Goal: Transaction & Acquisition: Download file/media

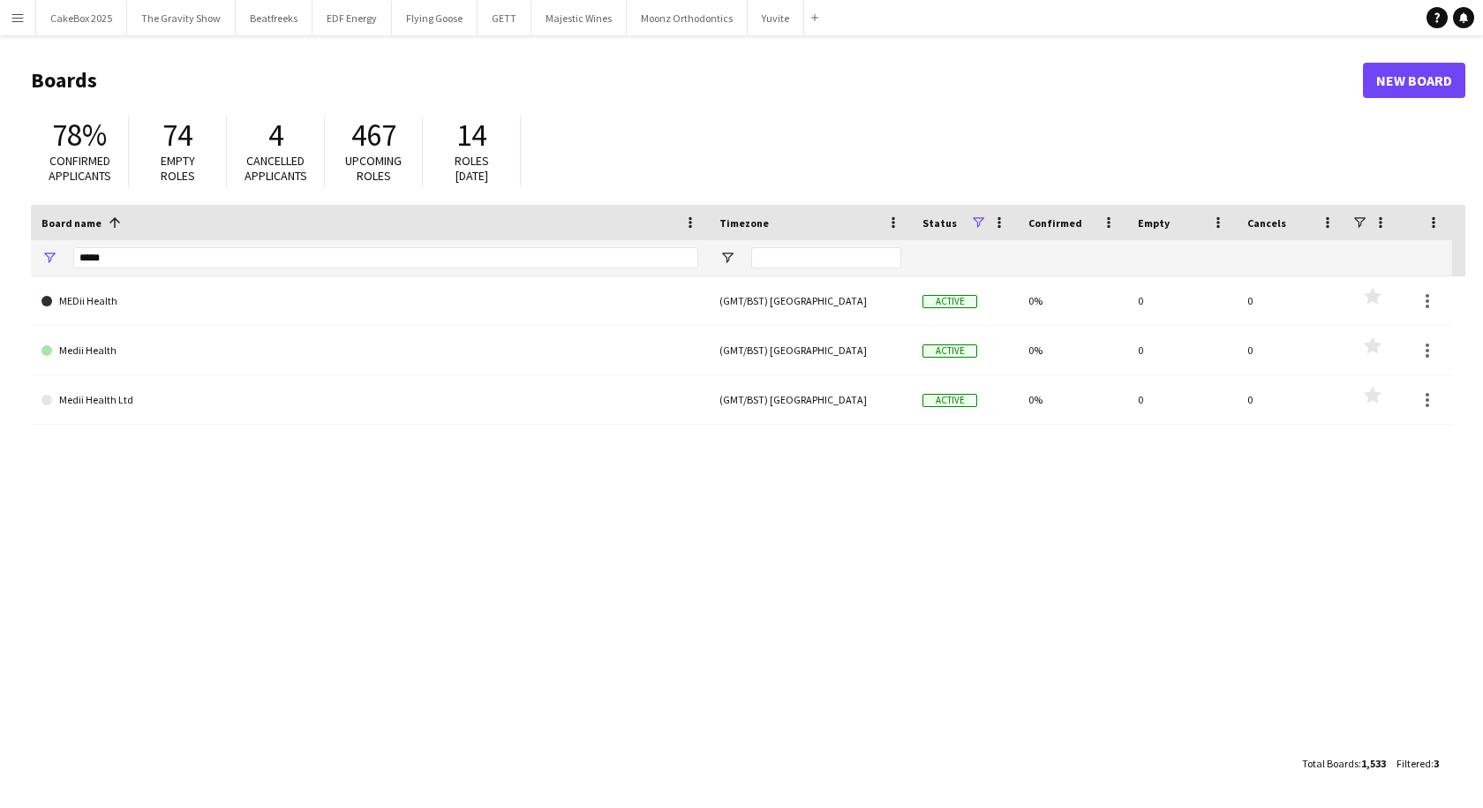
click at [18, 23] on app-icon "Menu" at bounding box center [18, 18] width 14 height 14
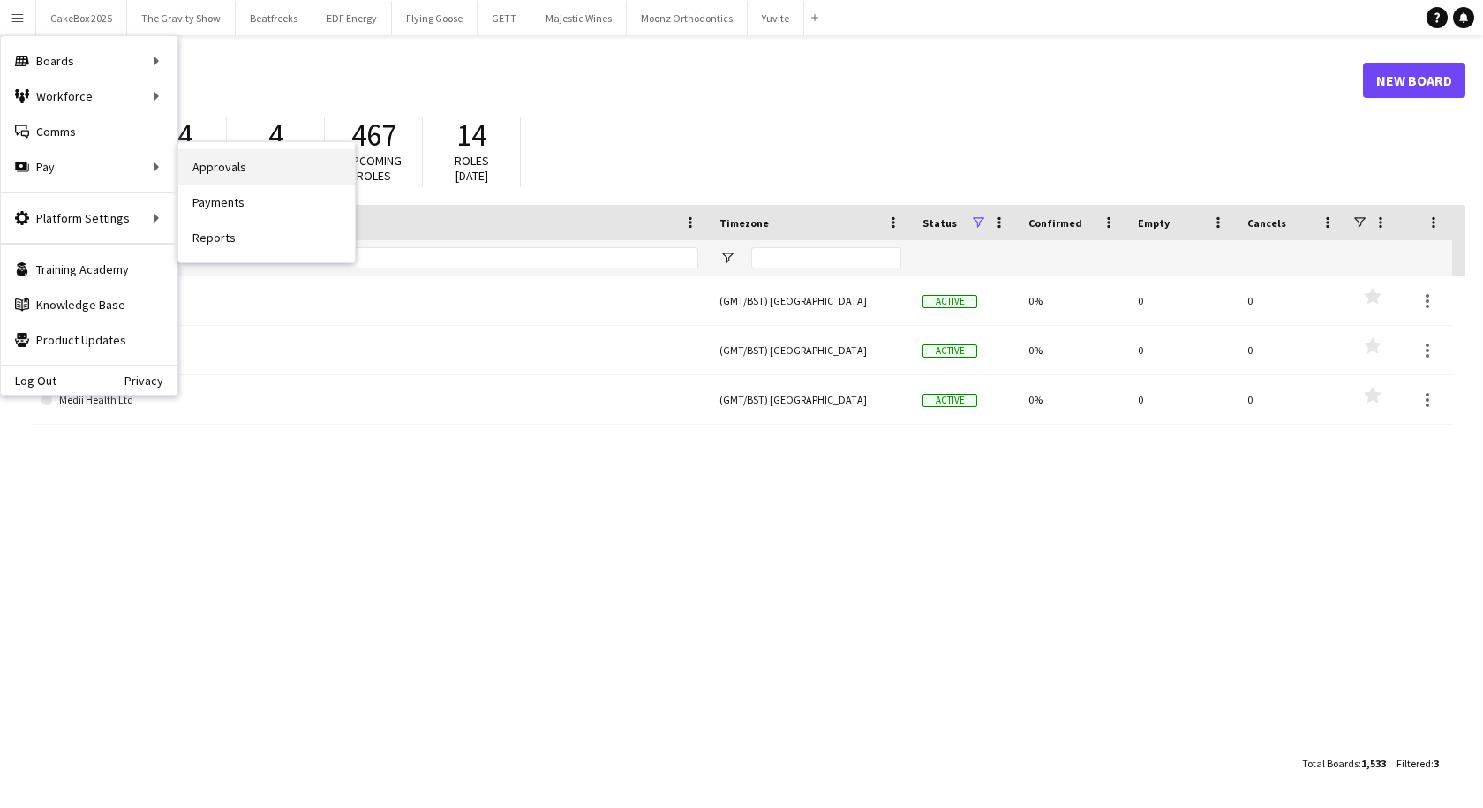
click at [231, 164] on link "Approvals" at bounding box center [266, 166] width 177 height 35
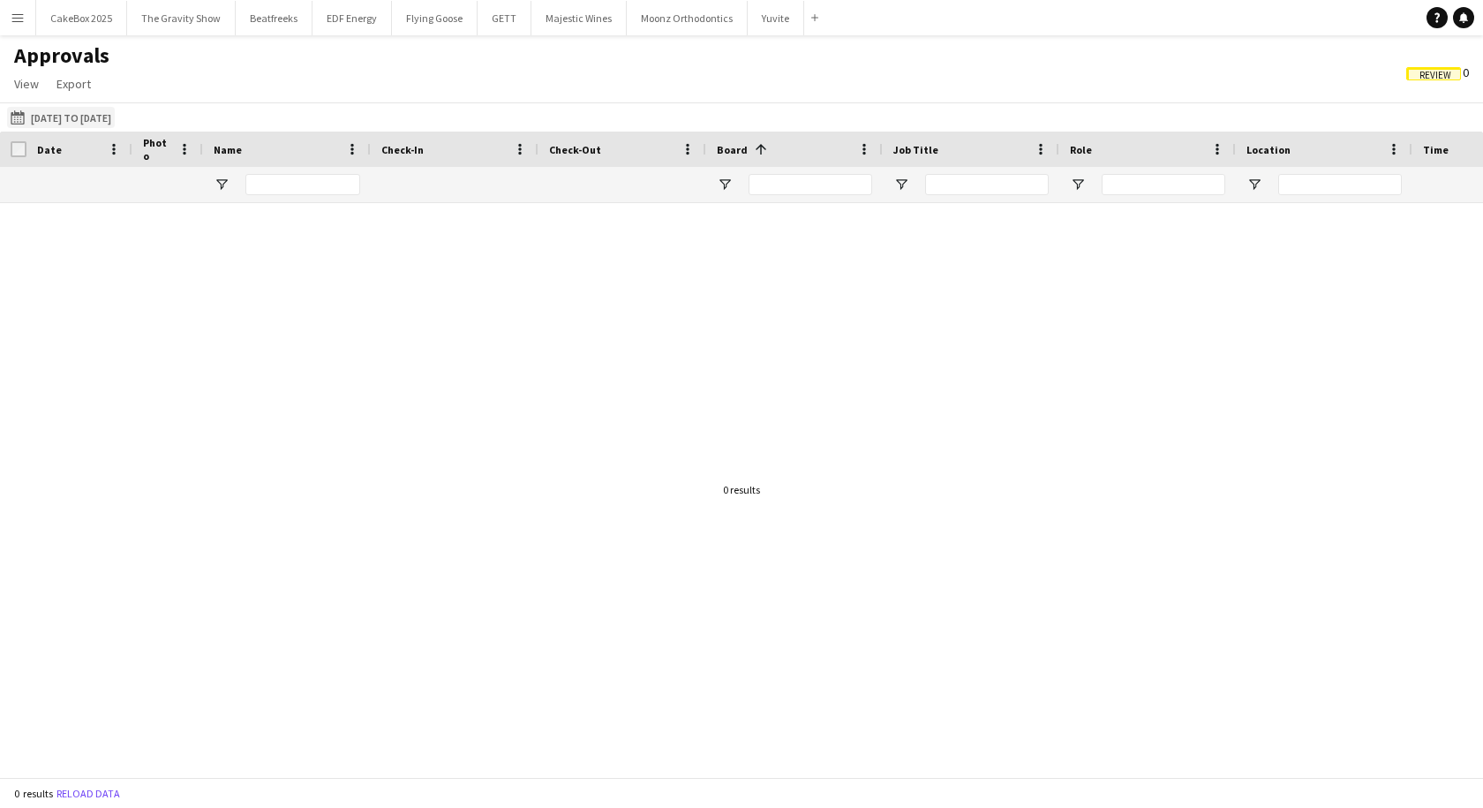
drag, startPoint x: 124, startPoint y: 117, endPoint x: 60, endPoint y: 117, distance: 64.5
click at [60, 117] on button "[DATE] to [DATE] [DATE] to [DATE]" at bounding box center [61, 117] width 108 height 21
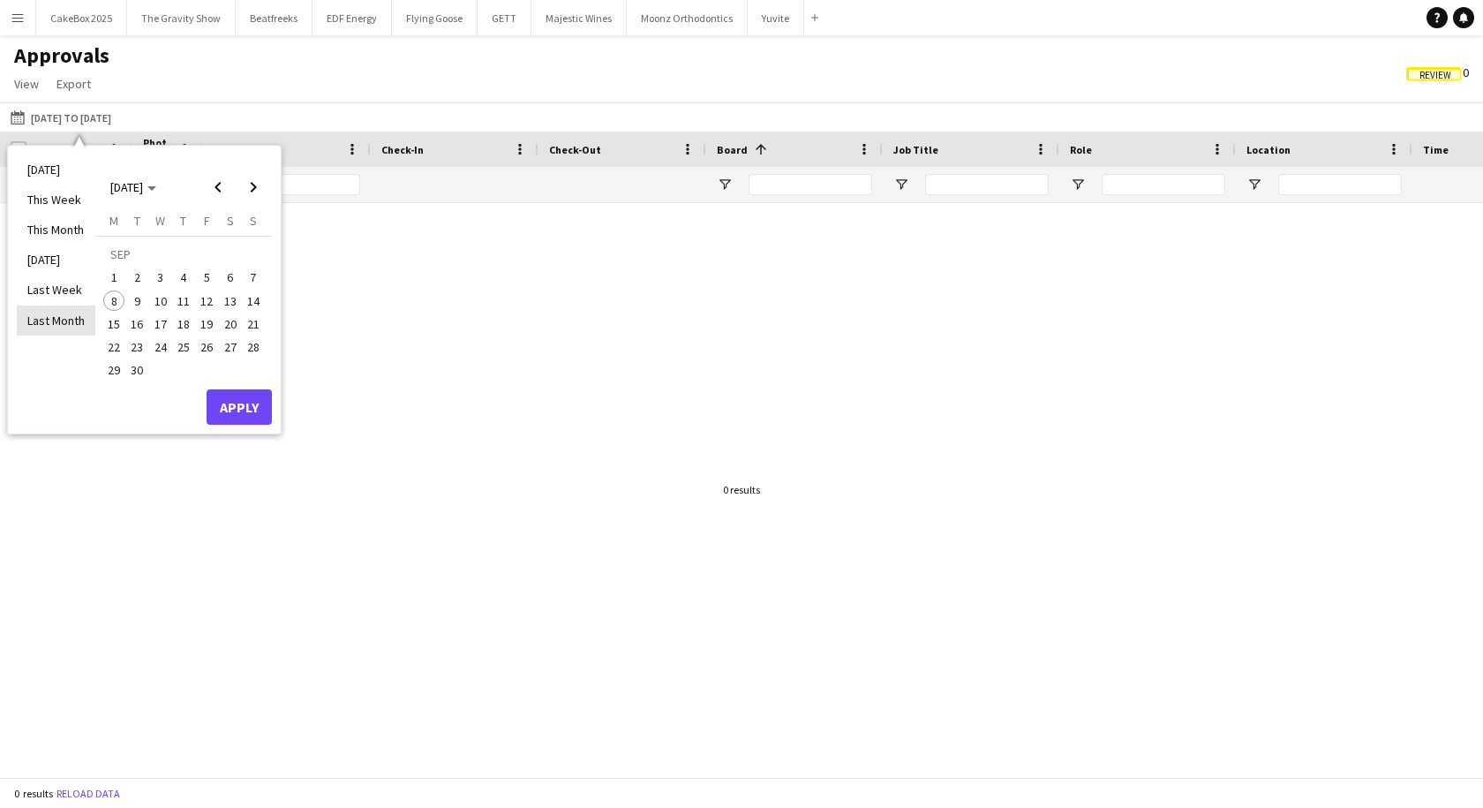
click at [67, 320] on li "Last Month" at bounding box center [56, 320] width 79 height 30
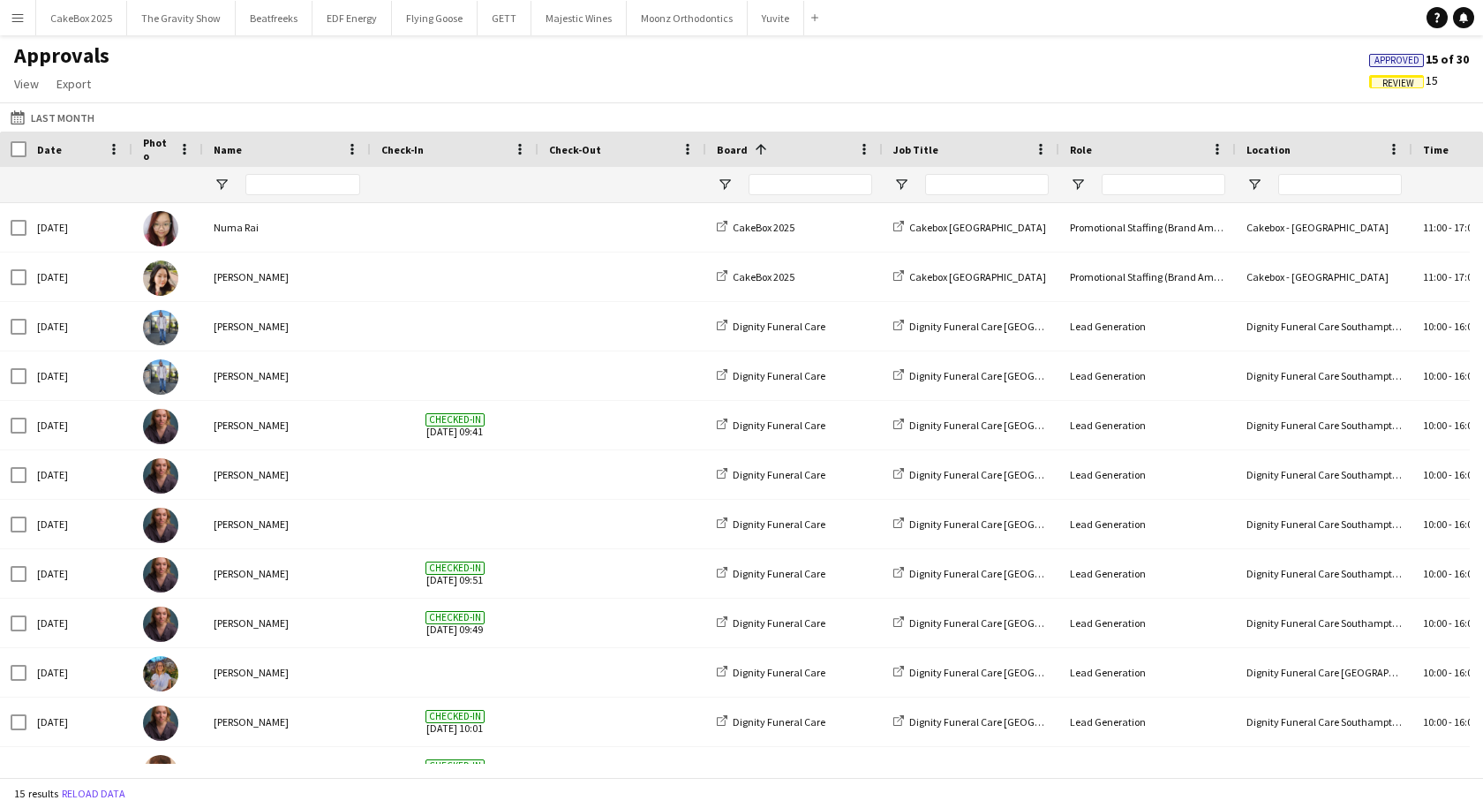
click at [1398, 80] on span "Review" at bounding box center [1399, 83] width 32 height 11
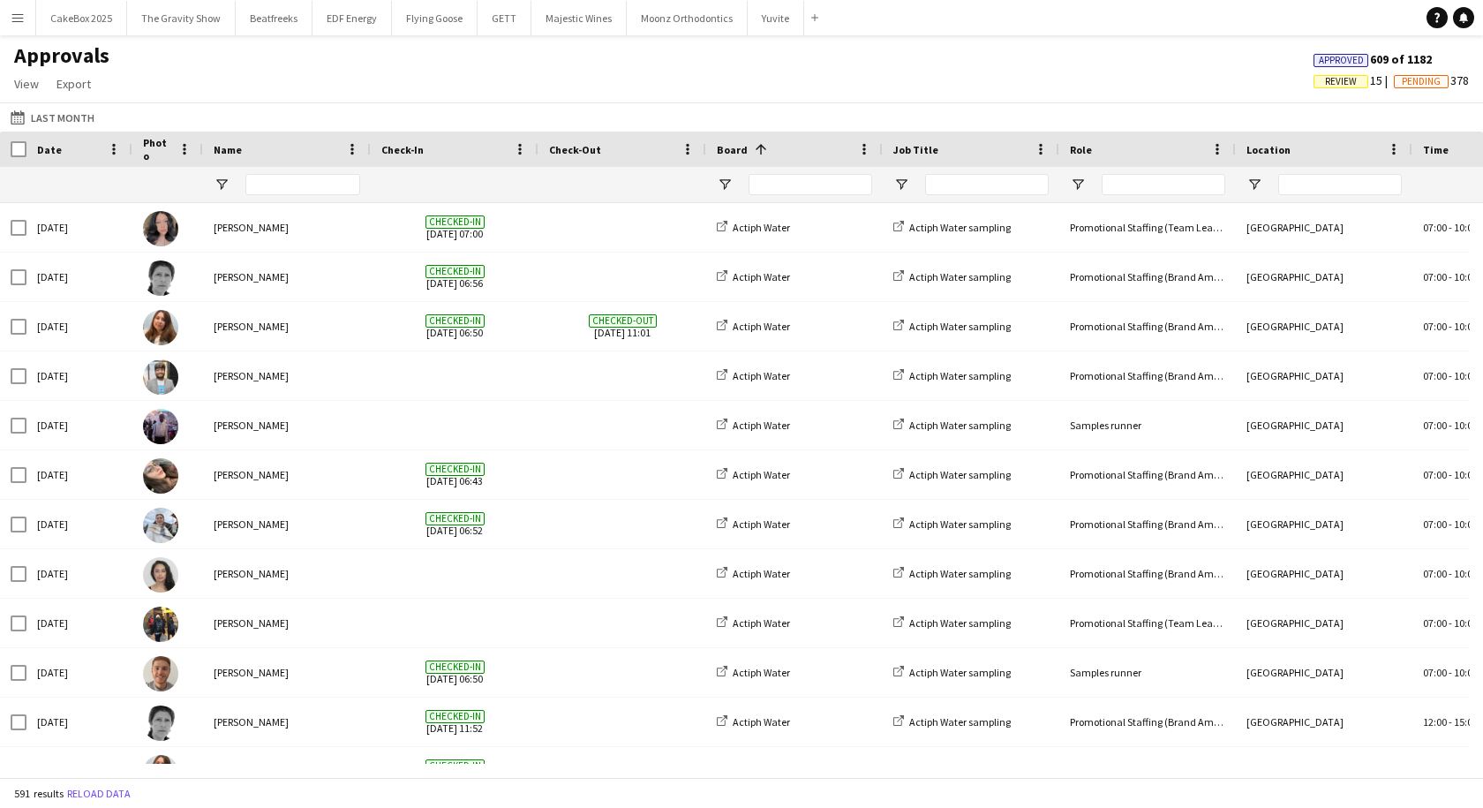
click at [1356, 82] on span "Review" at bounding box center [1341, 81] width 55 height 13
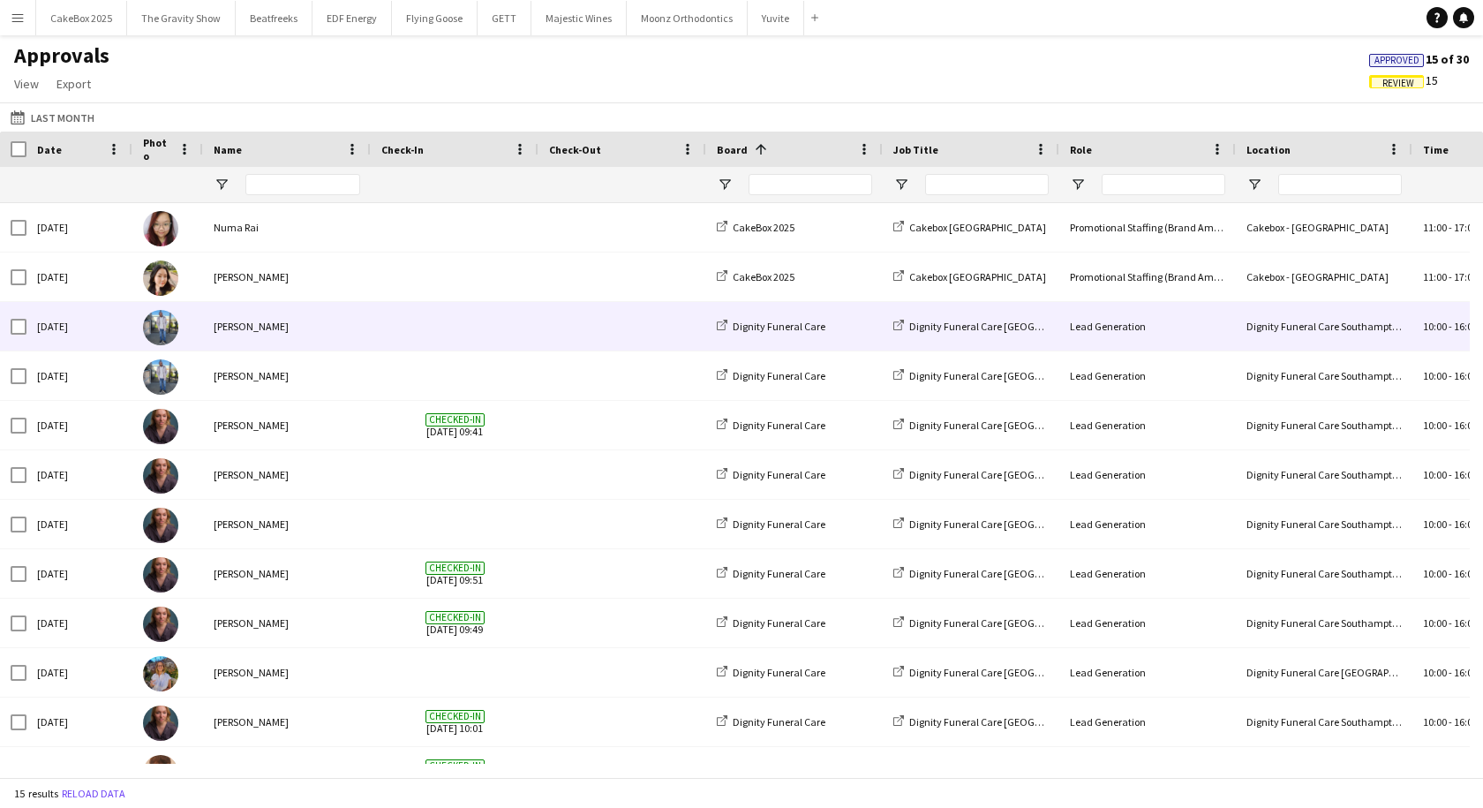
click at [289, 334] on div "[PERSON_NAME]" at bounding box center [287, 326] width 168 height 49
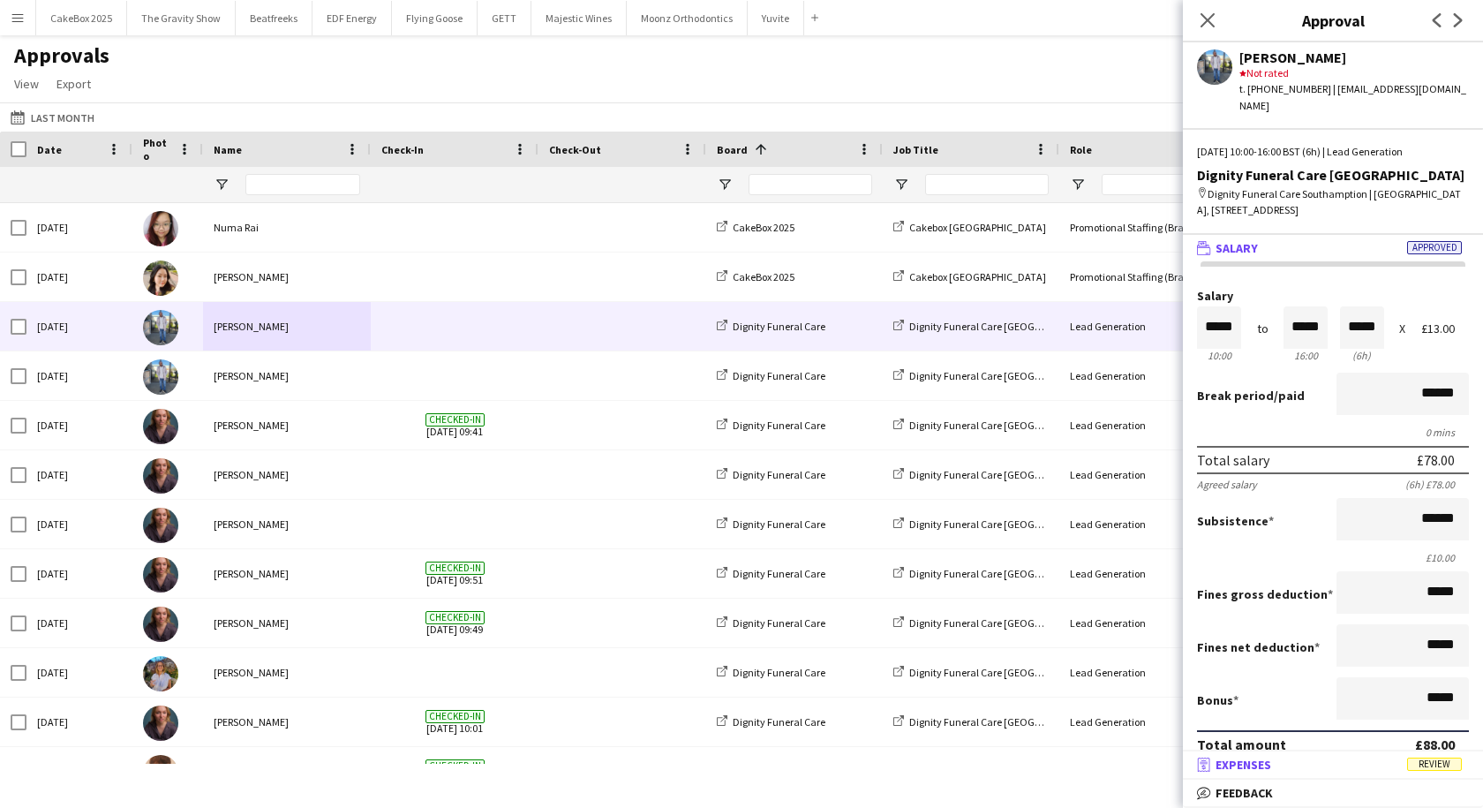
click at [1301, 766] on mat-panel-title "receipt Expenses Review" at bounding box center [1329, 765] width 293 height 16
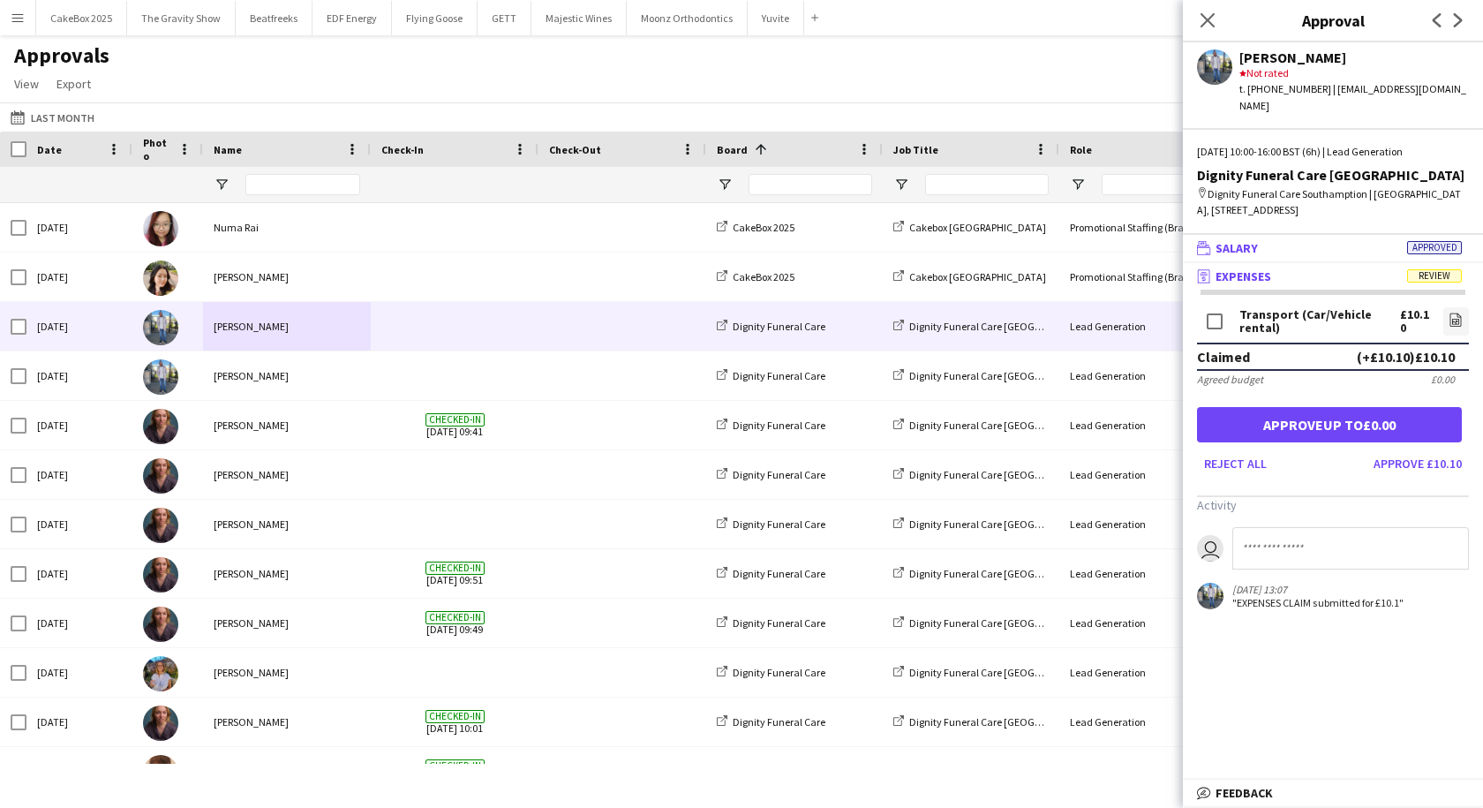
click at [1310, 240] on mat-panel-title "wallet Salary Approved" at bounding box center [1329, 248] width 293 height 16
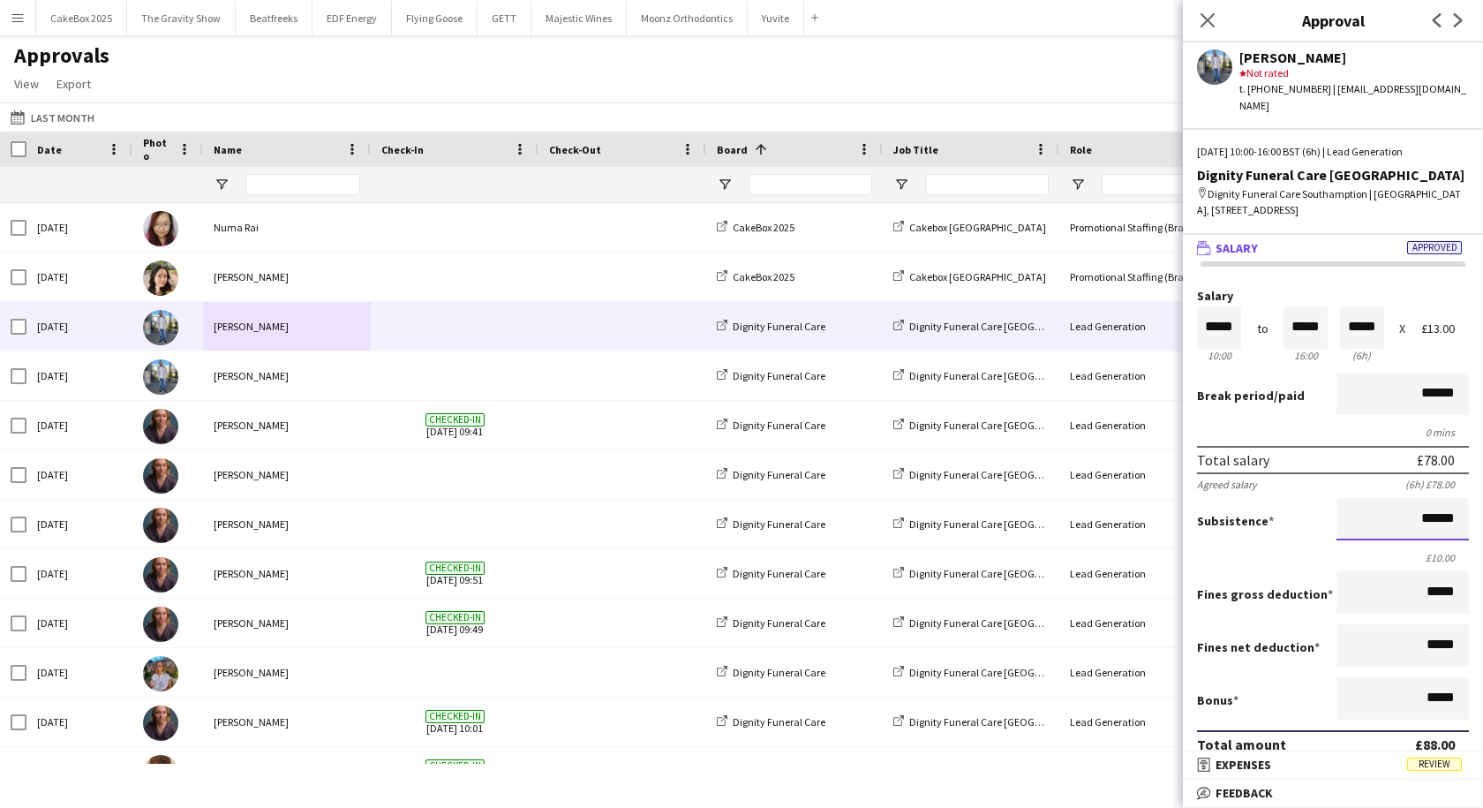
click at [1443, 502] on input "******" at bounding box center [1403, 519] width 132 height 42
type input "******"
click at [1316, 760] on mat-panel-title "receipt Expenses Review" at bounding box center [1329, 765] width 293 height 16
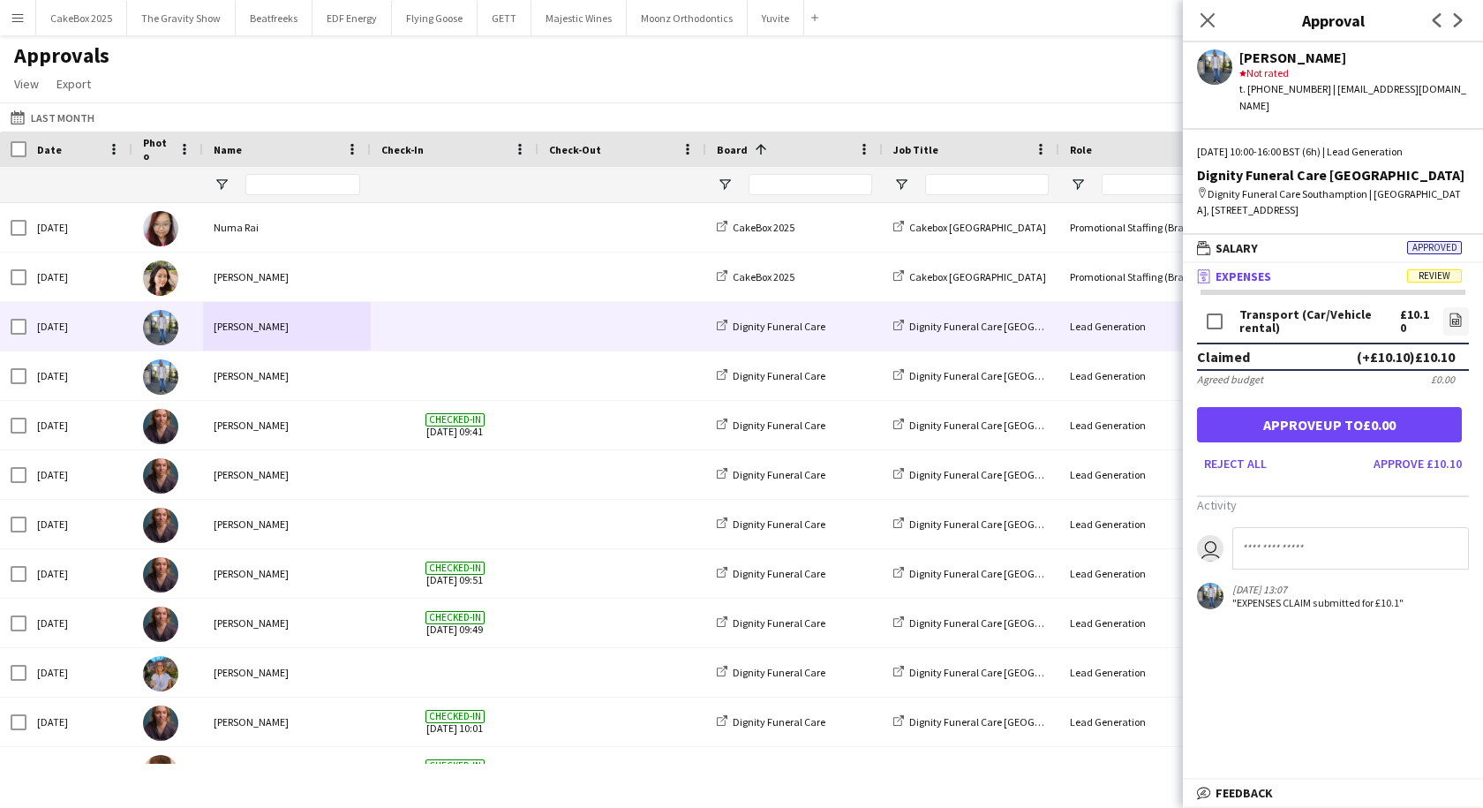
click at [1281, 527] on input at bounding box center [1351, 548] width 237 height 42
type input "*"
type input "**********"
click at [1447, 310] on link "file-image" at bounding box center [1457, 321] width 26 height 28
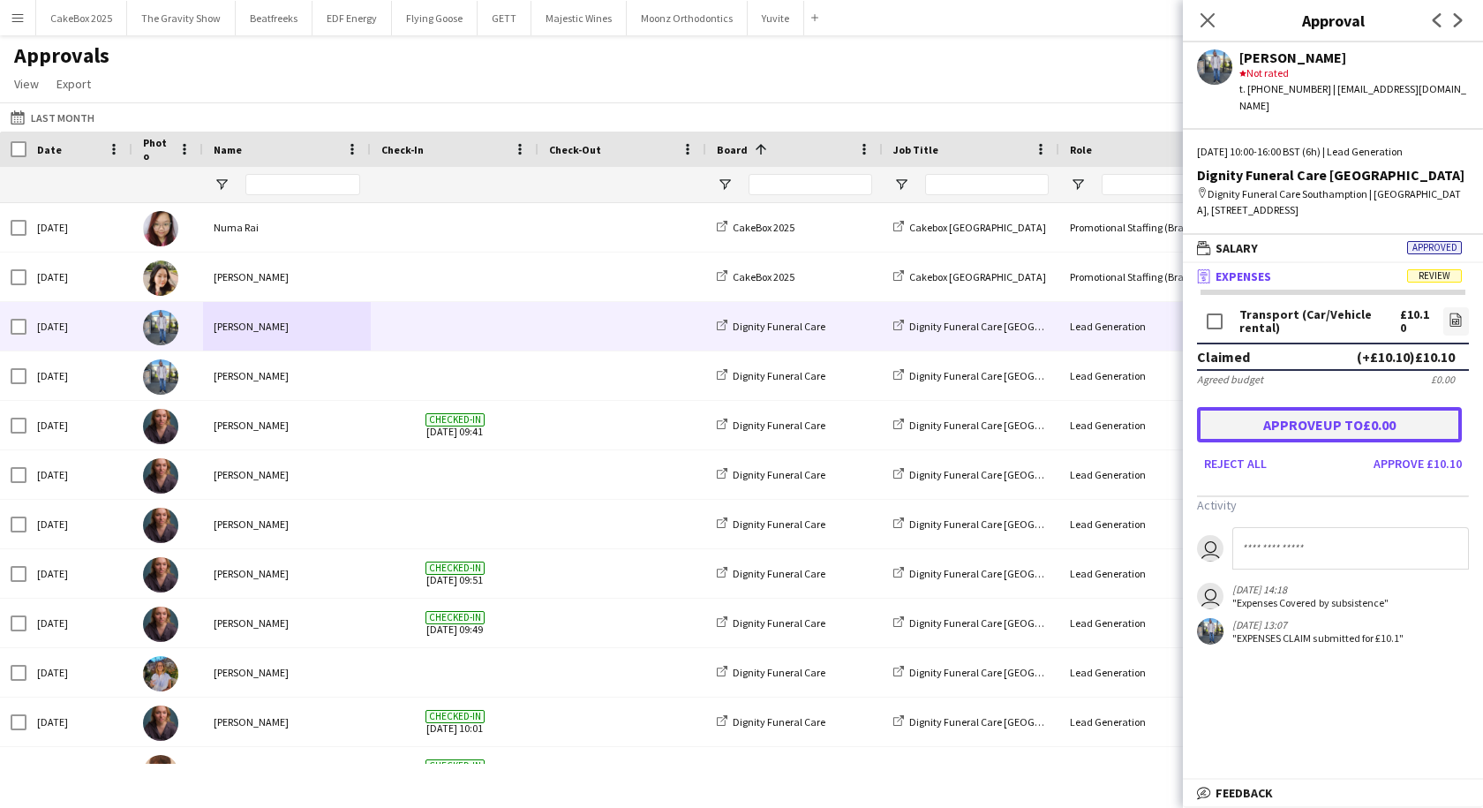
click at [1338, 417] on button "Approve up to £0.00" at bounding box center [1329, 424] width 265 height 35
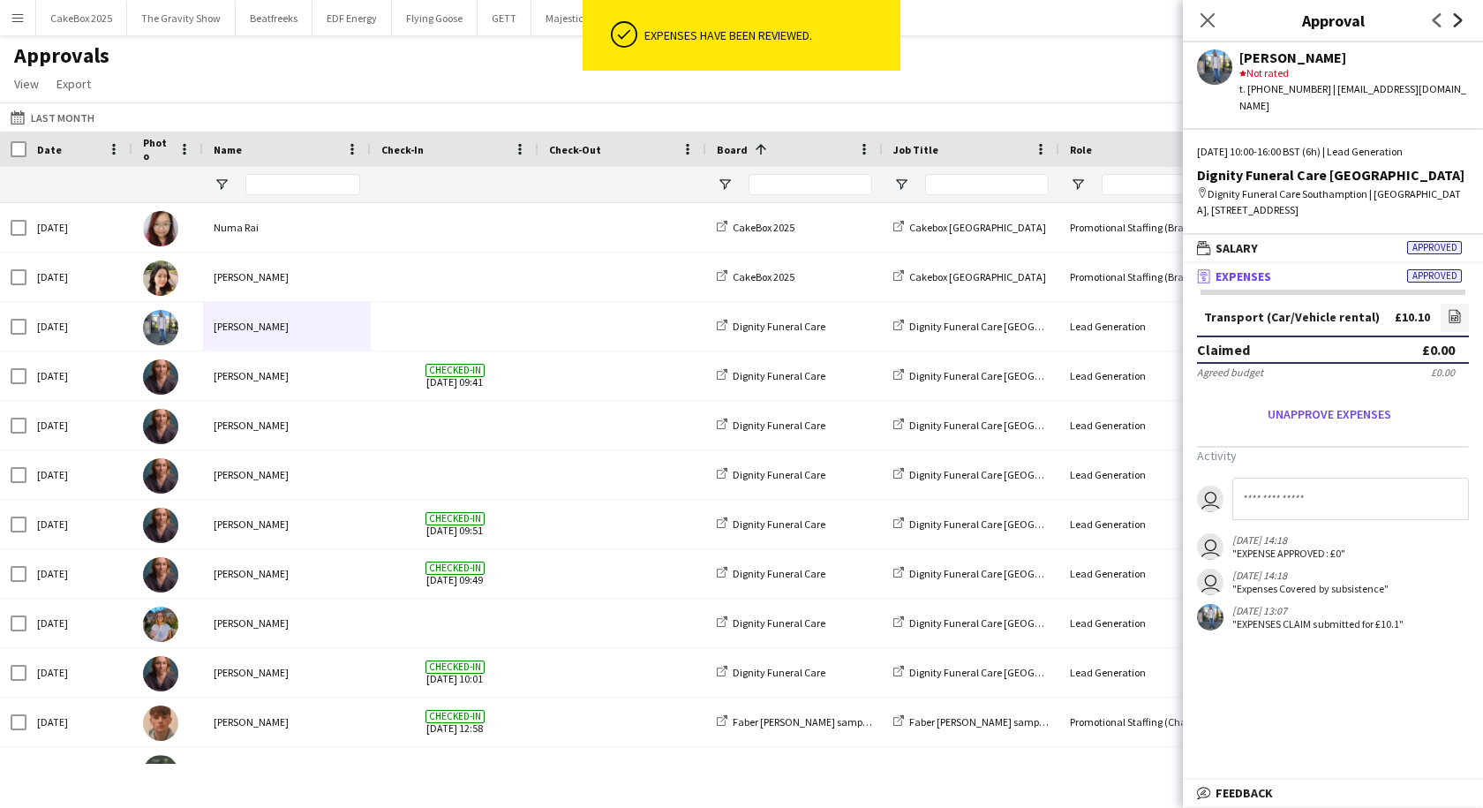
click at [1459, 22] on icon at bounding box center [1458, 20] width 9 height 14
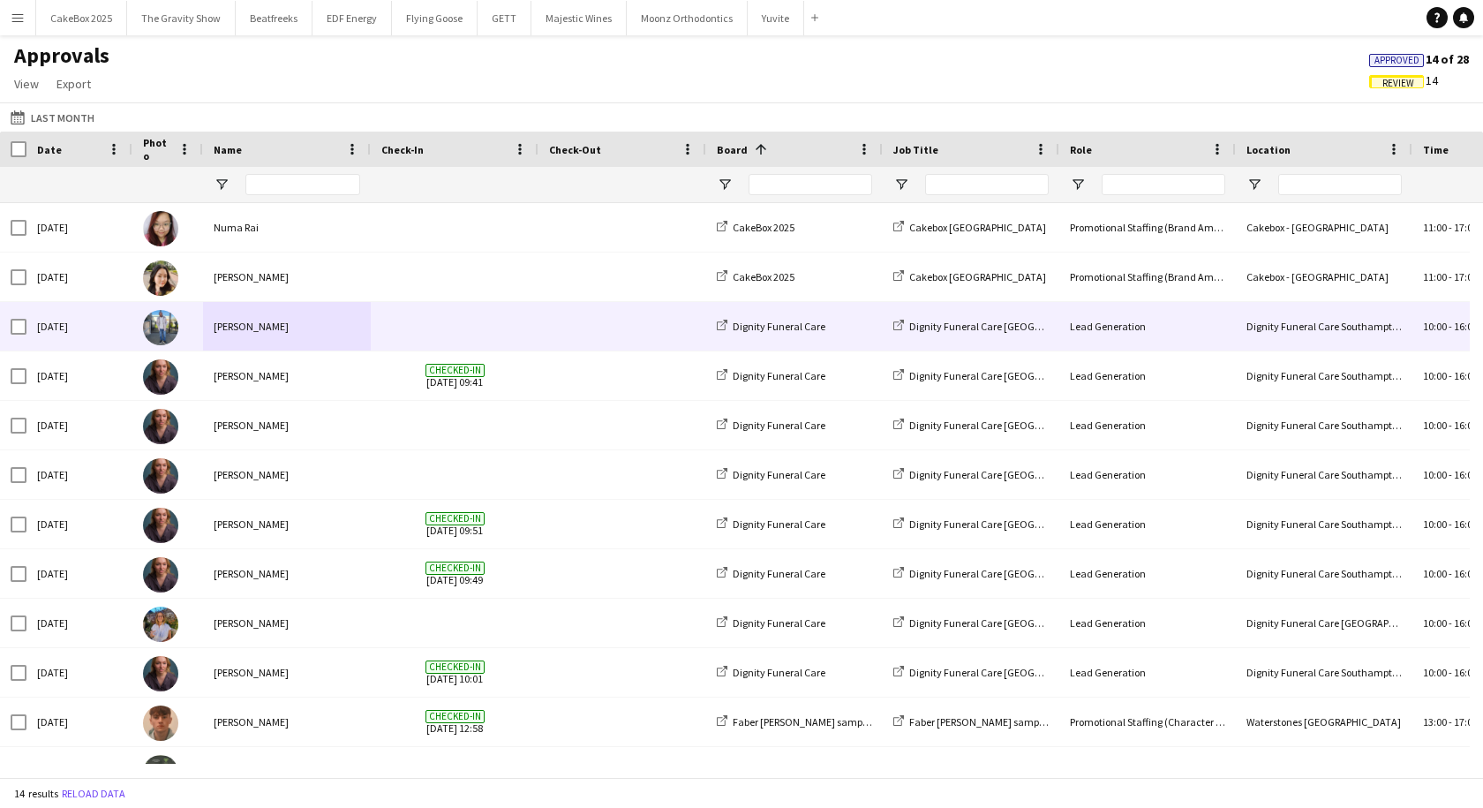
click at [364, 344] on div "[PERSON_NAME]" at bounding box center [287, 326] width 168 height 49
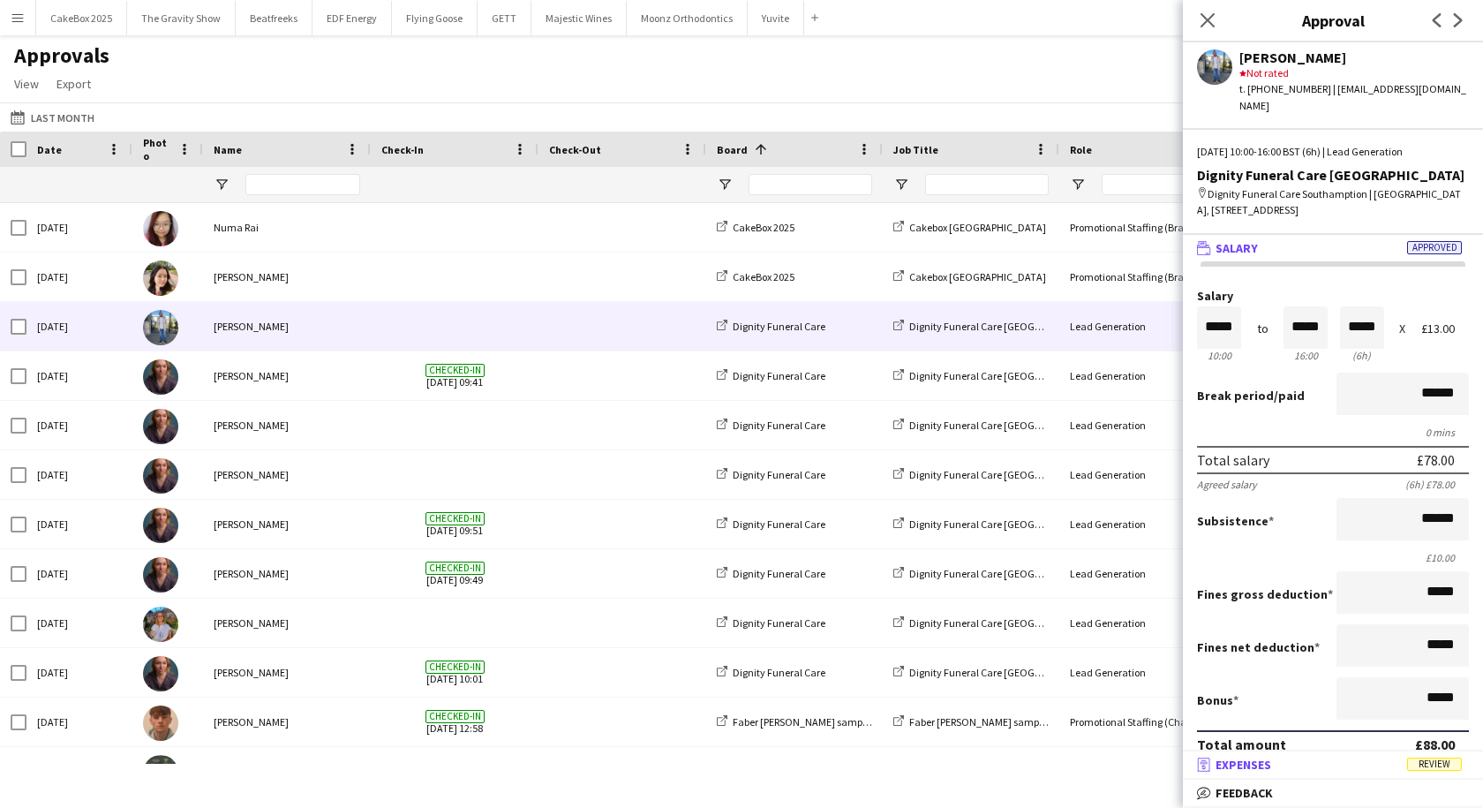
click at [1362, 751] on mat-expansion-panel-header "receipt Expenses Review" at bounding box center [1333, 764] width 300 height 26
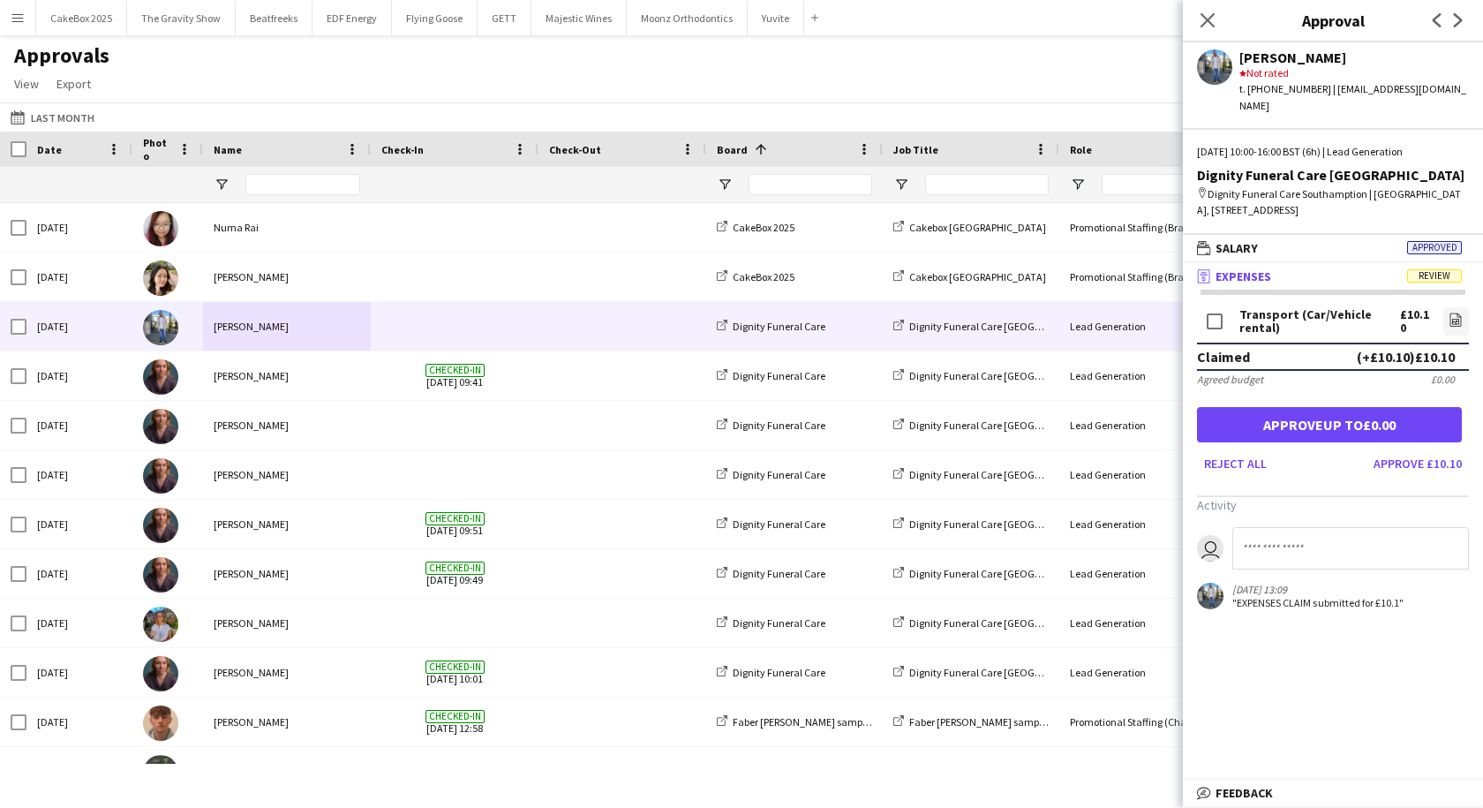
click at [1331, 532] on input at bounding box center [1351, 548] width 237 height 42
type input "**********"
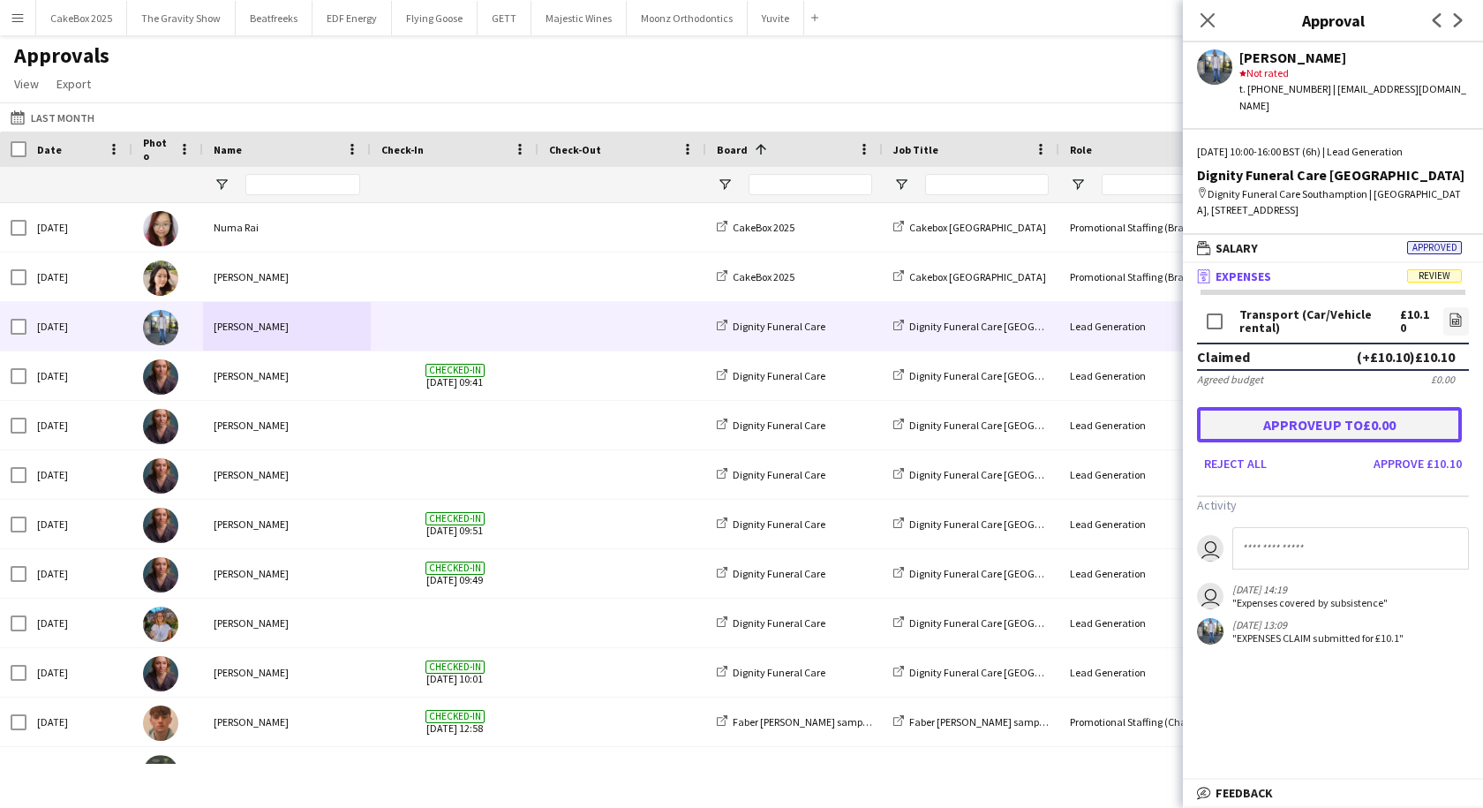
click at [1326, 407] on button "Approve up to £0.00" at bounding box center [1329, 424] width 265 height 35
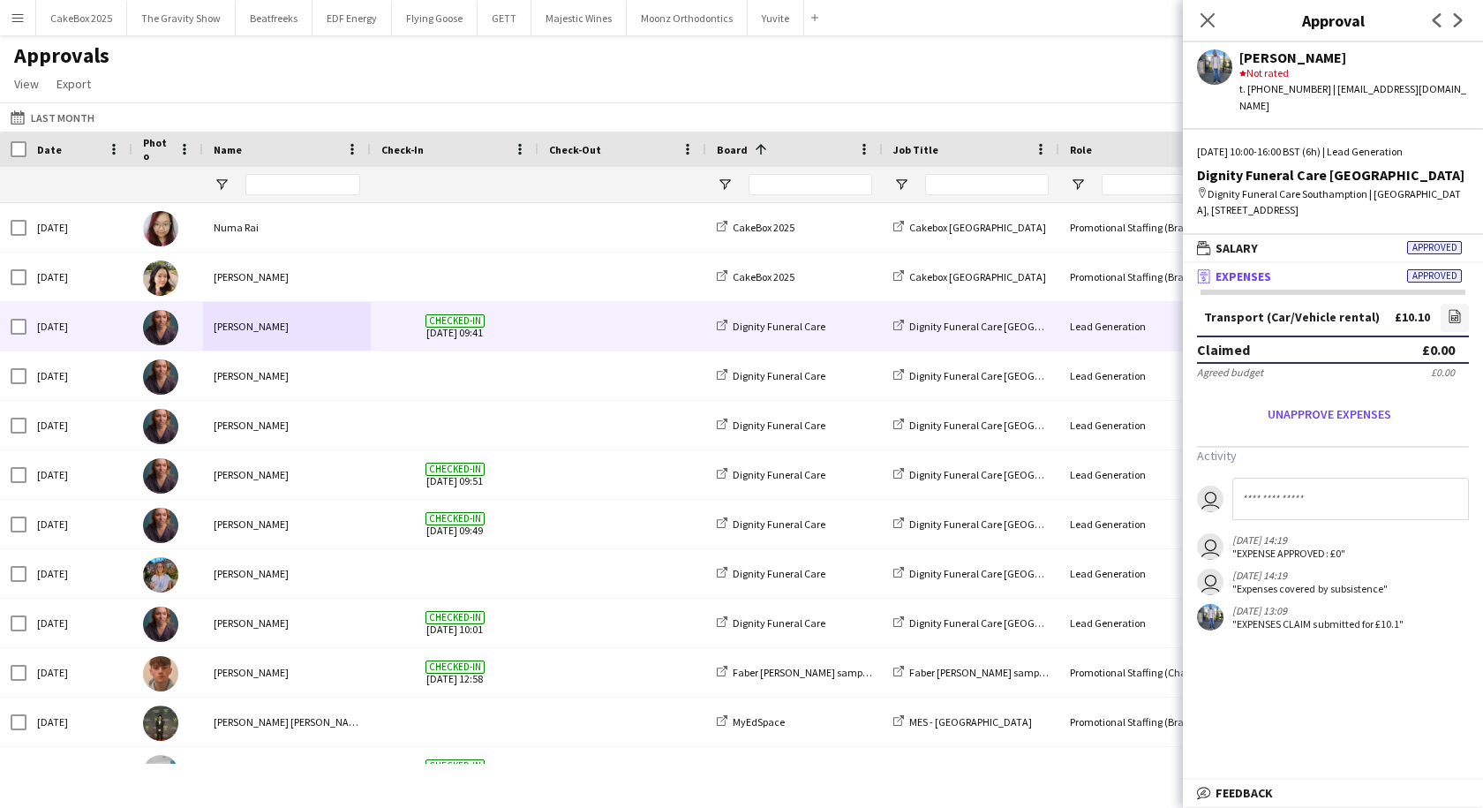
click at [291, 343] on div "[PERSON_NAME]" at bounding box center [287, 326] width 168 height 49
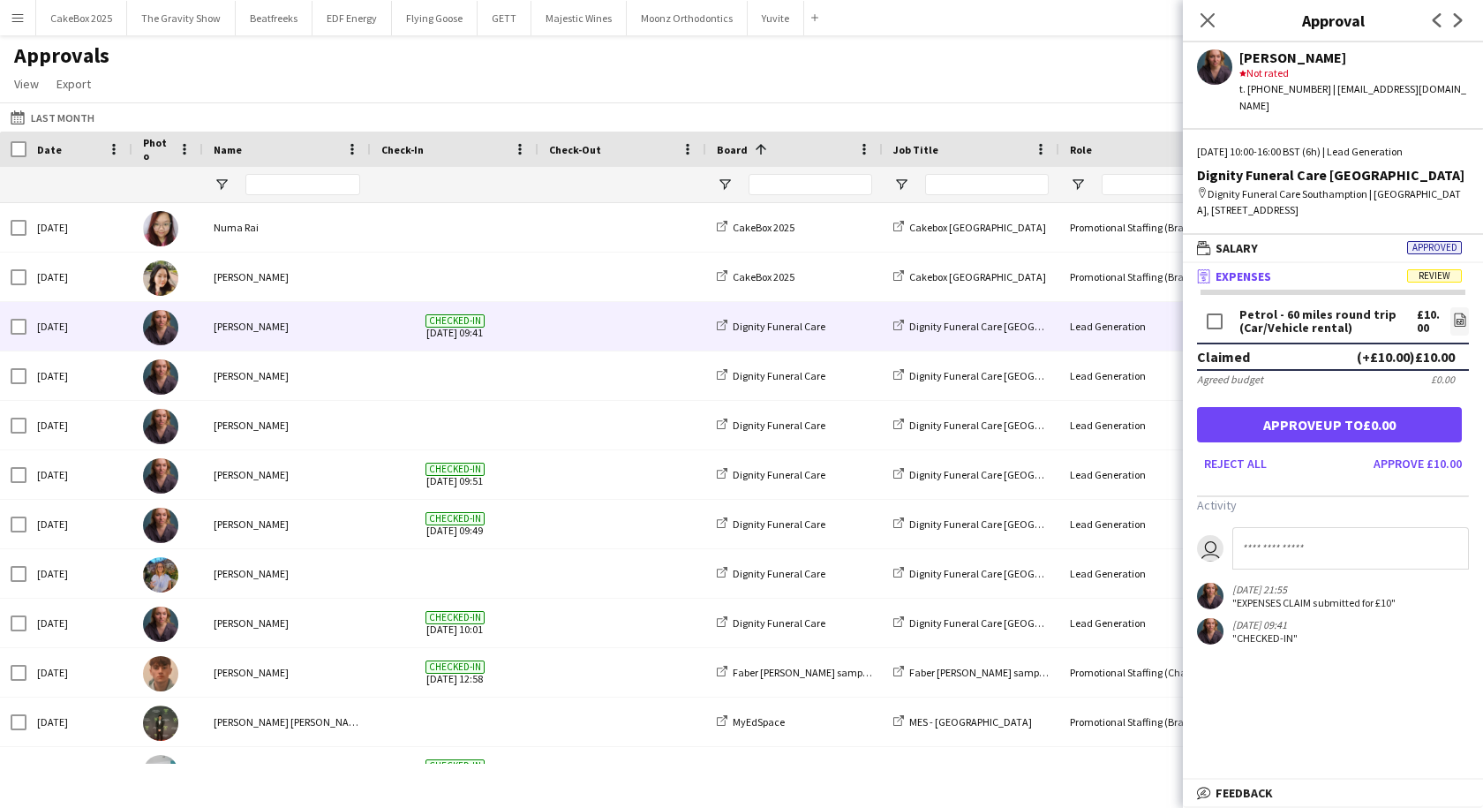
click at [1314, 263] on mat-expansion-panel-header "receipt Expenses Review" at bounding box center [1333, 276] width 300 height 26
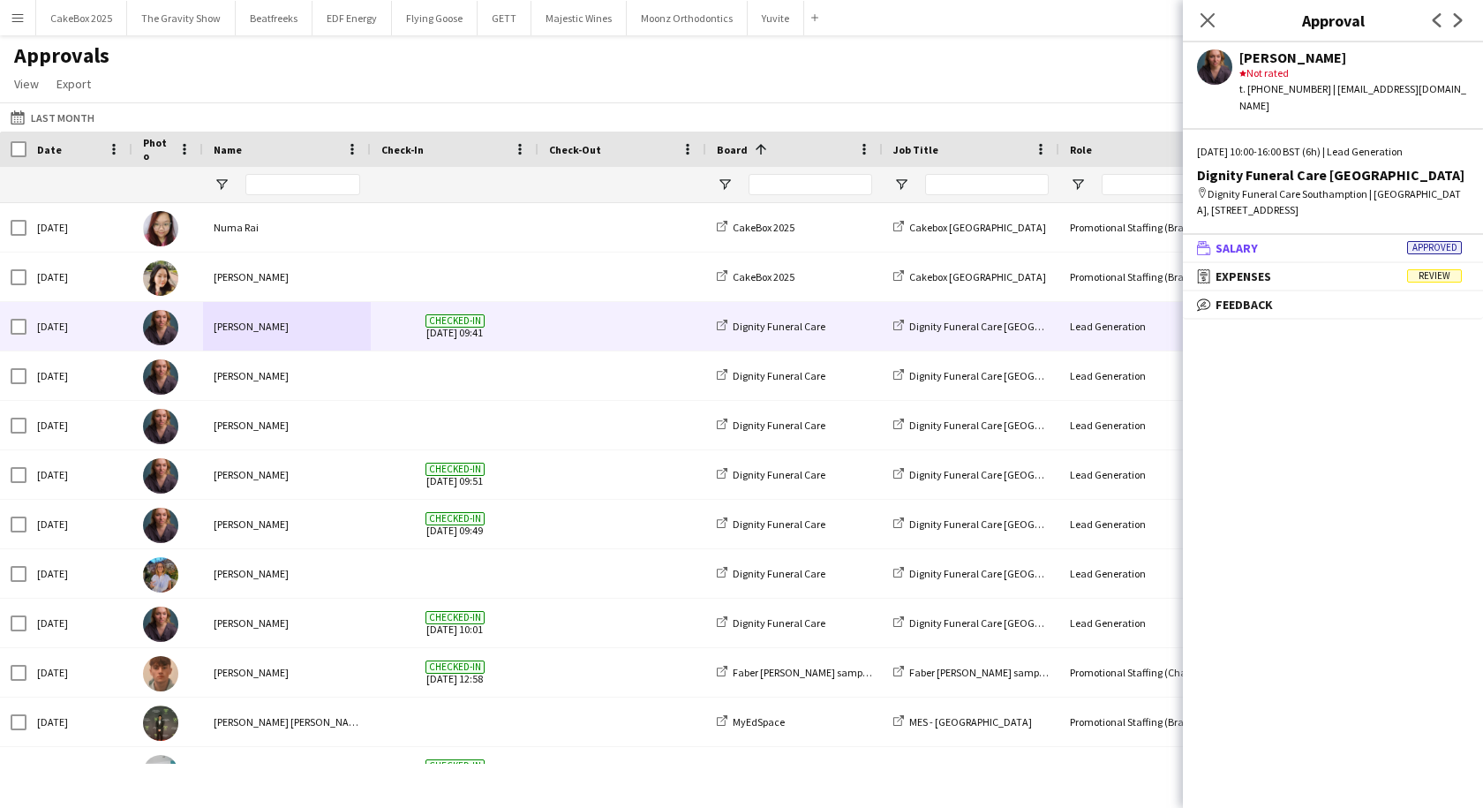
click at [1295, 248] on mat-panel-title "wallet Salary Approved" at bounding box center [1329, 248] width 293 height 16
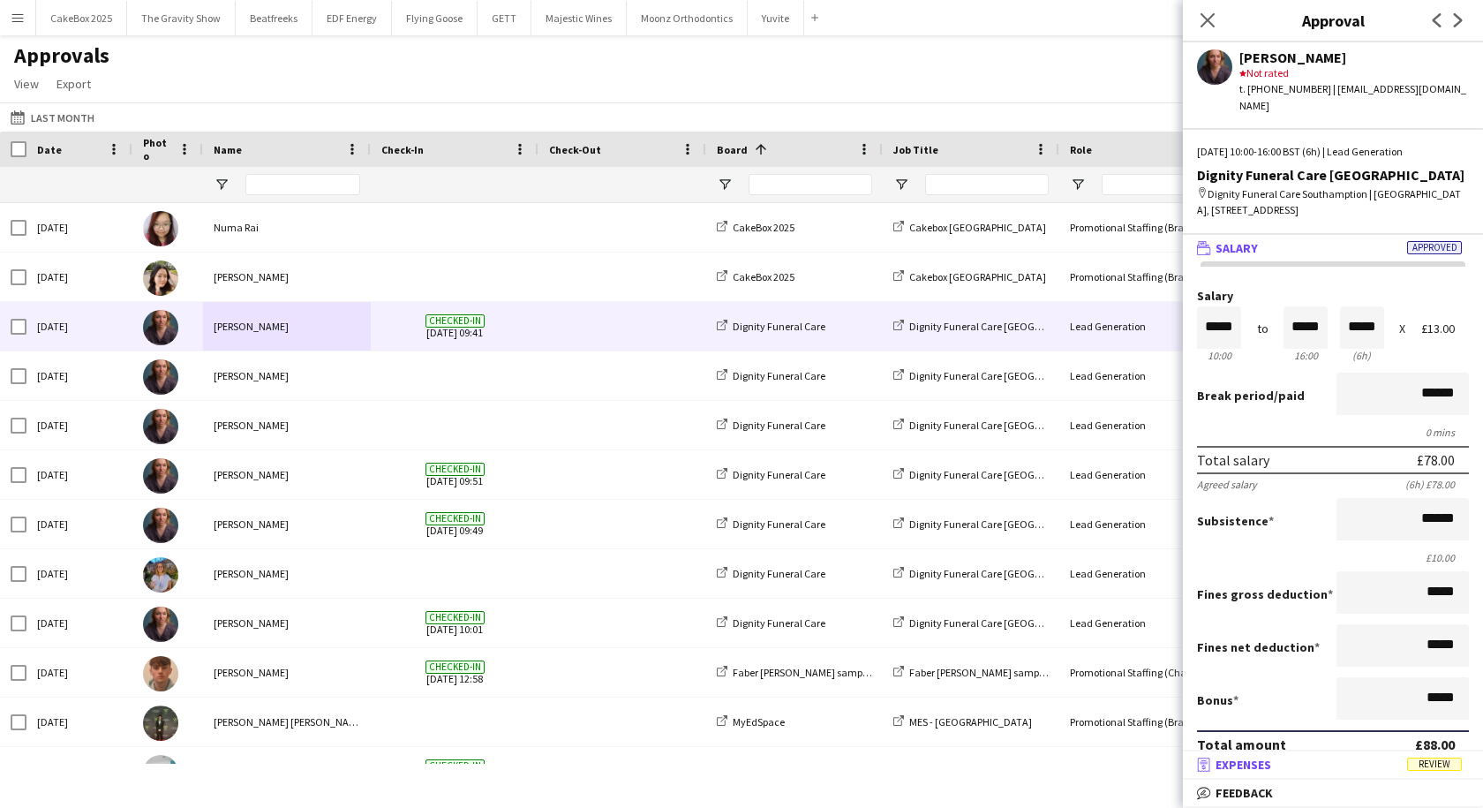
click at [1256, 765] on span "Expenses" at bounding box center [1244, 765] width 56 height 16
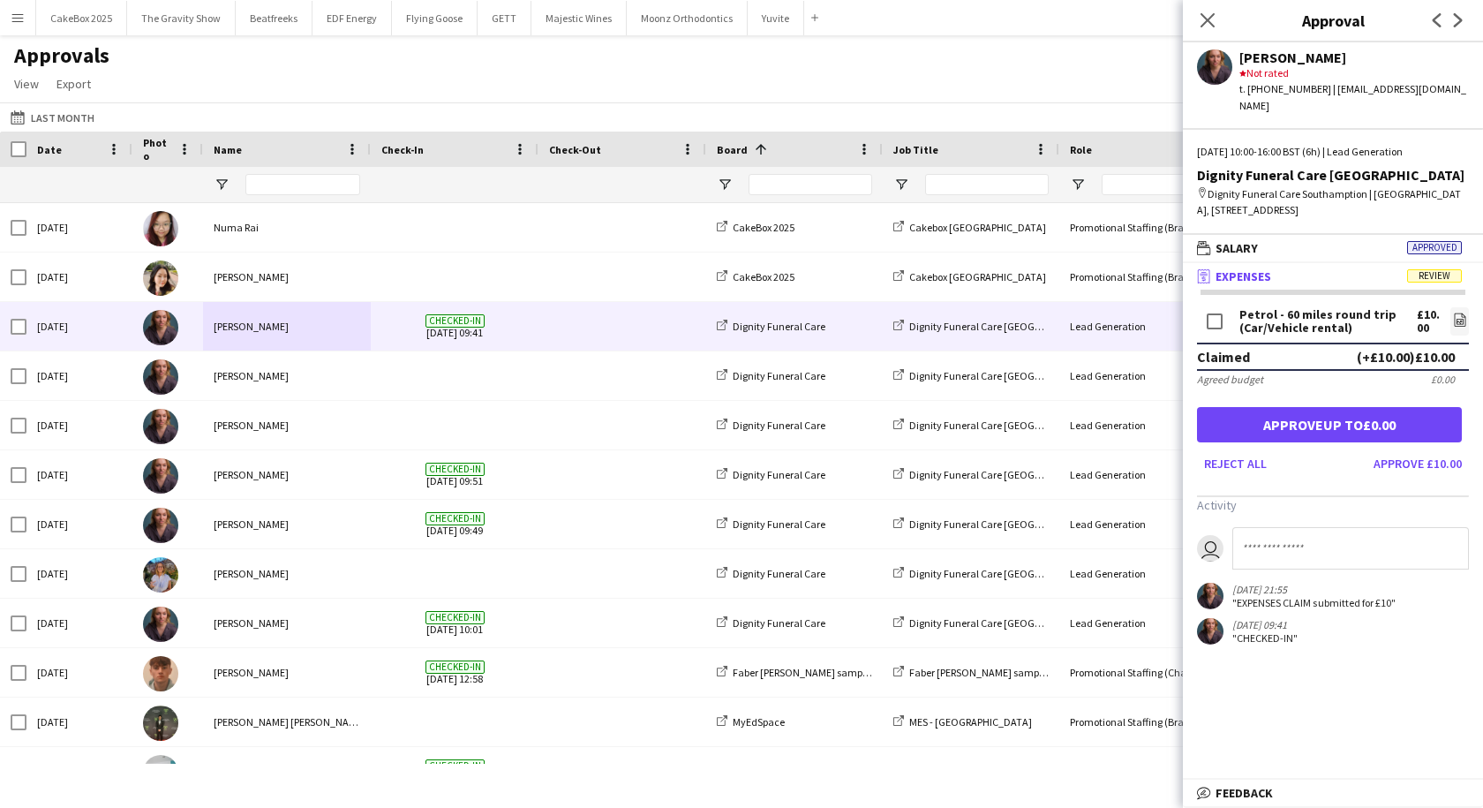
click at [1274, 550] on input at bounding box center [1351, 548] width 237 height 42
click at [1274, 550] on input "*" at bounding box center [1351, 548] width 237 height 42
type input "**********"
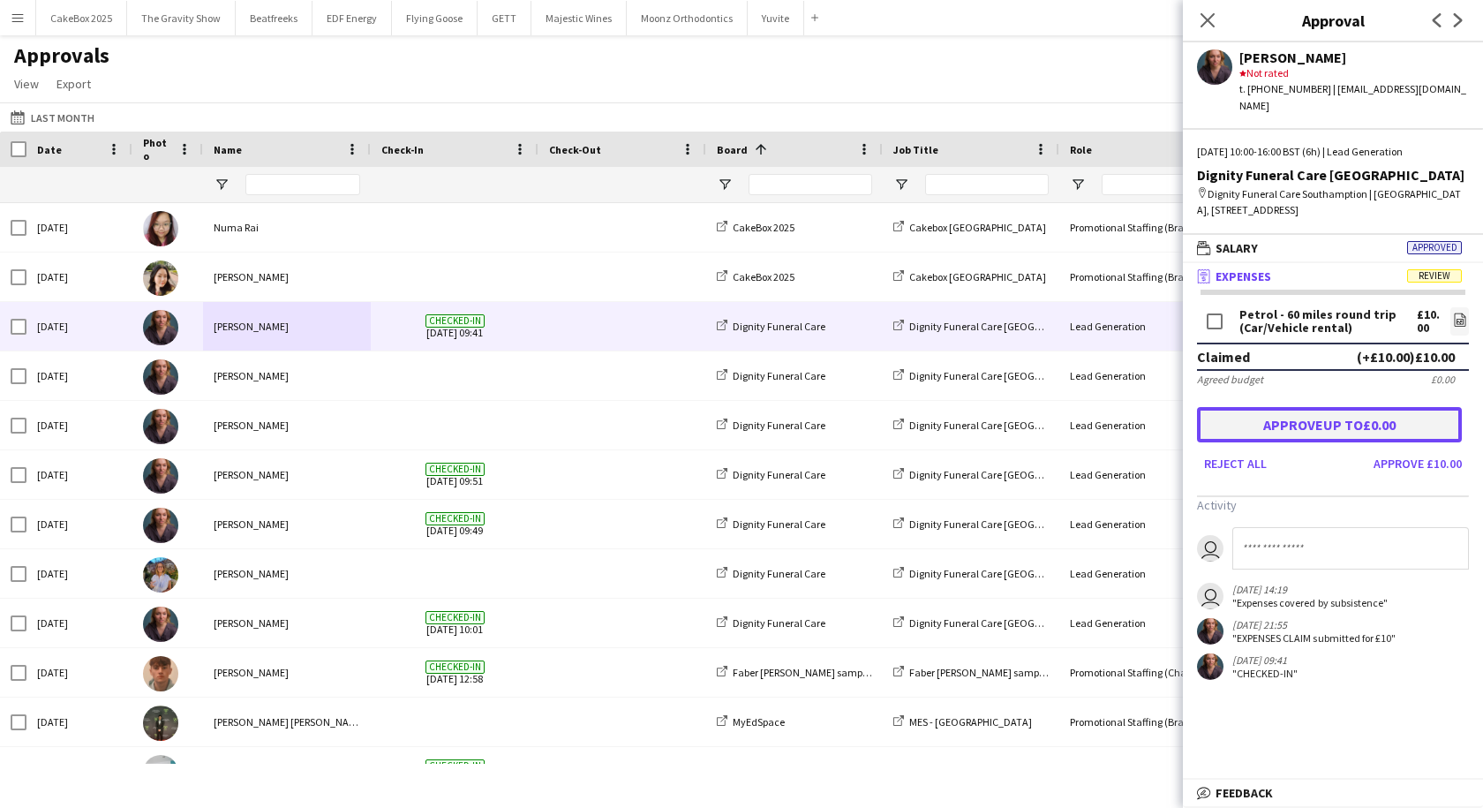
click at [1317, 431] on button "Approve up to £0.00" at bounding box center [1329, 424] width 265 height 35
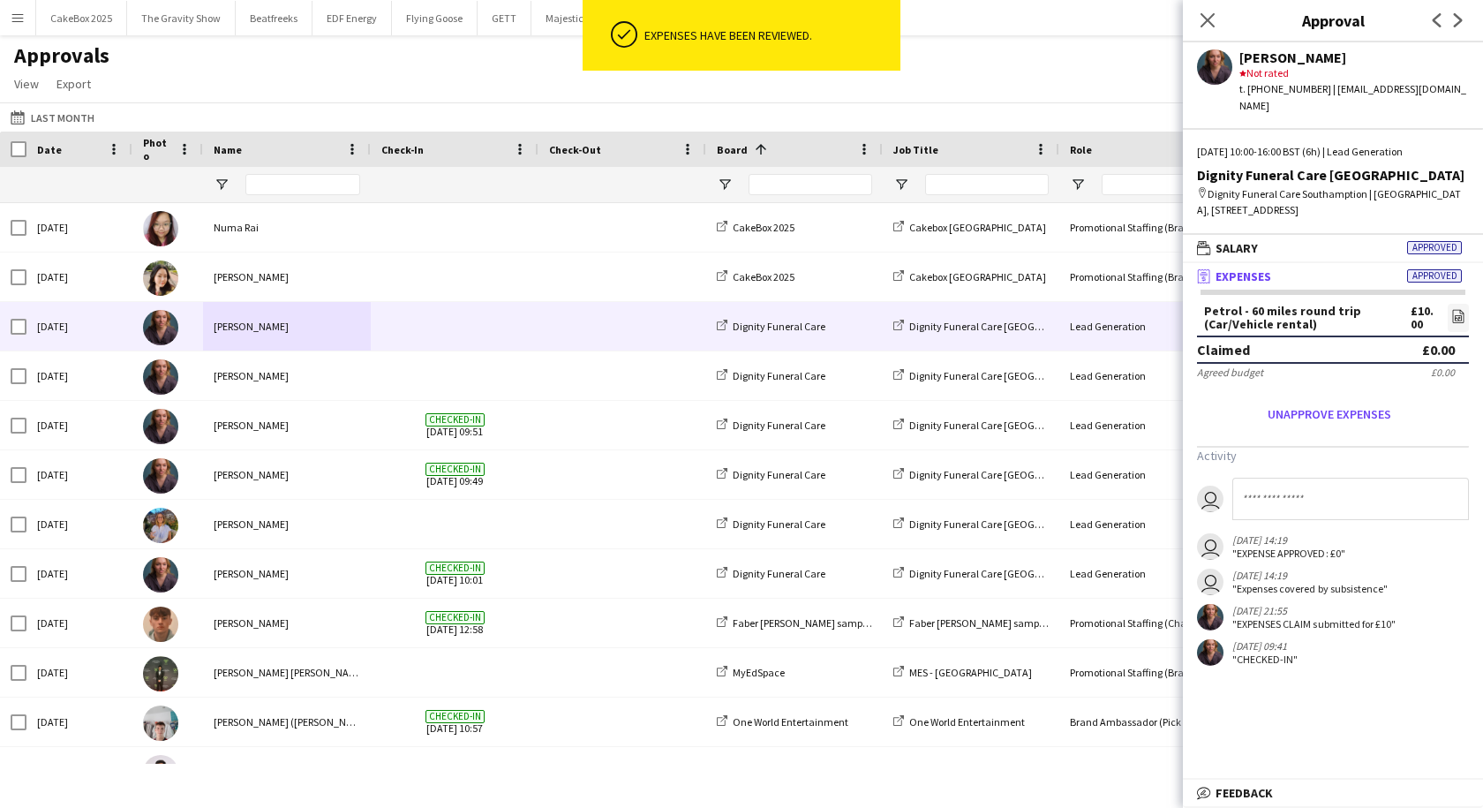
click at [303, 325] on div "[PERSON_NAME]" at bounding box center [287, 326] width 168 height 49
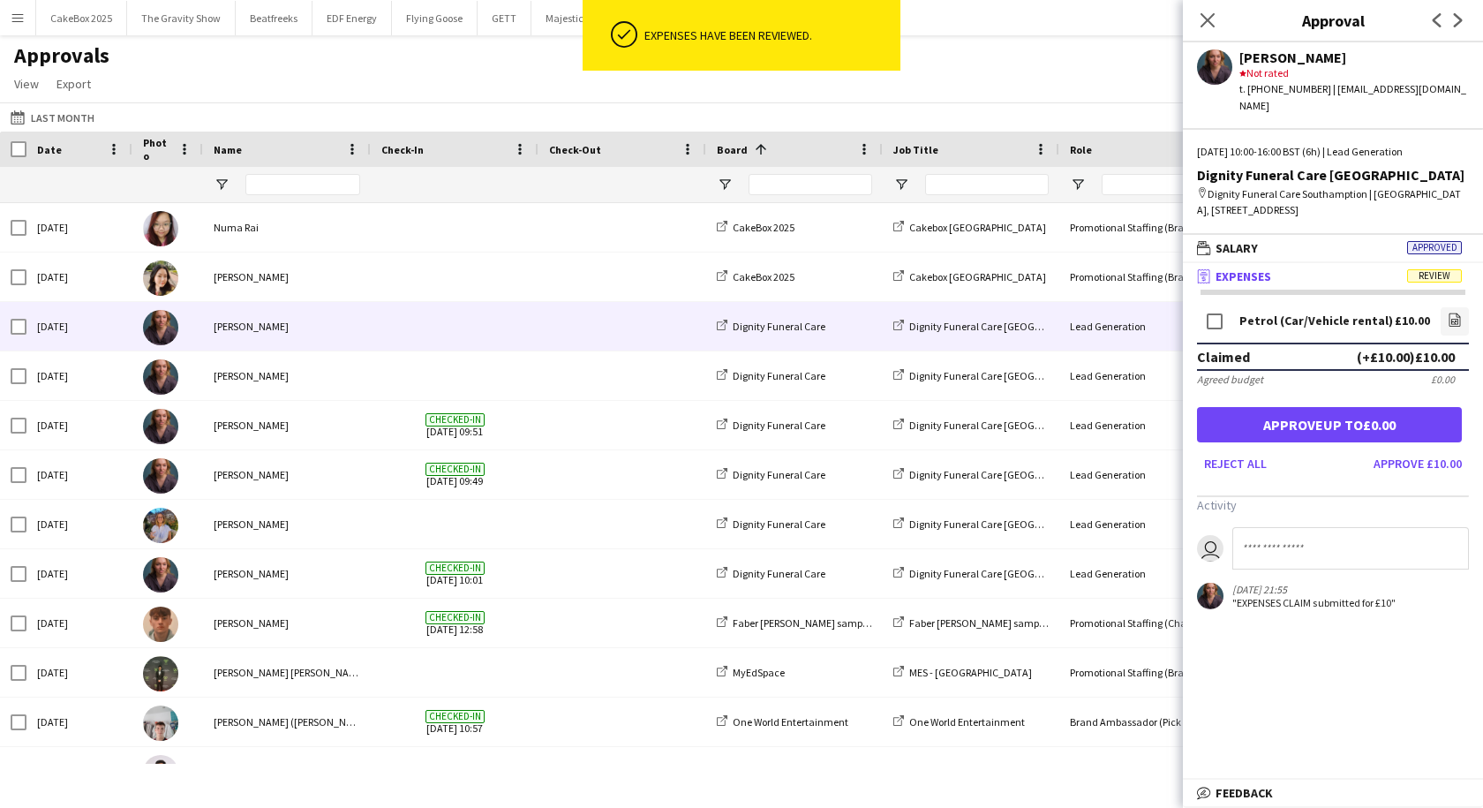
click at [1286, 547] on input at bounding box center [1351, 548] width 237 height 42
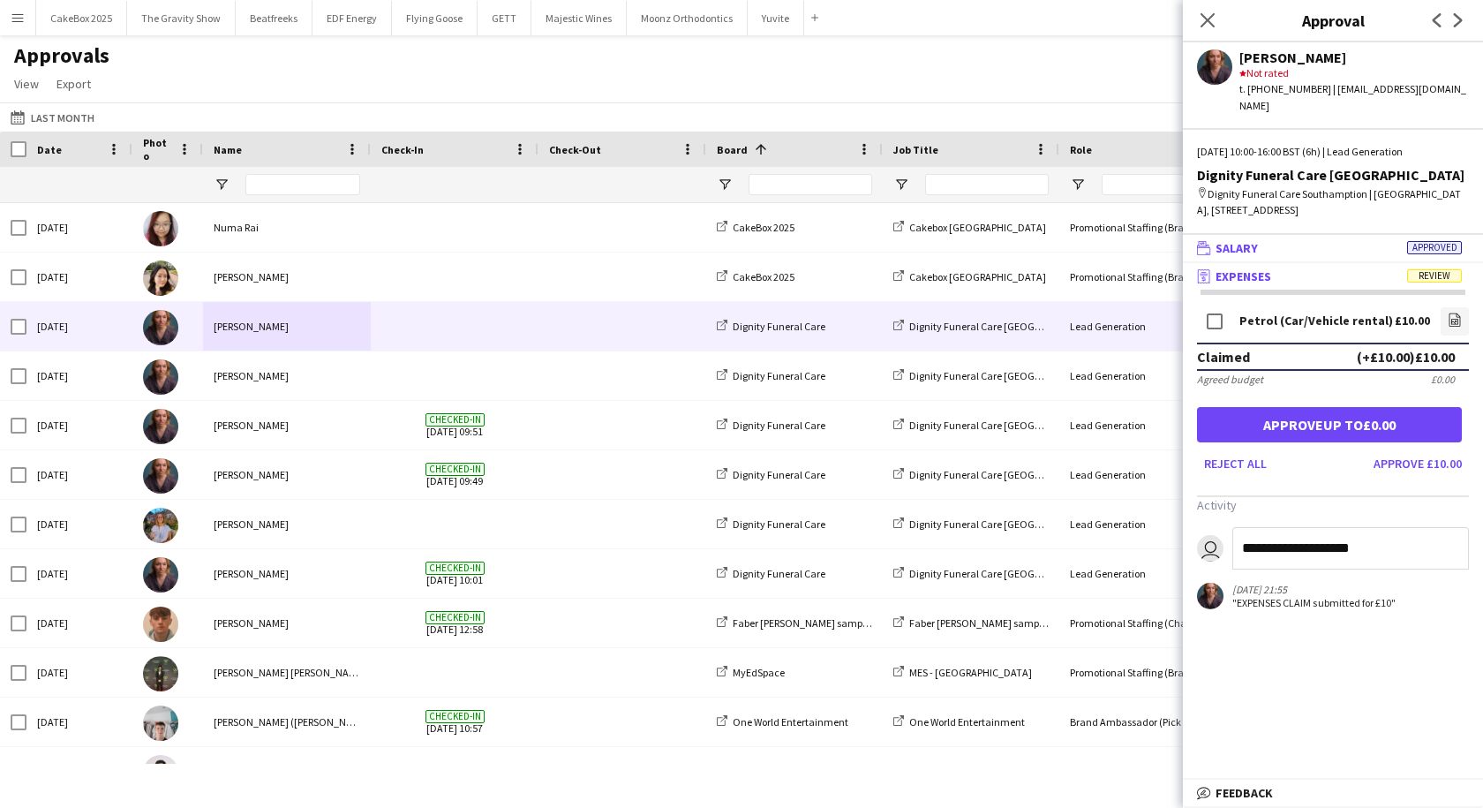
click at [1325, 246] on mat-panel-title "wallet Salary Approved" at bounding box center [1329, 248] width 293 height 16
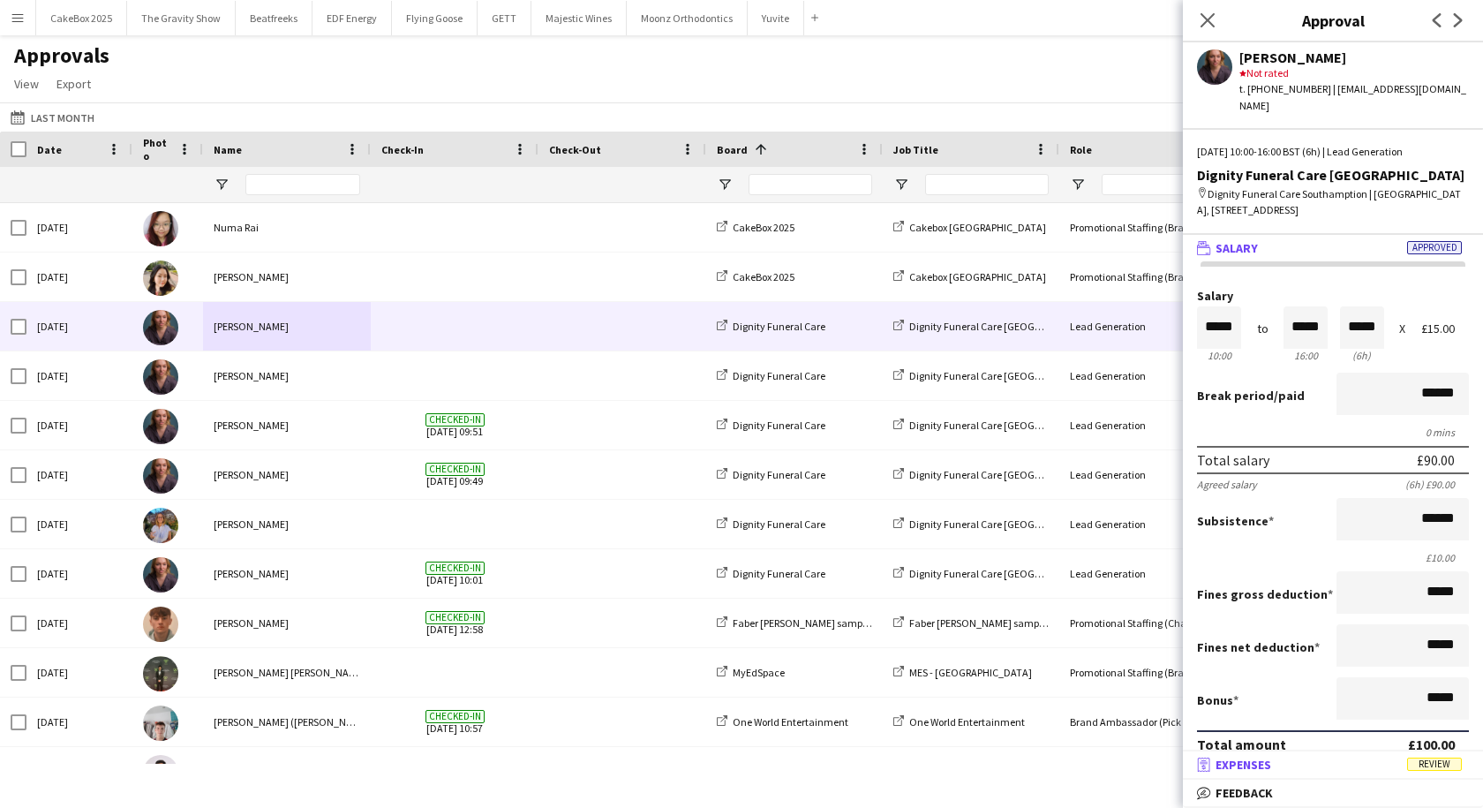
click at [1341, 759] on mat-panel-title "receipt Expenses Review" at bounding box center [1329, 765] width 293 height 16
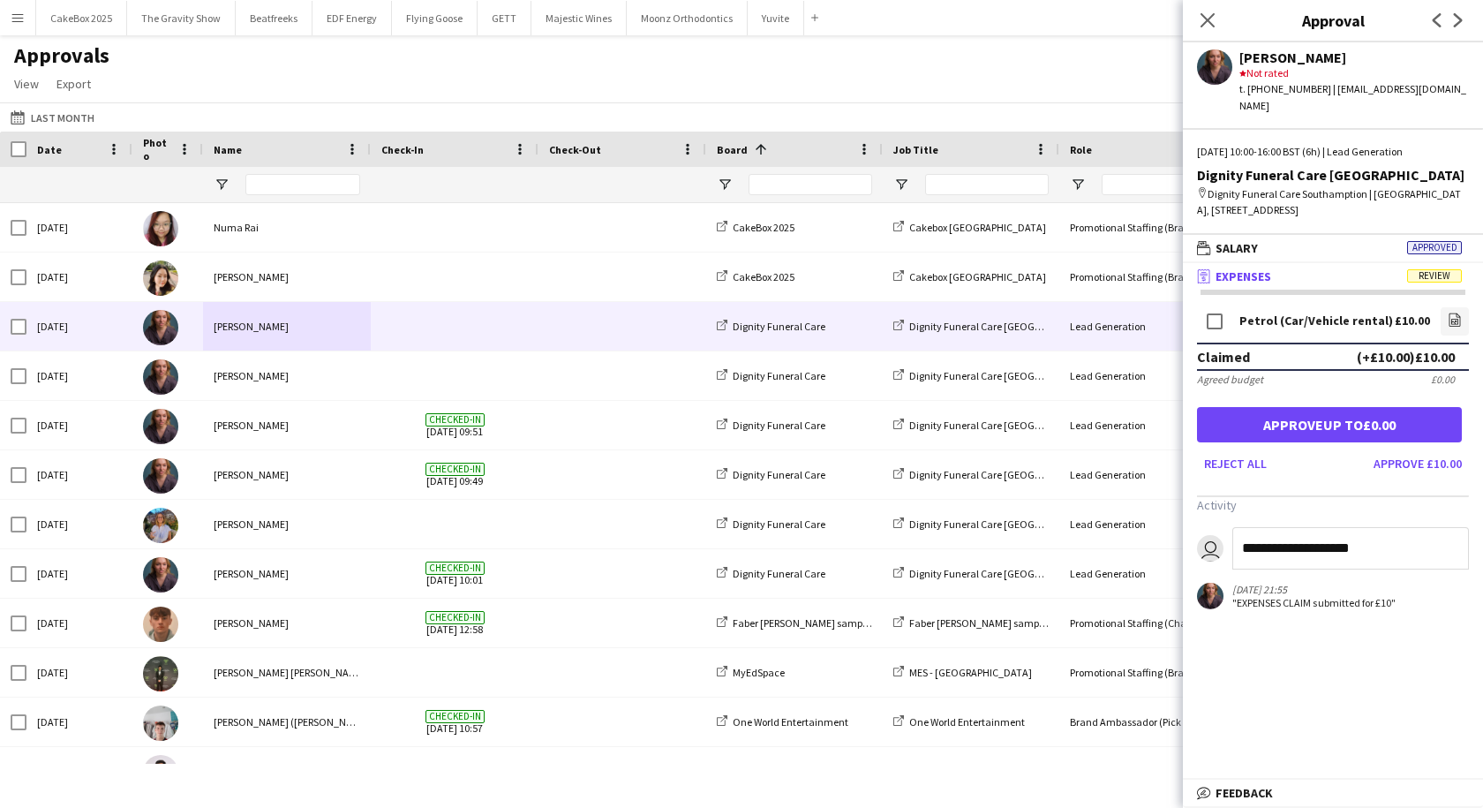
click at [1370, 548] on input "**********" at bounding box center [1351, 548] width 237 height 42
type input "**********"
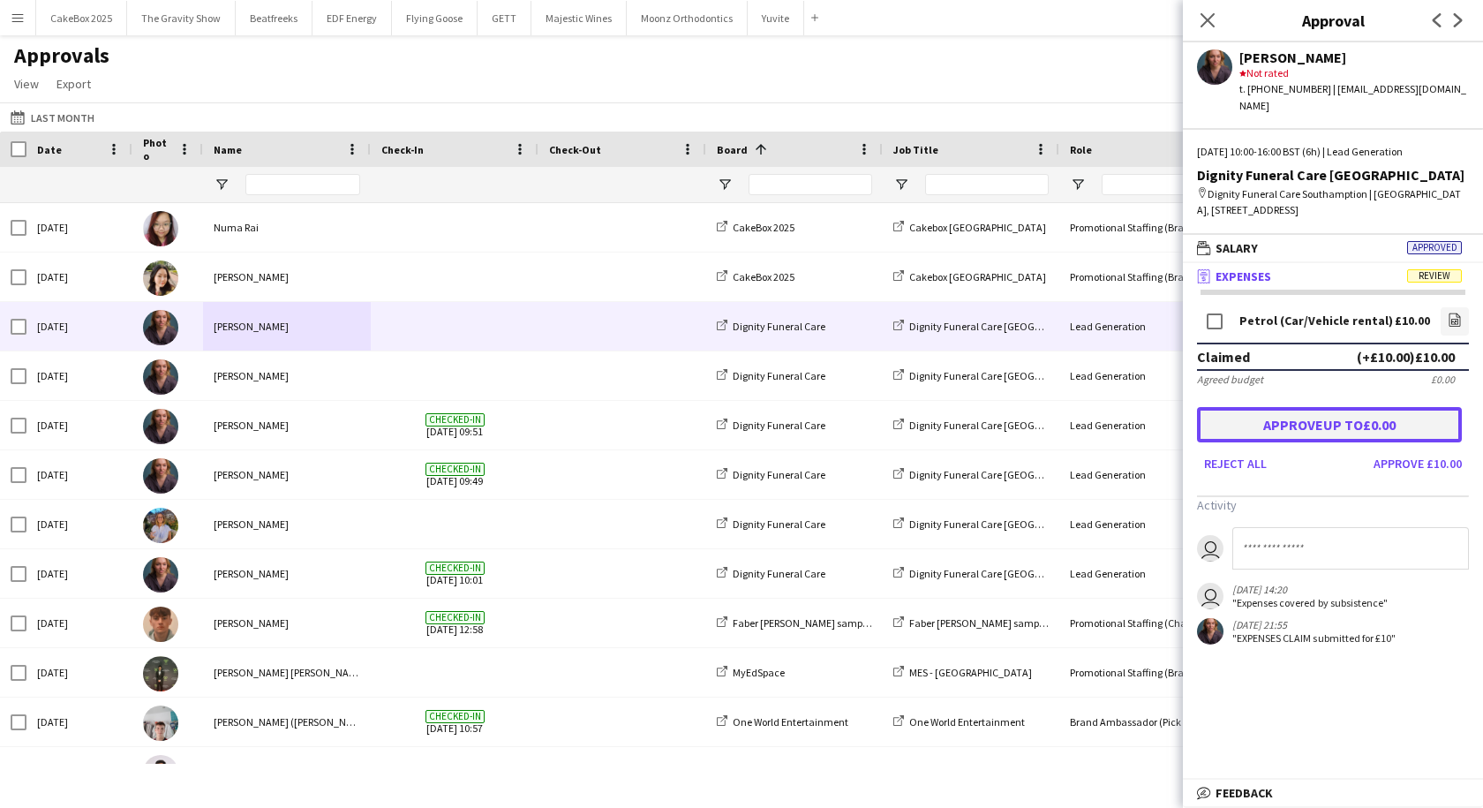
click at [1346, 426] on button "Approve up to £0.00" at bounding box center [1329, 424] width 265 height 35
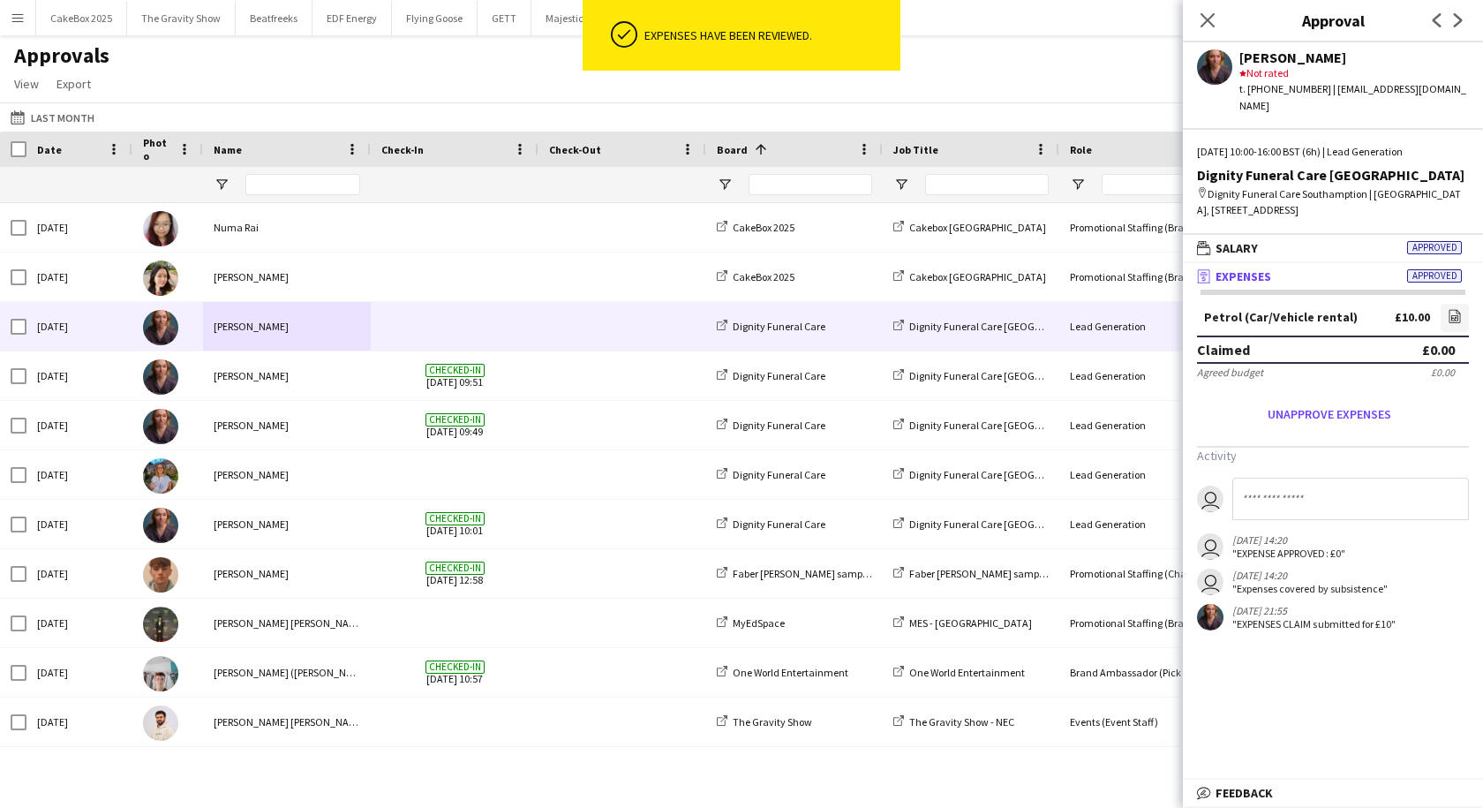
click at [393, 323] on span at bounding box center [454, 326] width 147 height 49
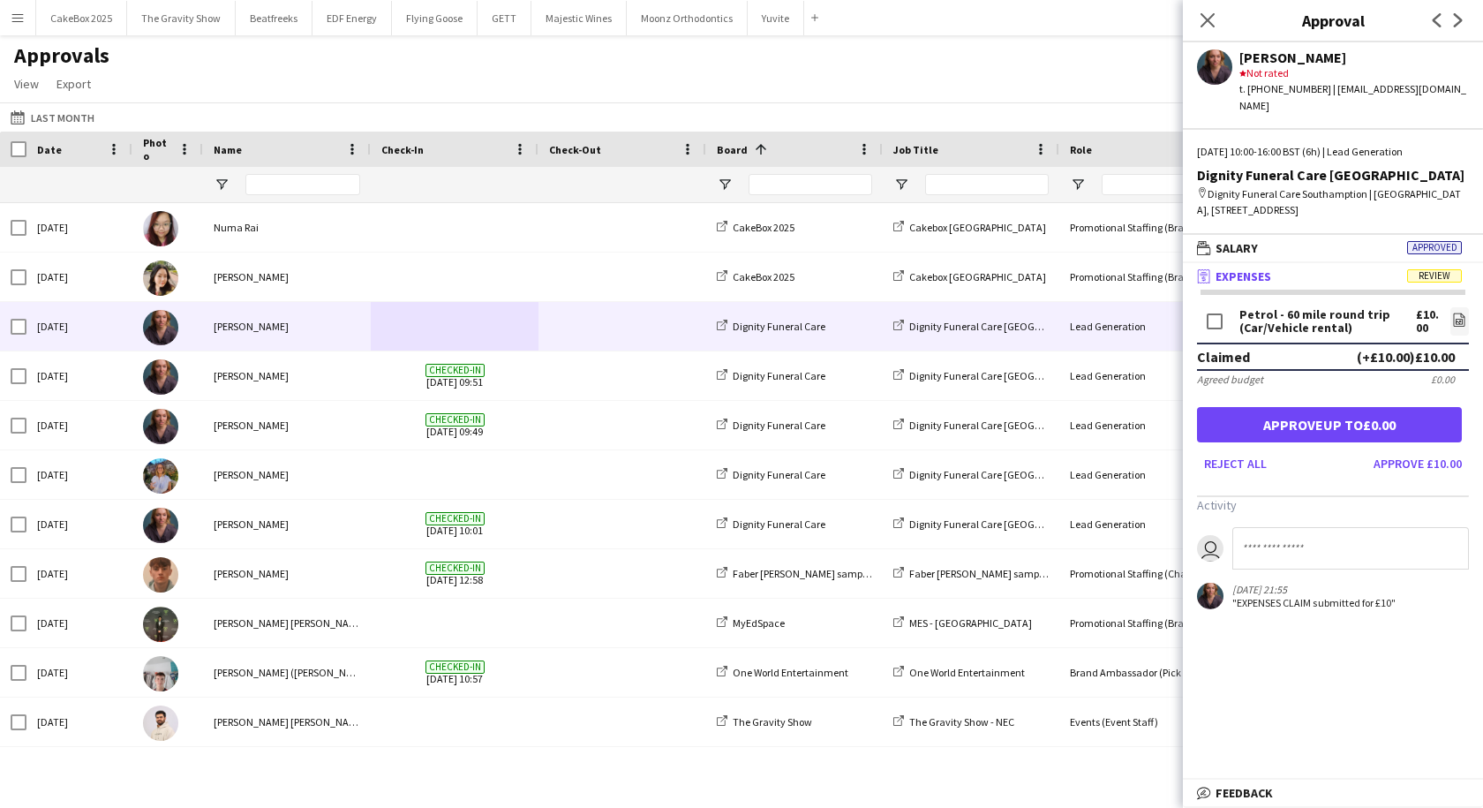
click at [1278, 551] on input at bounding box center [1351, 548] width 237 height 42
click at [1353, 255] on mat-panel-title "wallet Salary Approved" at bounding box center [1329, 248] width 293 height 16
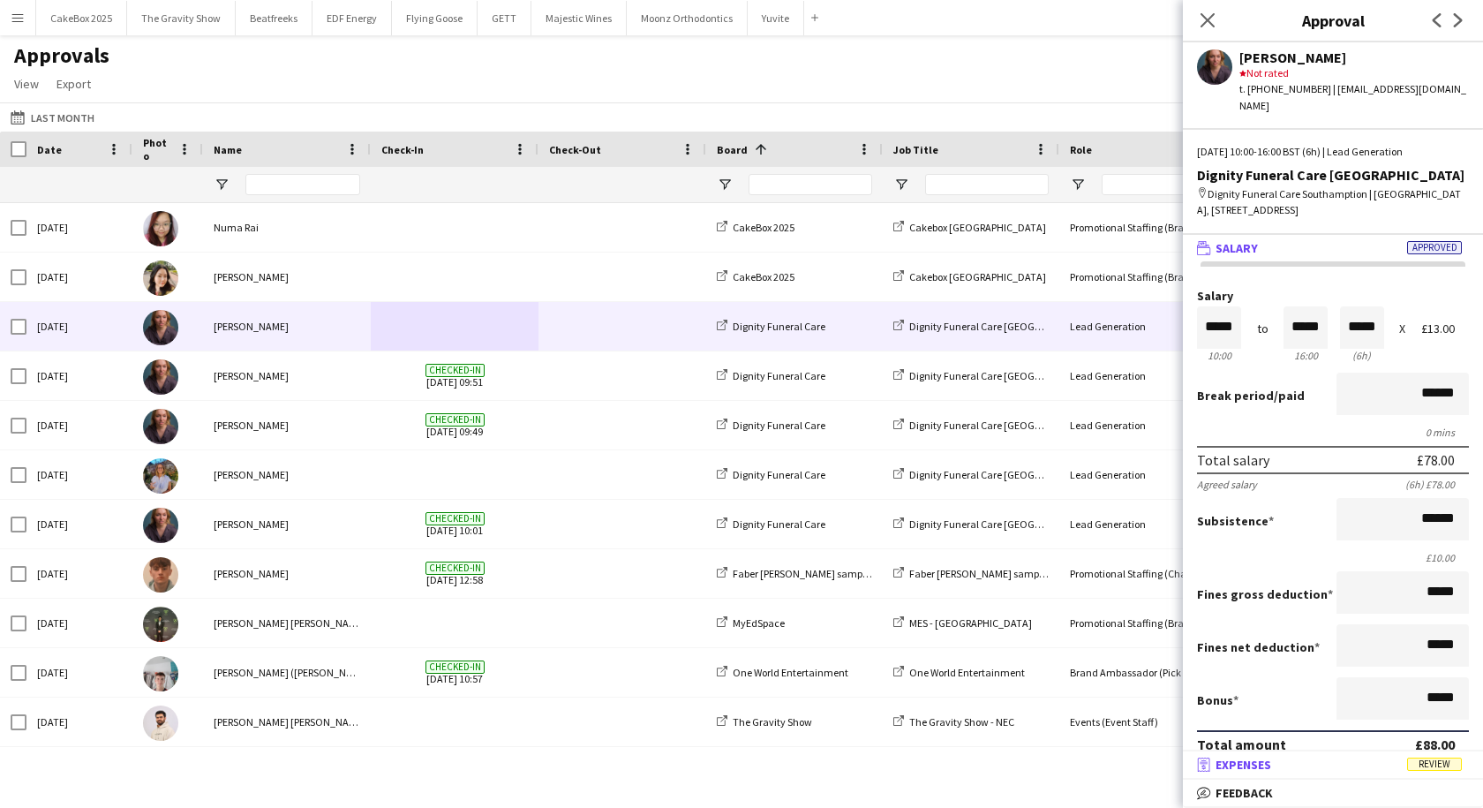
click at [1294, 764] on mat-panel-title "receipt Expenses Review" at bounding box center [1329, 765] width 293 height 16
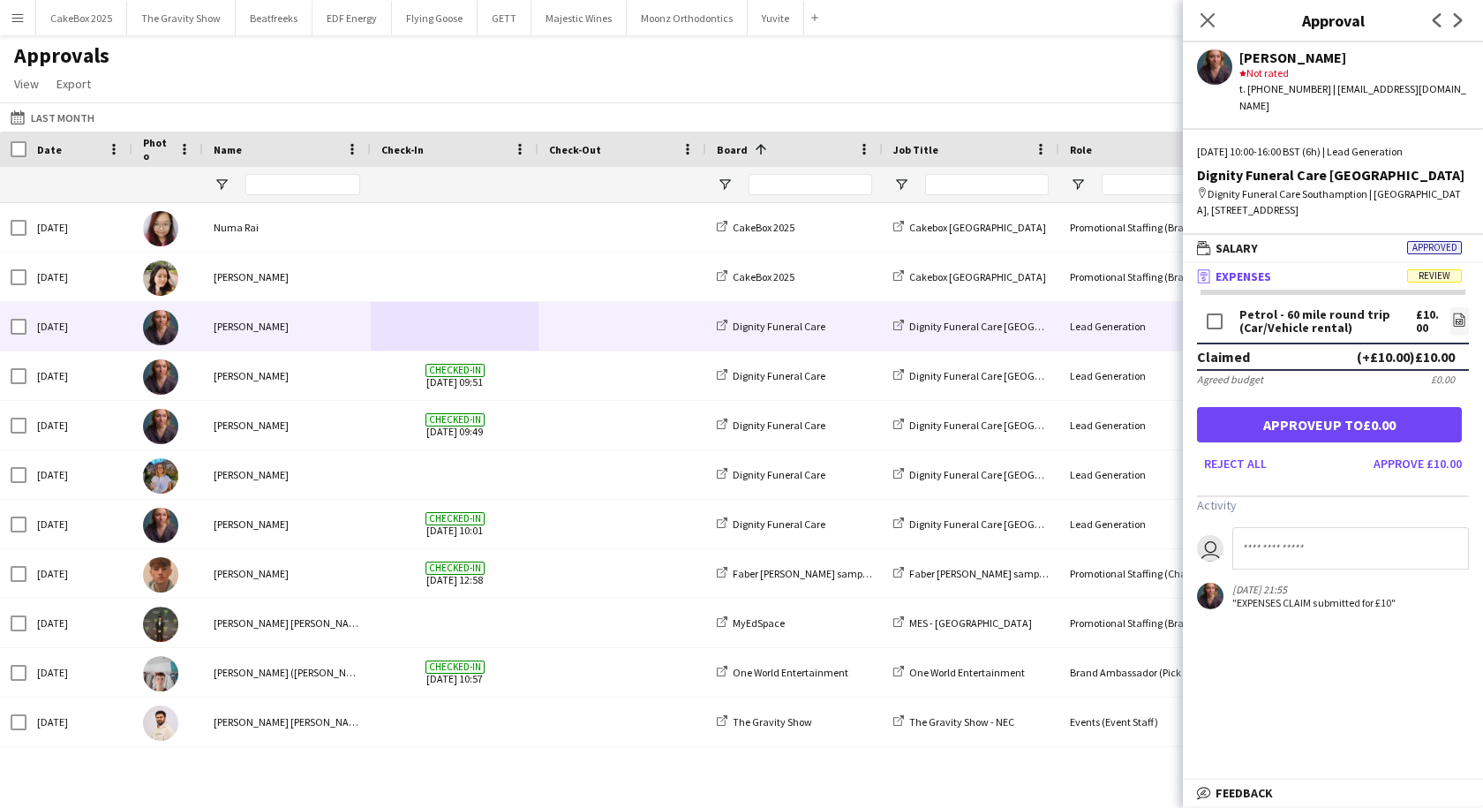
click at [1291, 554] on input at bounding box center [1351, 548] width 237 height 42
type input "**********"
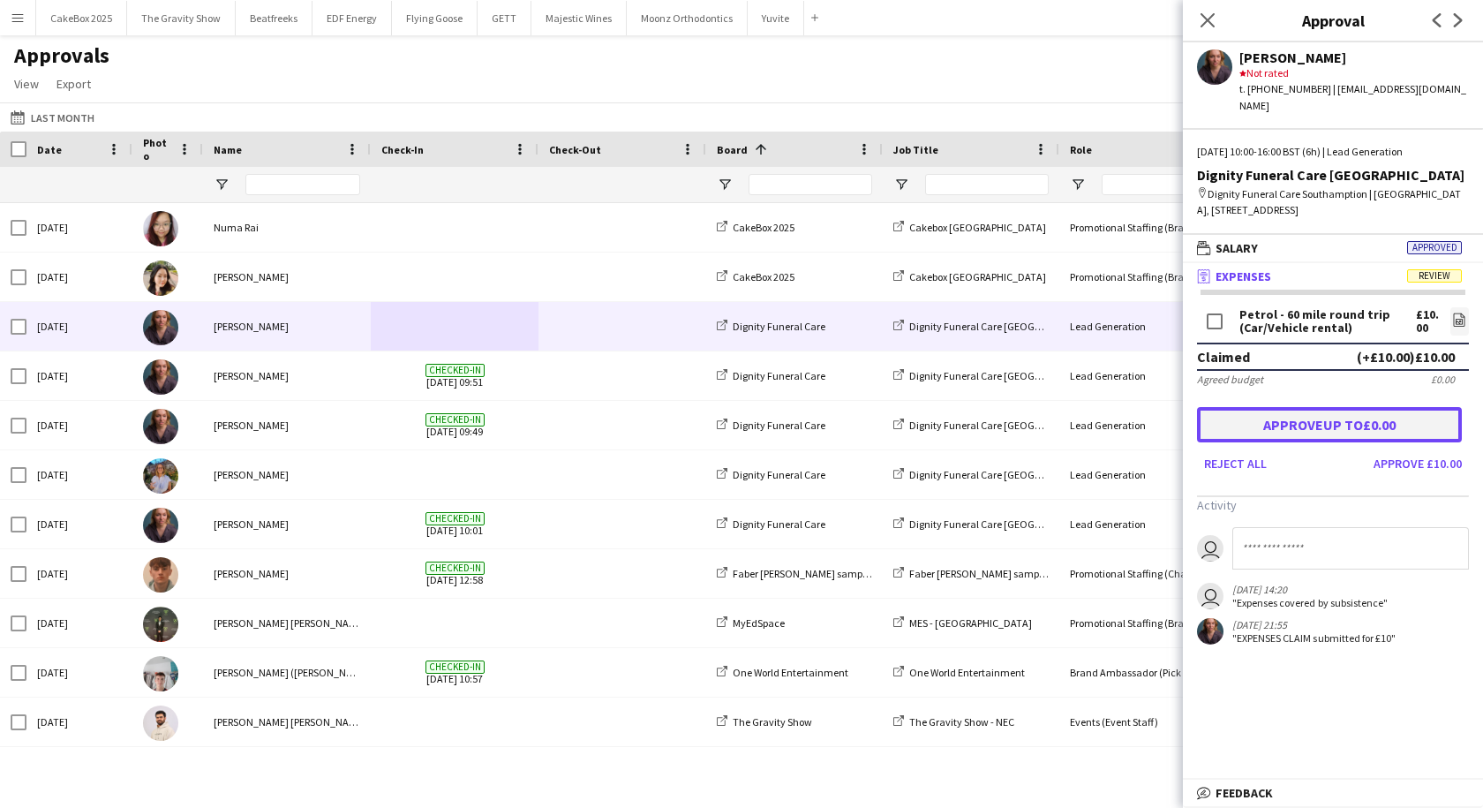
click at [1333, 420] on button "Approve up to £0.00" at bounding box center [1329, 424] width 265 height 35
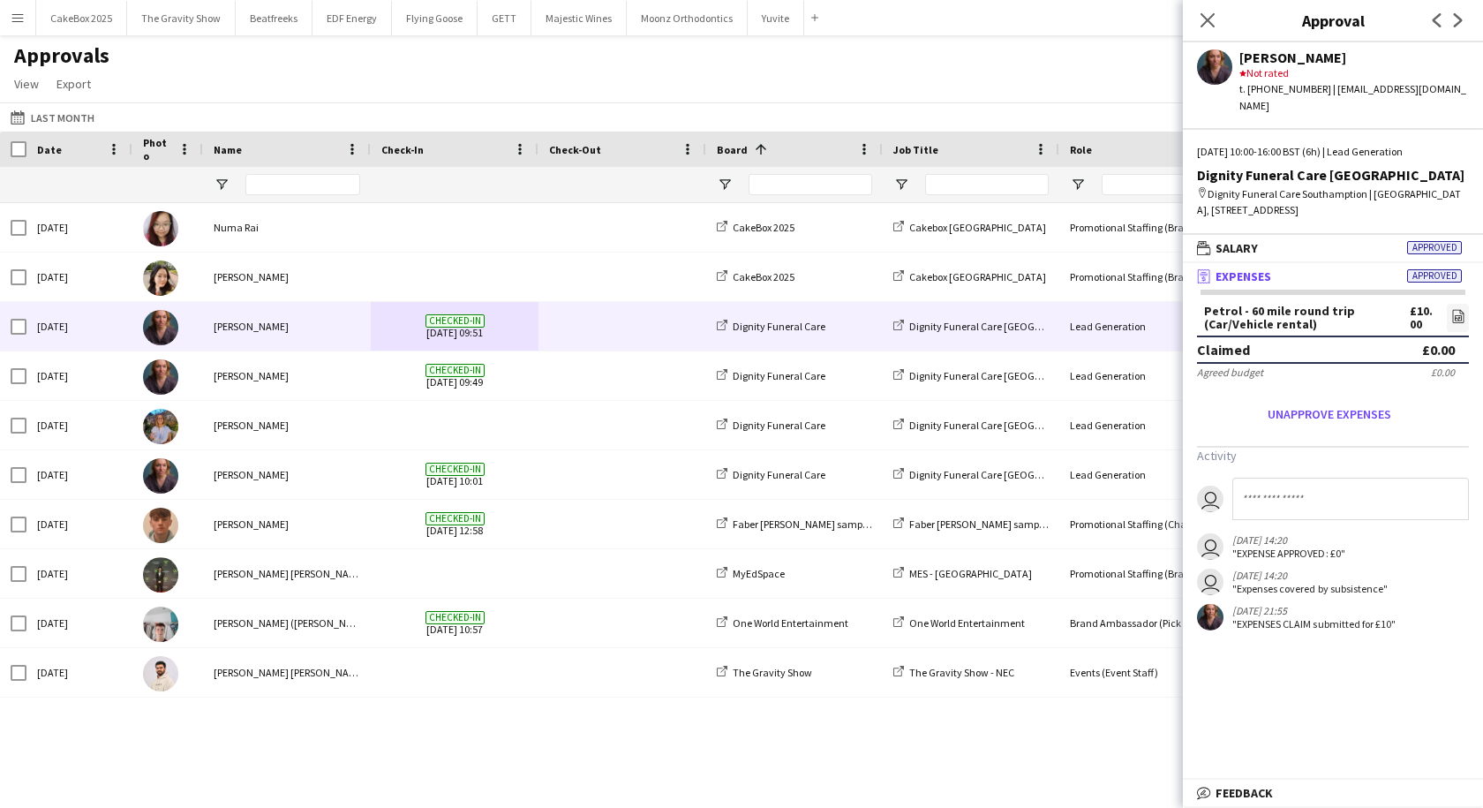
click at [295, 331] on div "[PERSON_NAME]" at bounding box center [287, 326] width 168 height 49
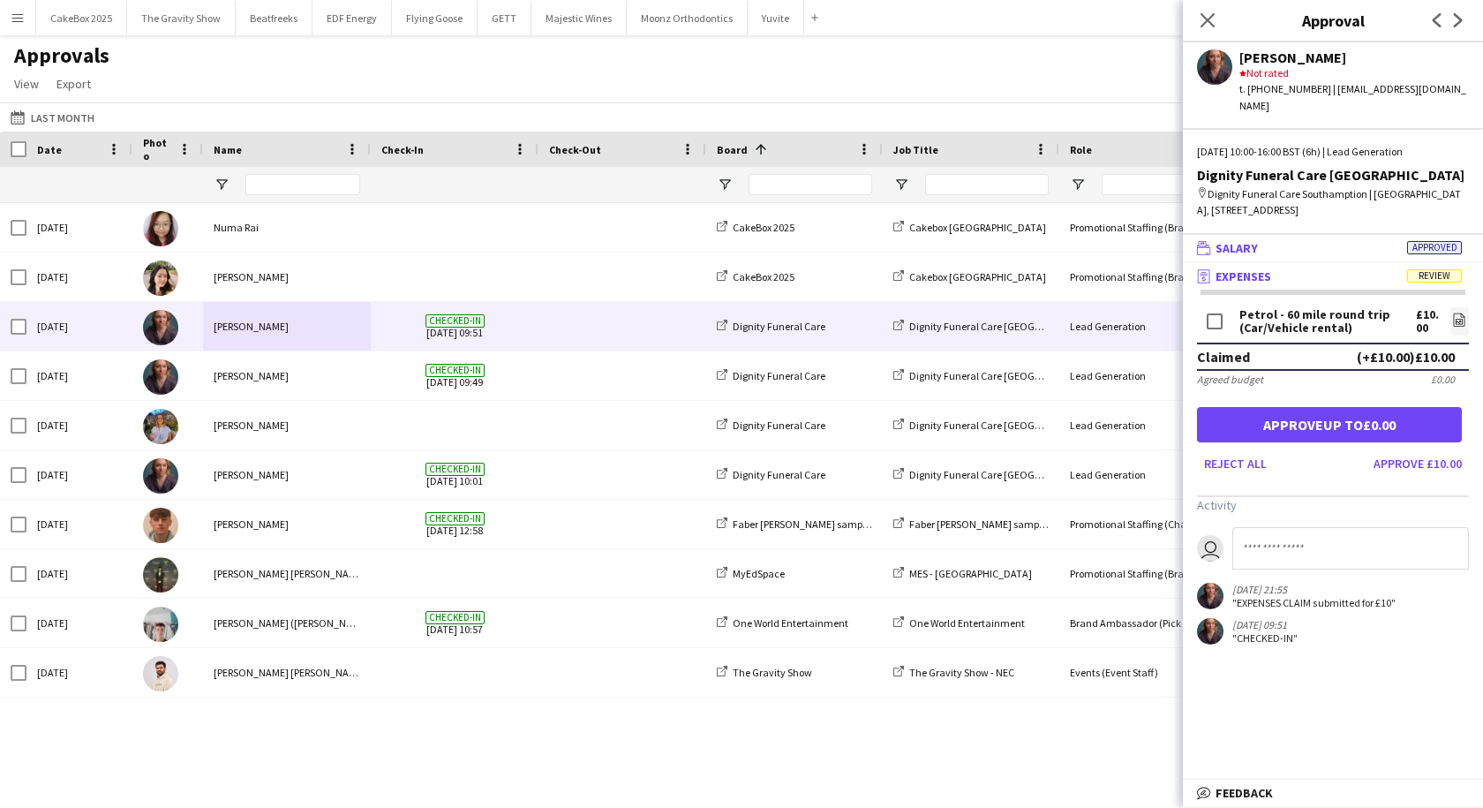
click at [1321, 244] on mat-panel-title "wallet Salary Approved" at bounding box center [1329, 248] width 293 height 16
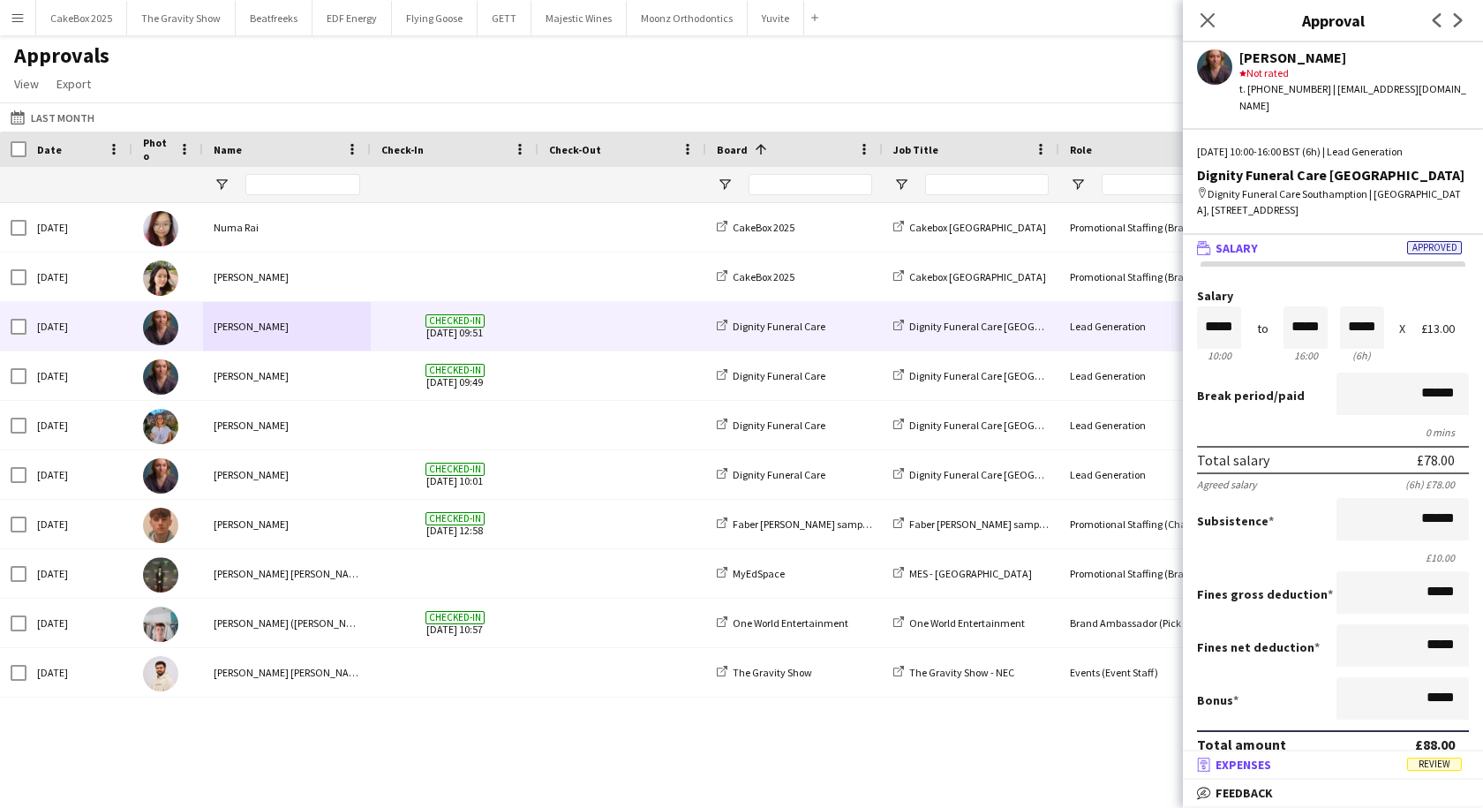
click at [1274, 769] on mat-panel-title "receipt Expenses Review" at bounding box center [1329, 765] width 293 height 16
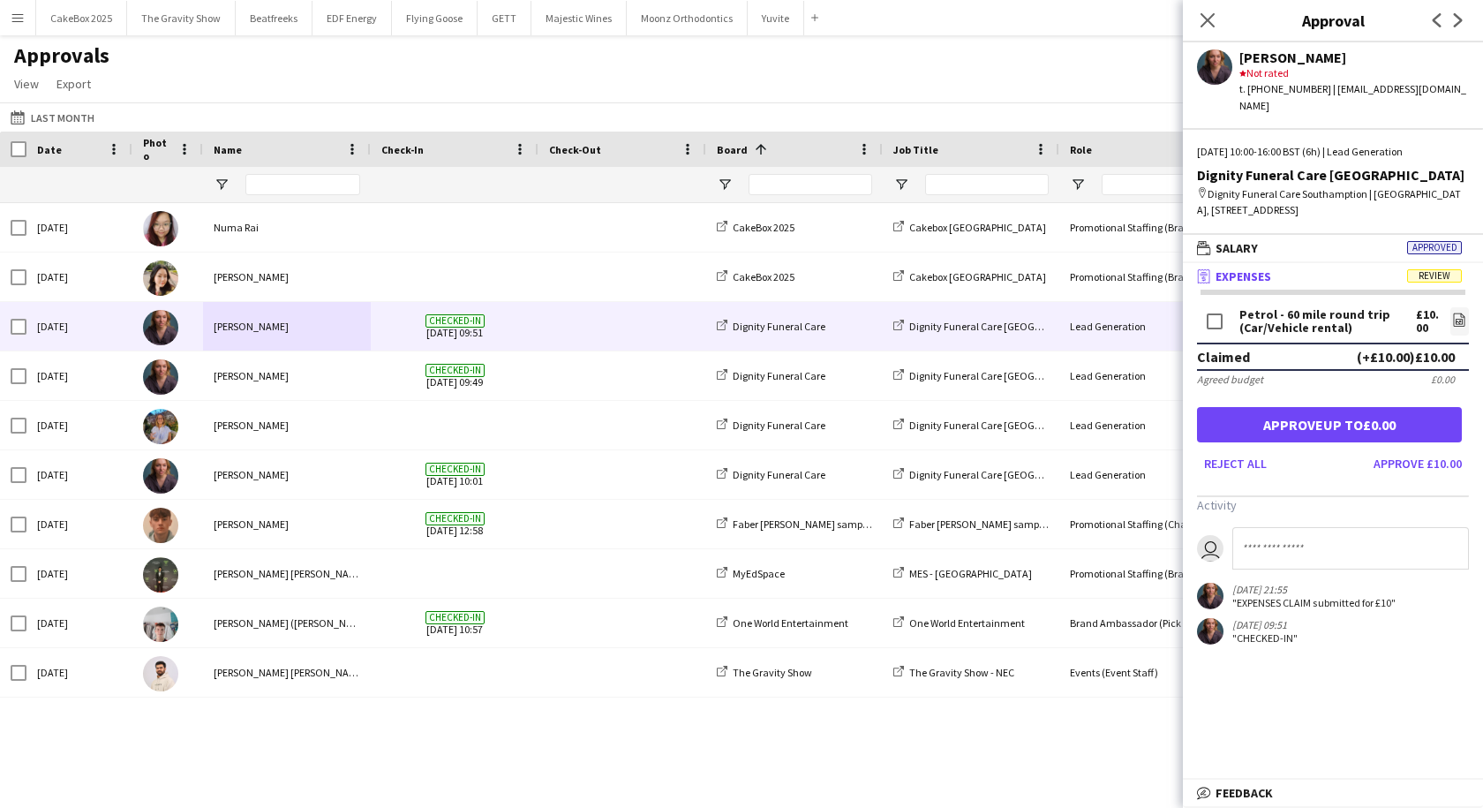
click at [1320, 554] on input at bounding box center [1351, 548] width 237 height 42
type input "**********"
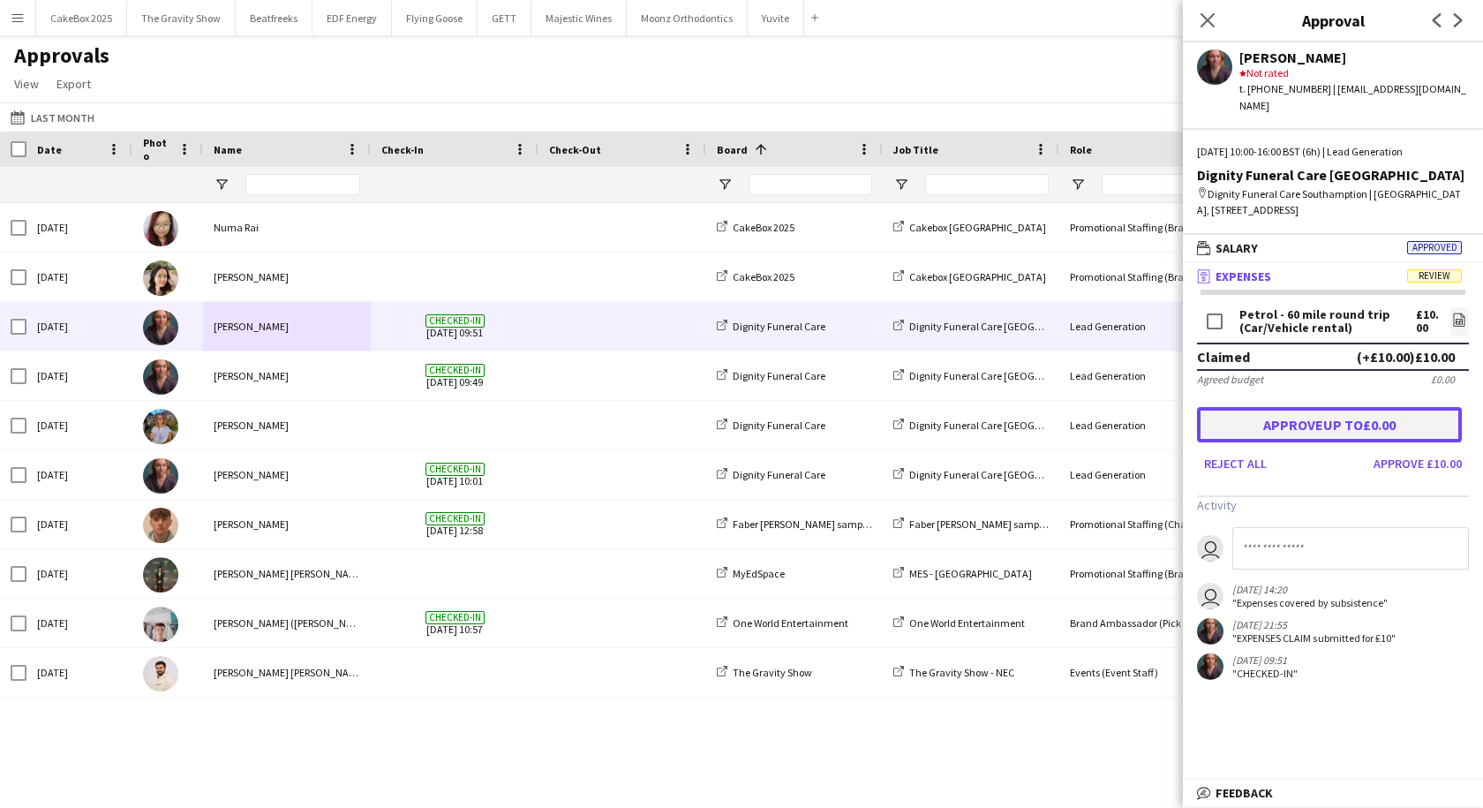
click at [1317, 426] on button "Approve up to £0.00" at bounding box center [1329, 424] width 265 height 35
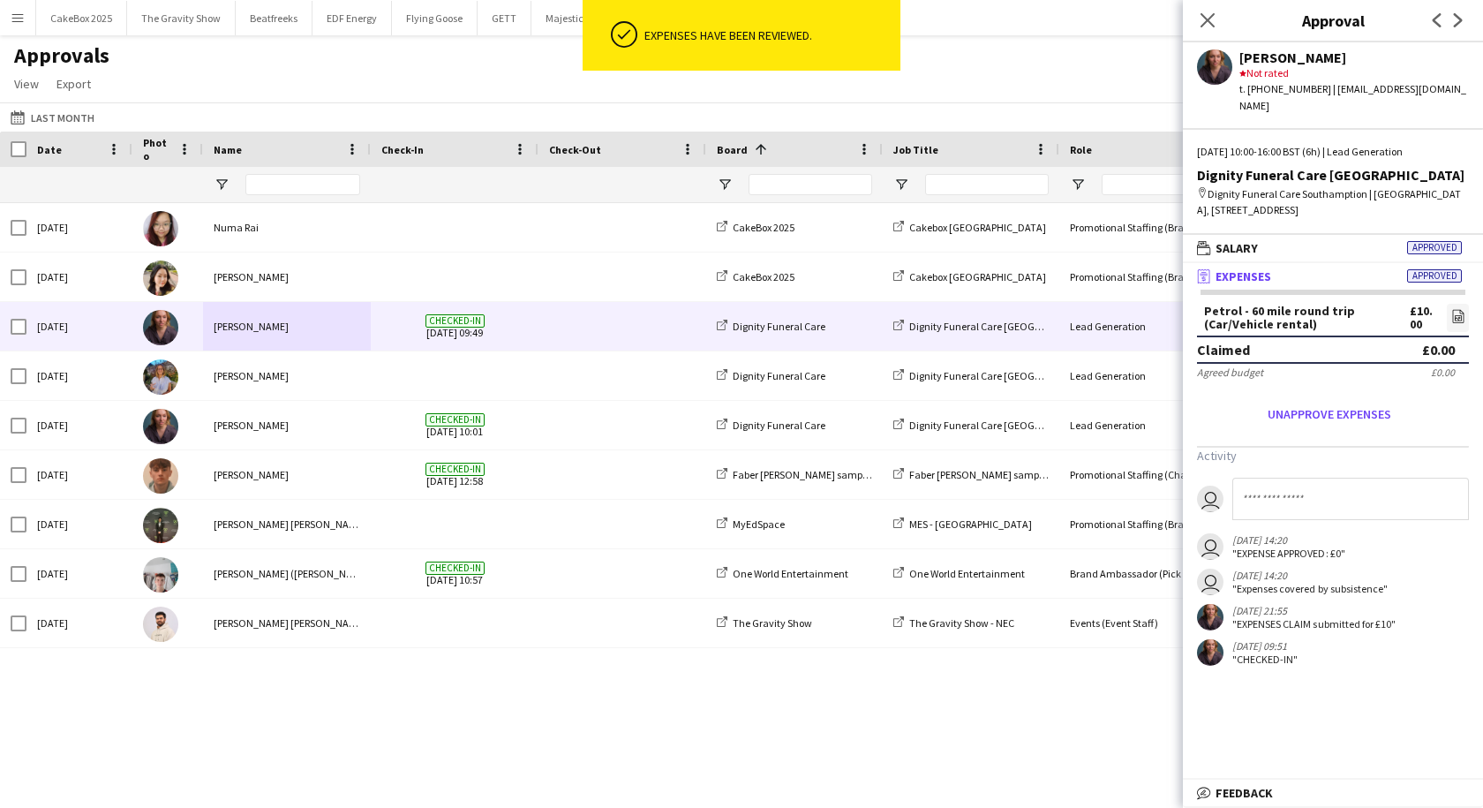
click at [461, 332] on span "Checked-in [DATE] 09:49" at bounding box center [454, 326] width 147 height 49
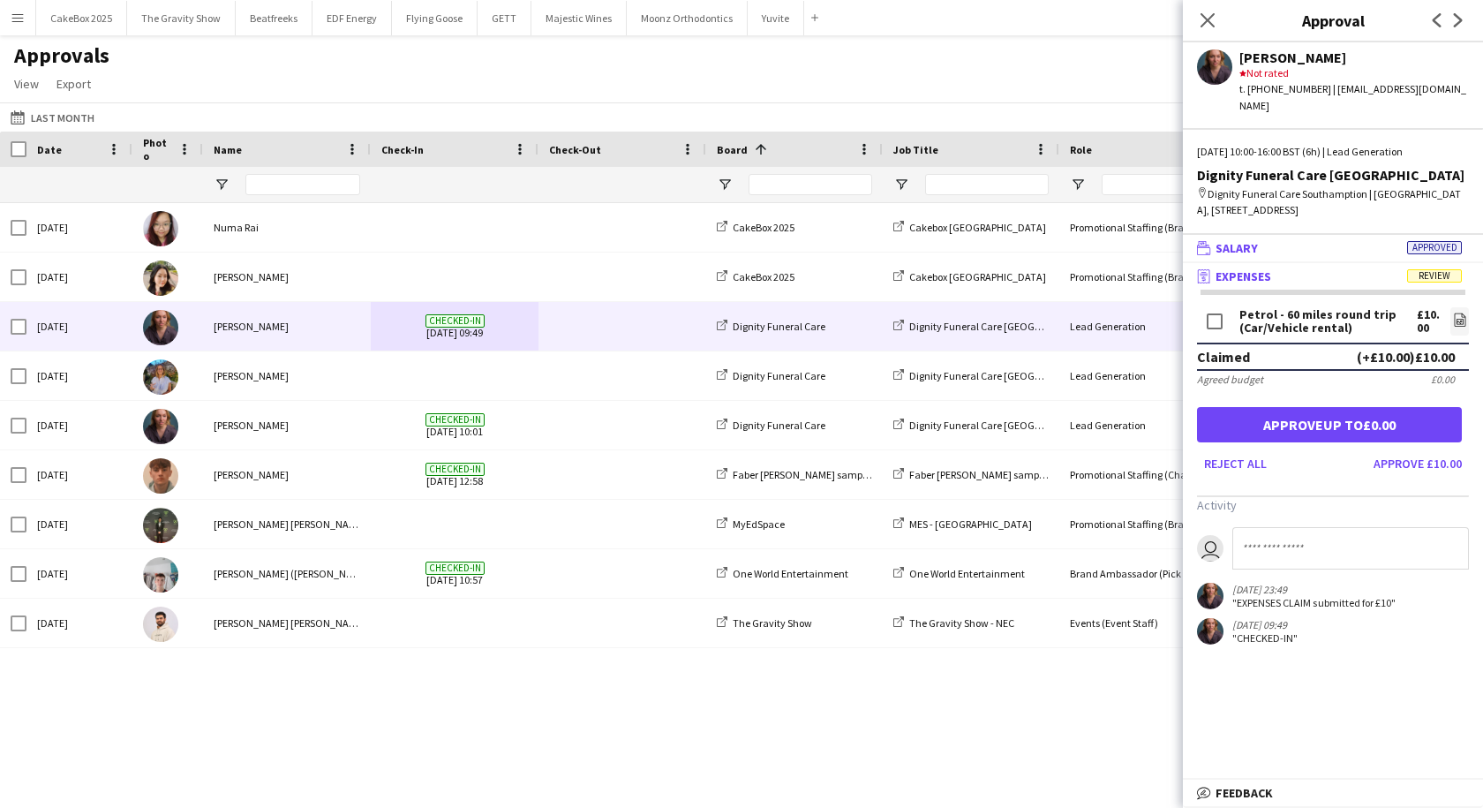
click at [1324, 253] on mat-panel-title "wallet Salary Approved" at bounding box center [1329, 248] width 293 height 16
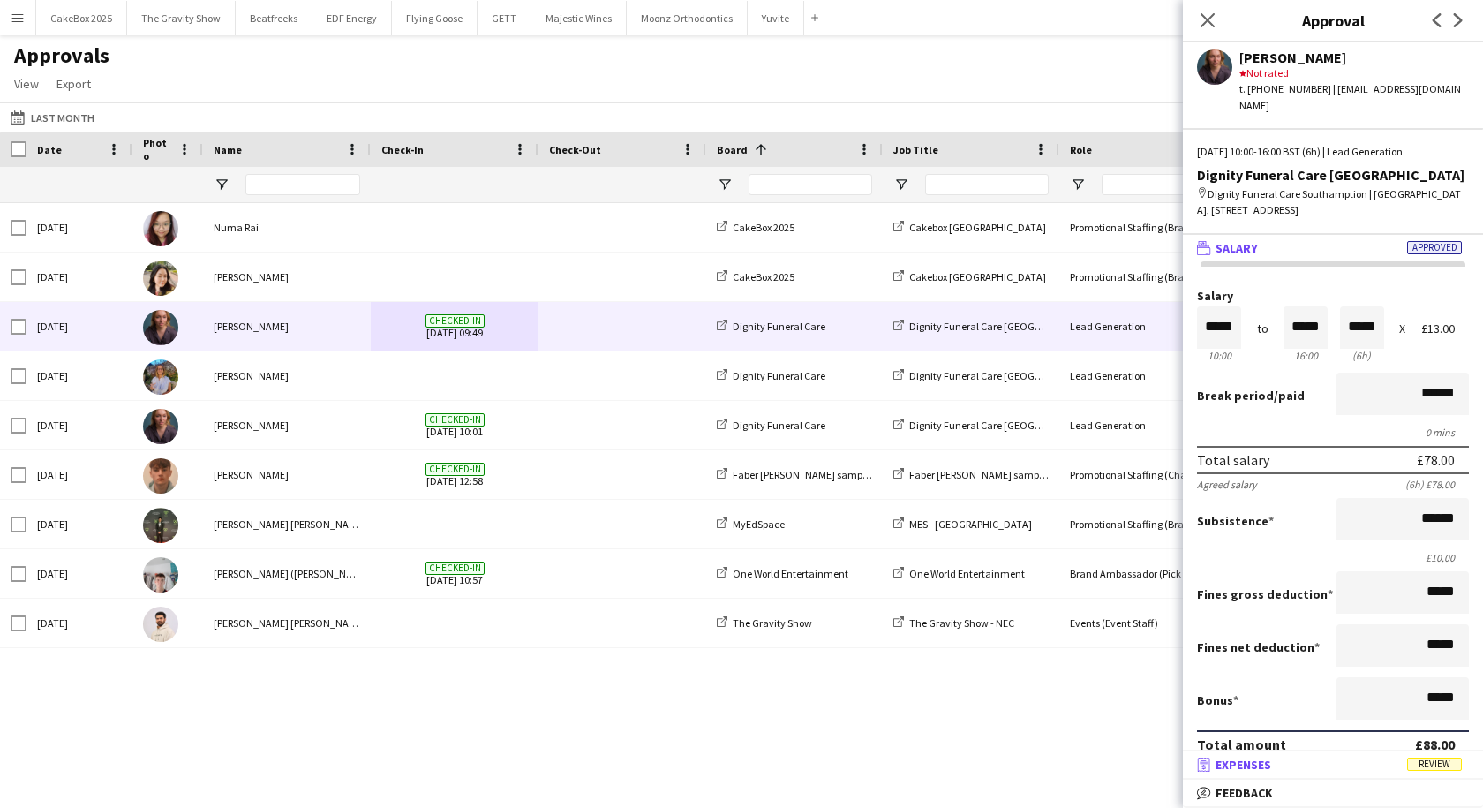
click at [1337, 767] on mat-panel-title "receipt Expenses Review" at bounding box center [1329, 765] width 293 height 16
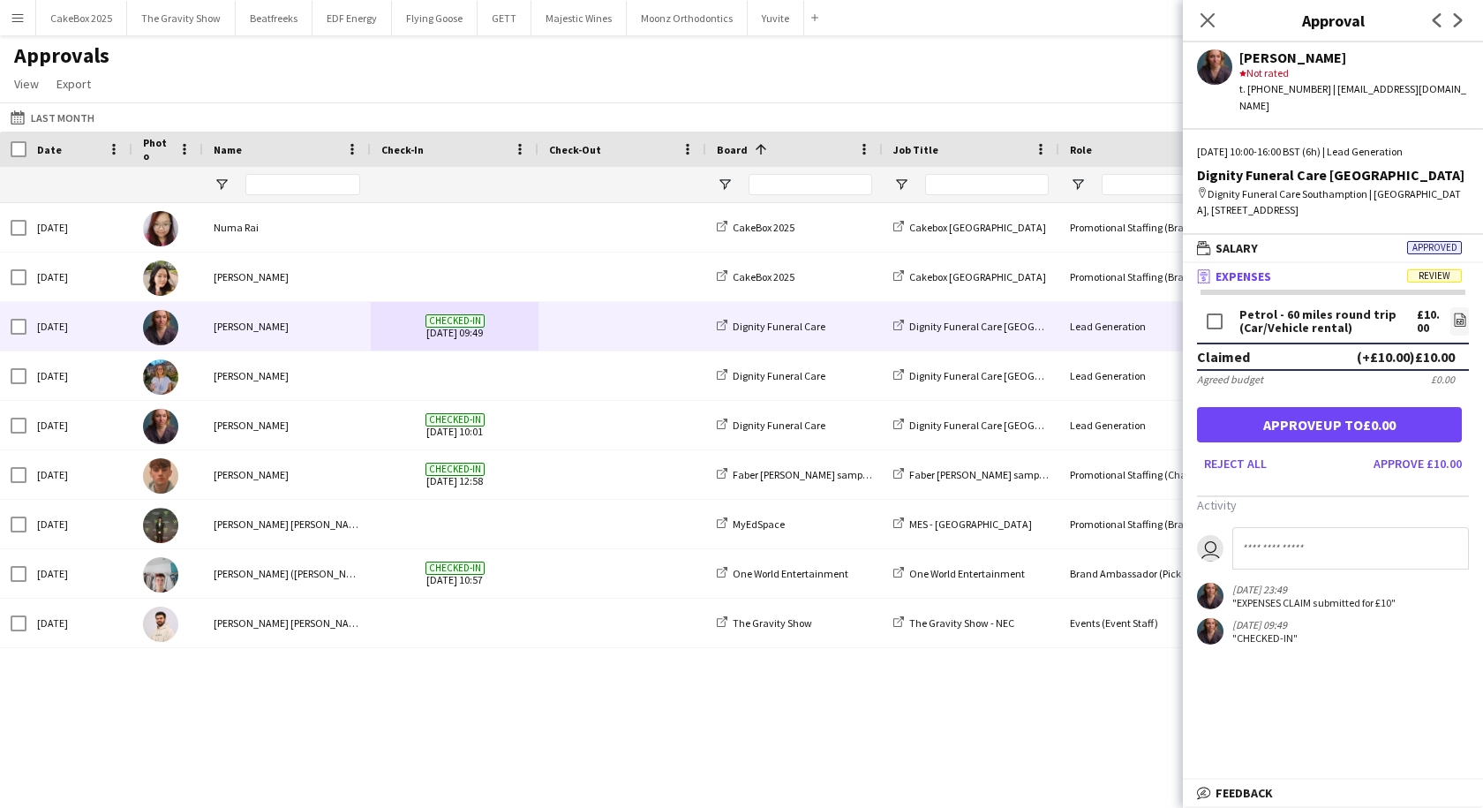
click at [1300, 556] on input at bounding box center [1351, 548] width 237 height 42
type input "**********"
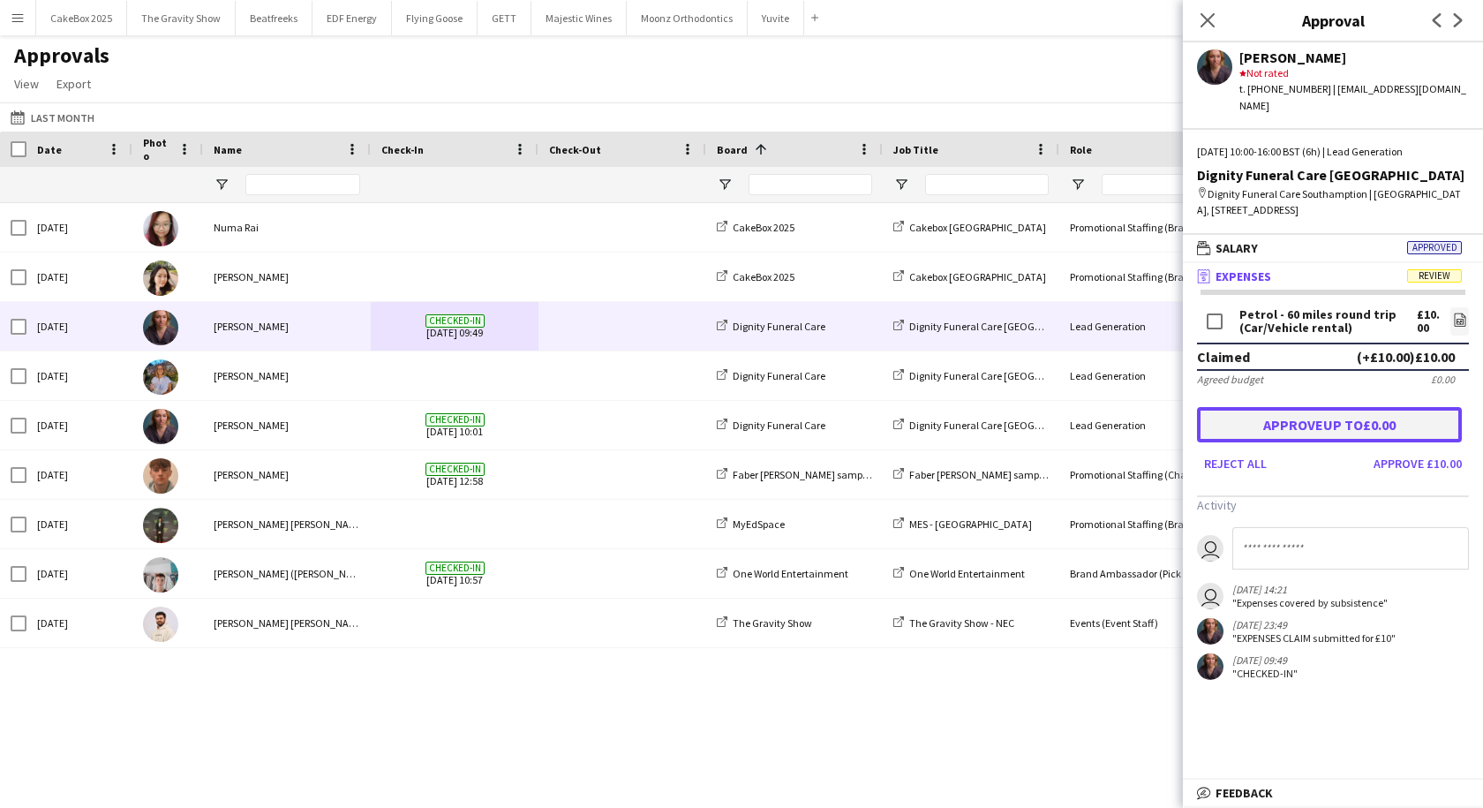
click at [1326, 427] on button "Approve up to £0.00" at bounding box center [1329, 424] width 265 height 35
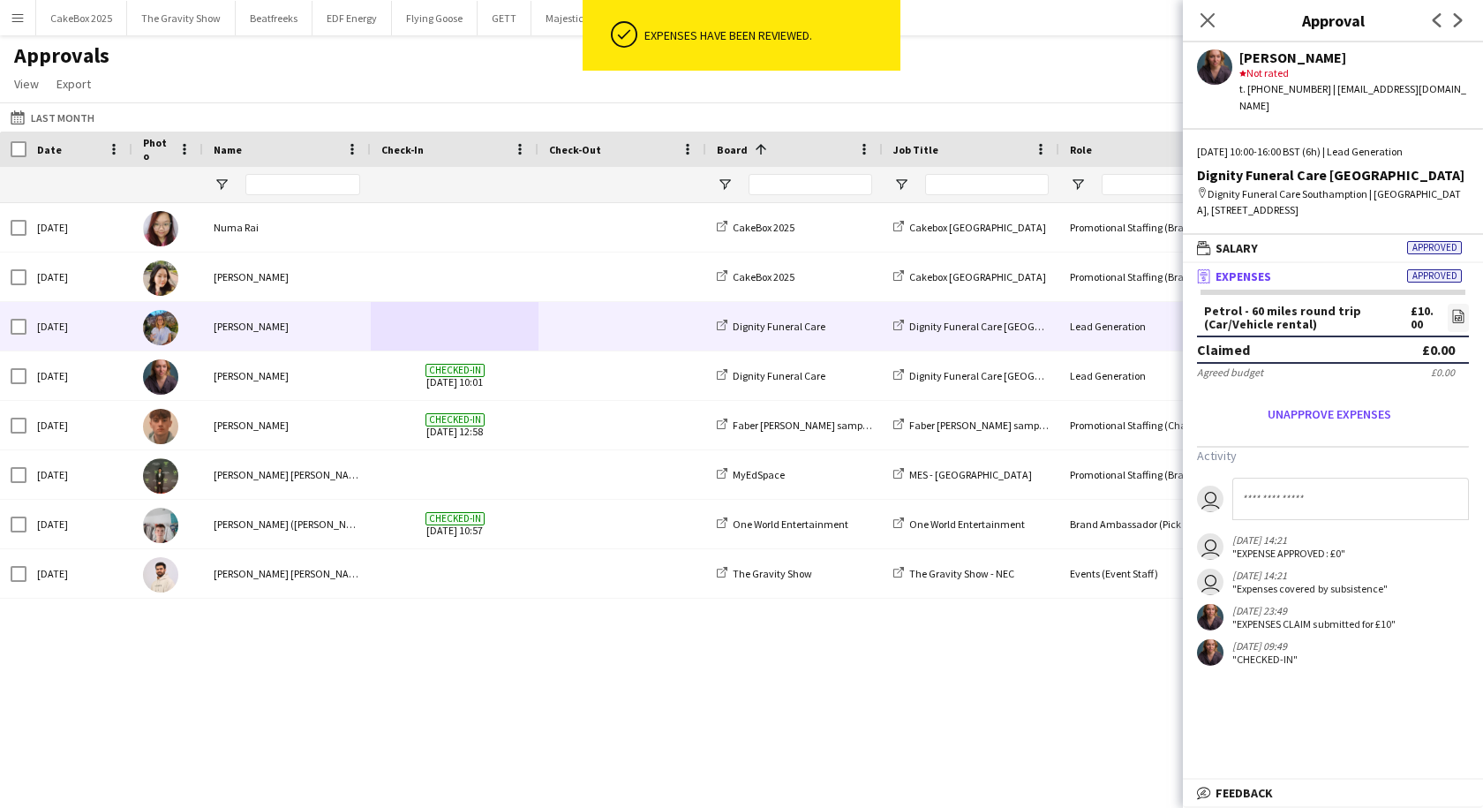
click at [307, 320] on div "[PERSON_NAME]" at bounding box center [287, 326] width 168 height 49
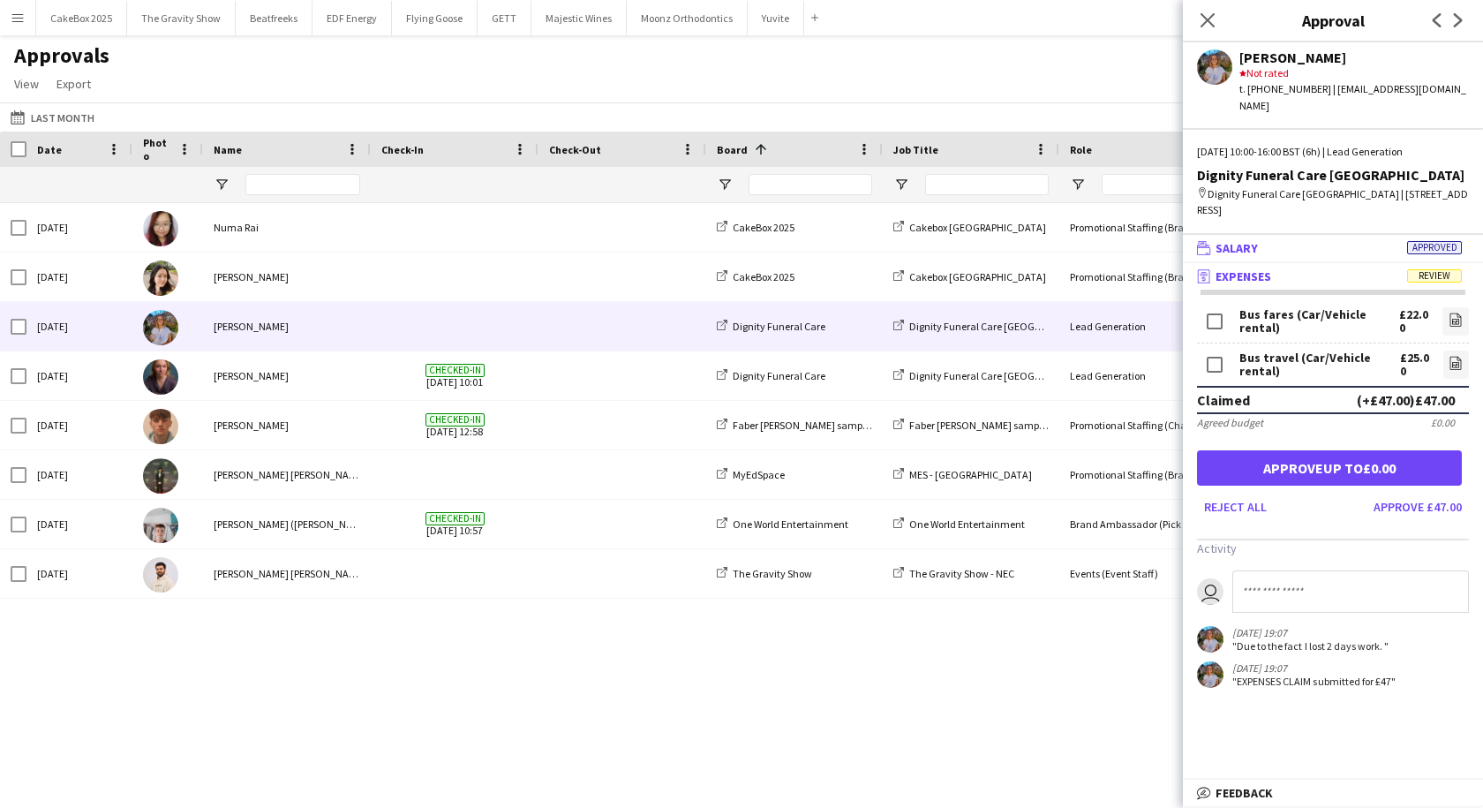
click at [1313, 240] on mat-panel-title "wallet Salary Approved" at bounding box center [1329, 248] width 293 height 16
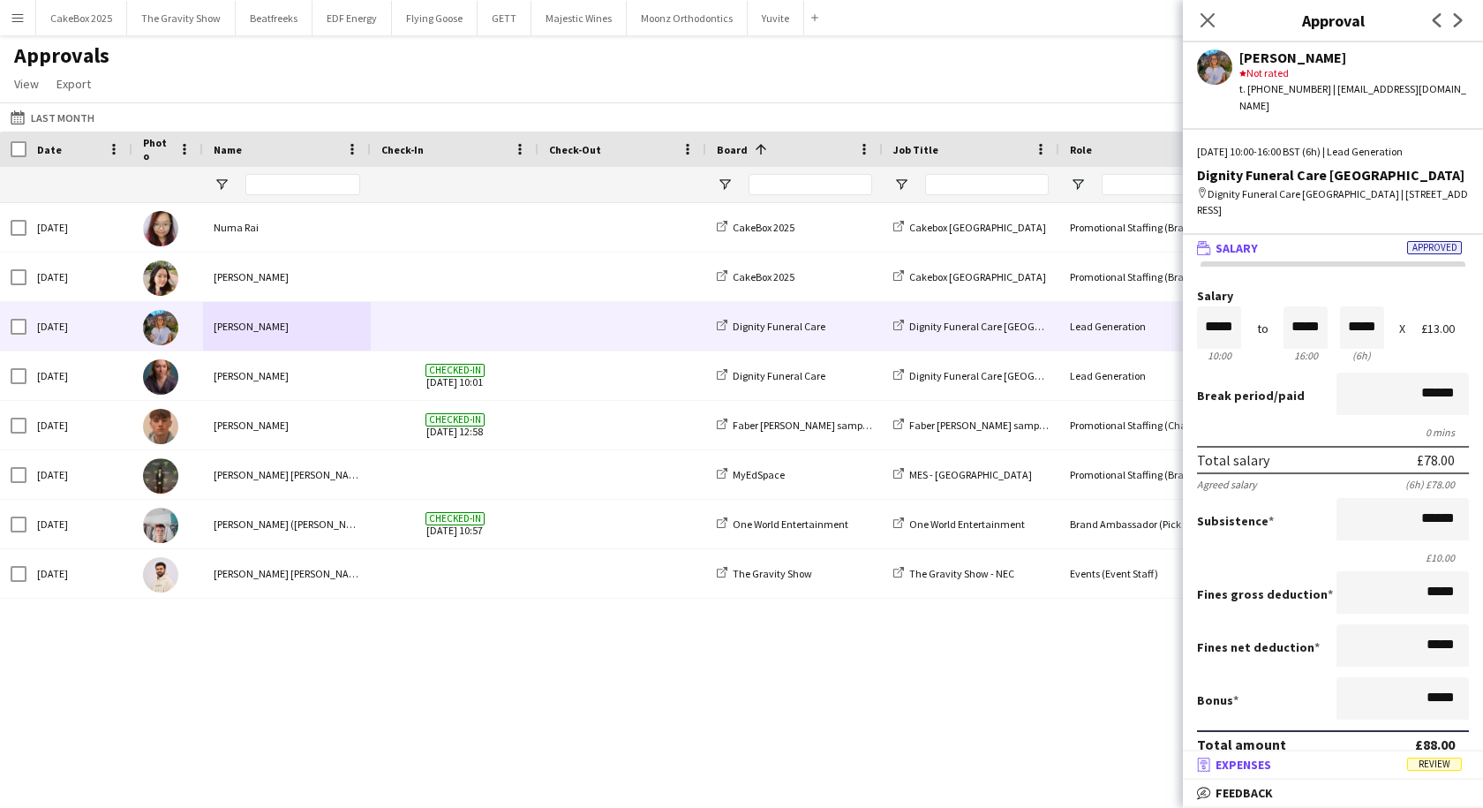
click at [1290, 763] on mat-panel-title "receipt Expenses Review" at bounding box center [1329, 765] width 293 height 16
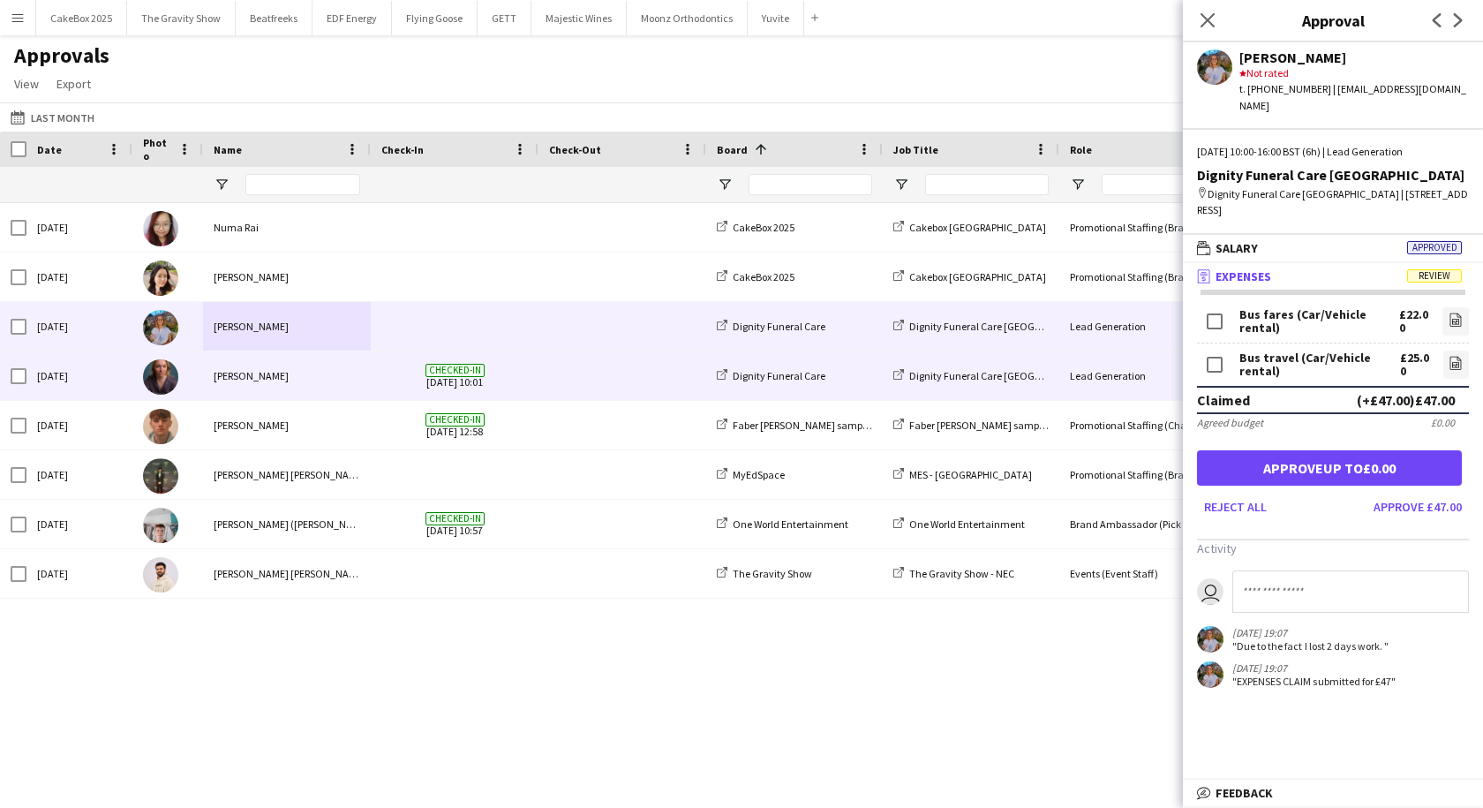
click at [310, 379] on div "[PERSON_NAME]" at bounding box center [287, 375] width 168 height 49
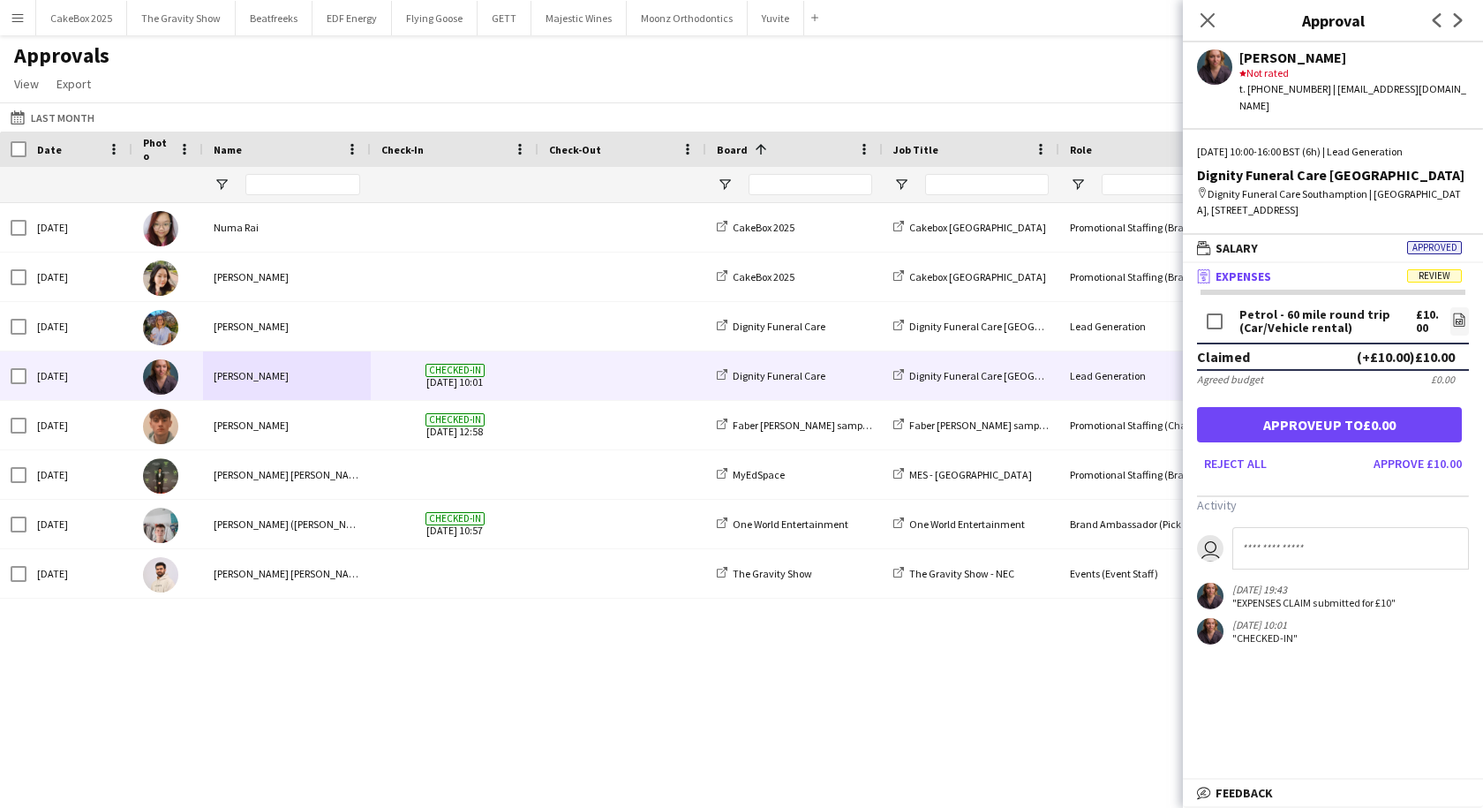
click at [1282, 546] on input at bounding box center [1351, 548] width 237 height 42
type input "**********"
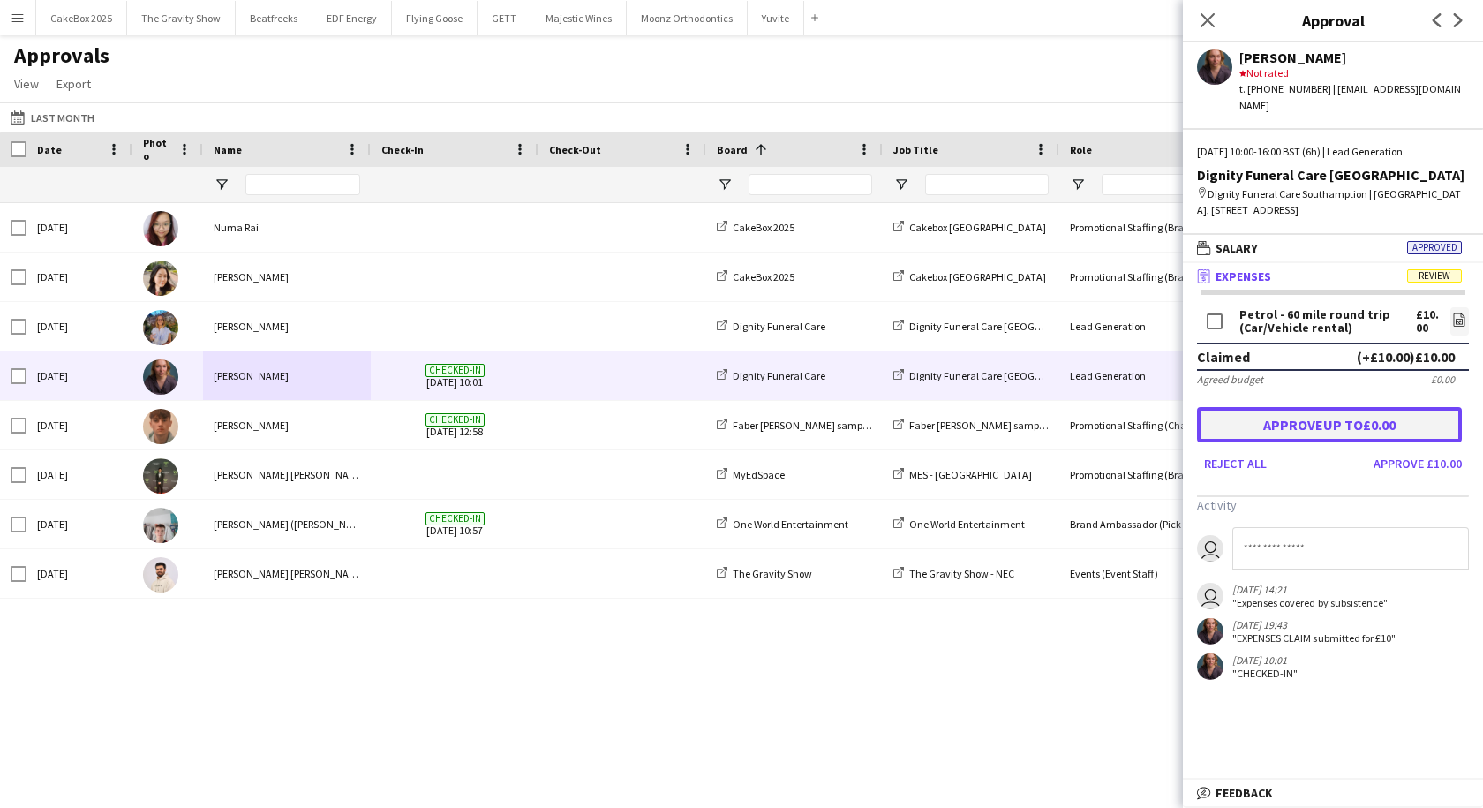
click at [1331, 419] on button "Approve up to £0.00" at bounding box center [1329, 424] width 265 height 35
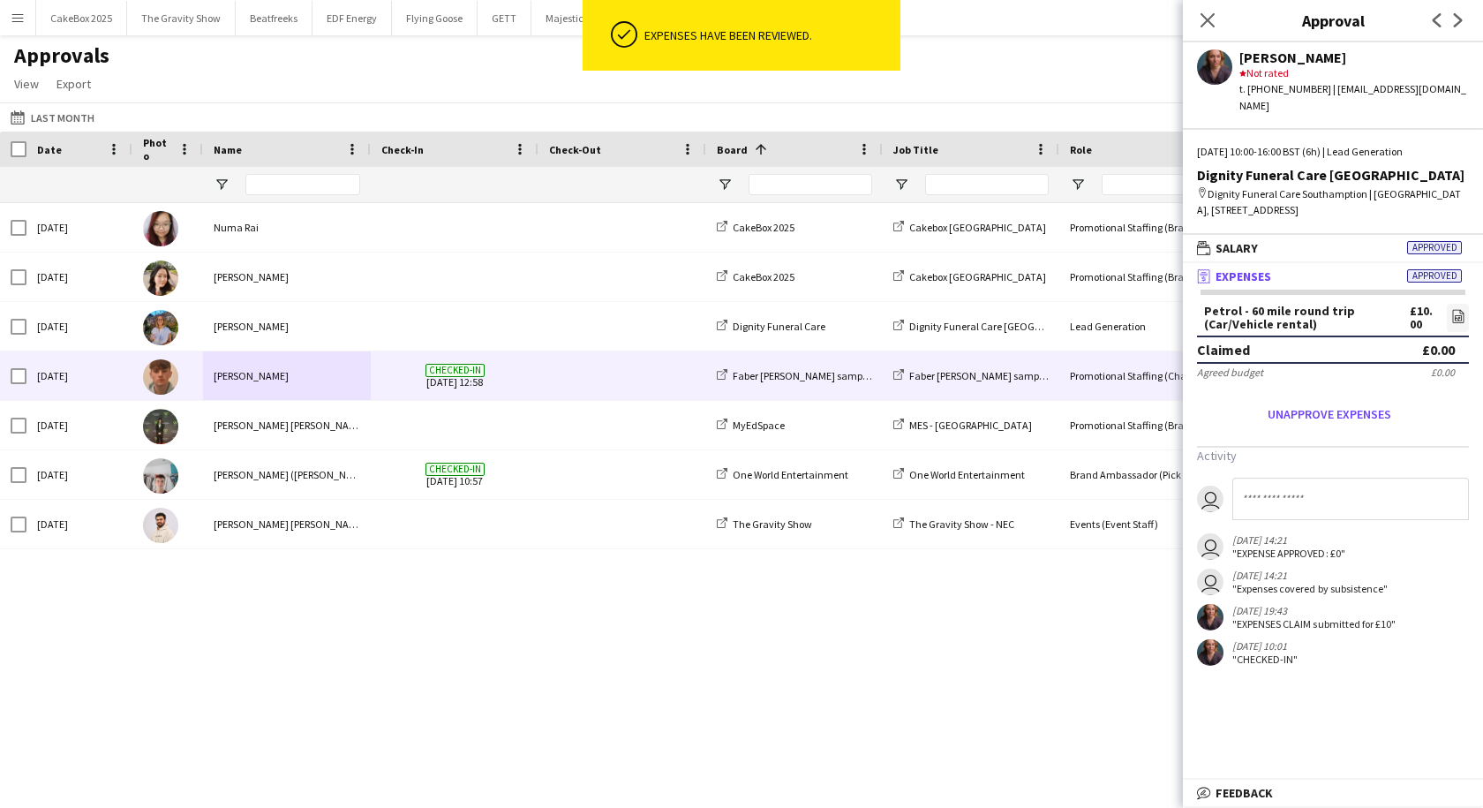
click at [285, 366] on div "[PERSON_NAME]" at bounding box center [287, 375] width 168 height 49
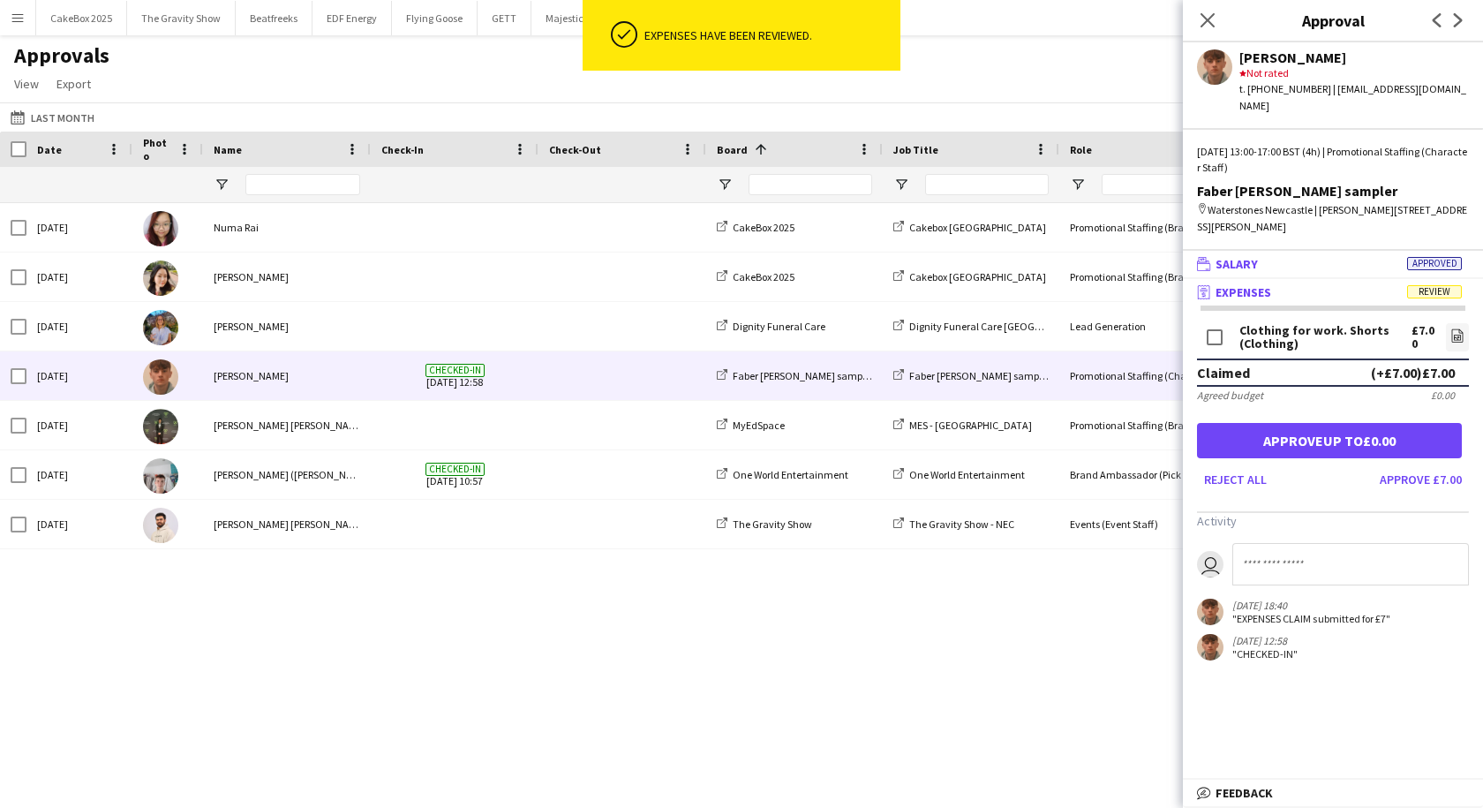
click at [1303, 256] on mat-panel-title "wallet Salary Approved" at bounding box center [1329, 264] width 293 height 16
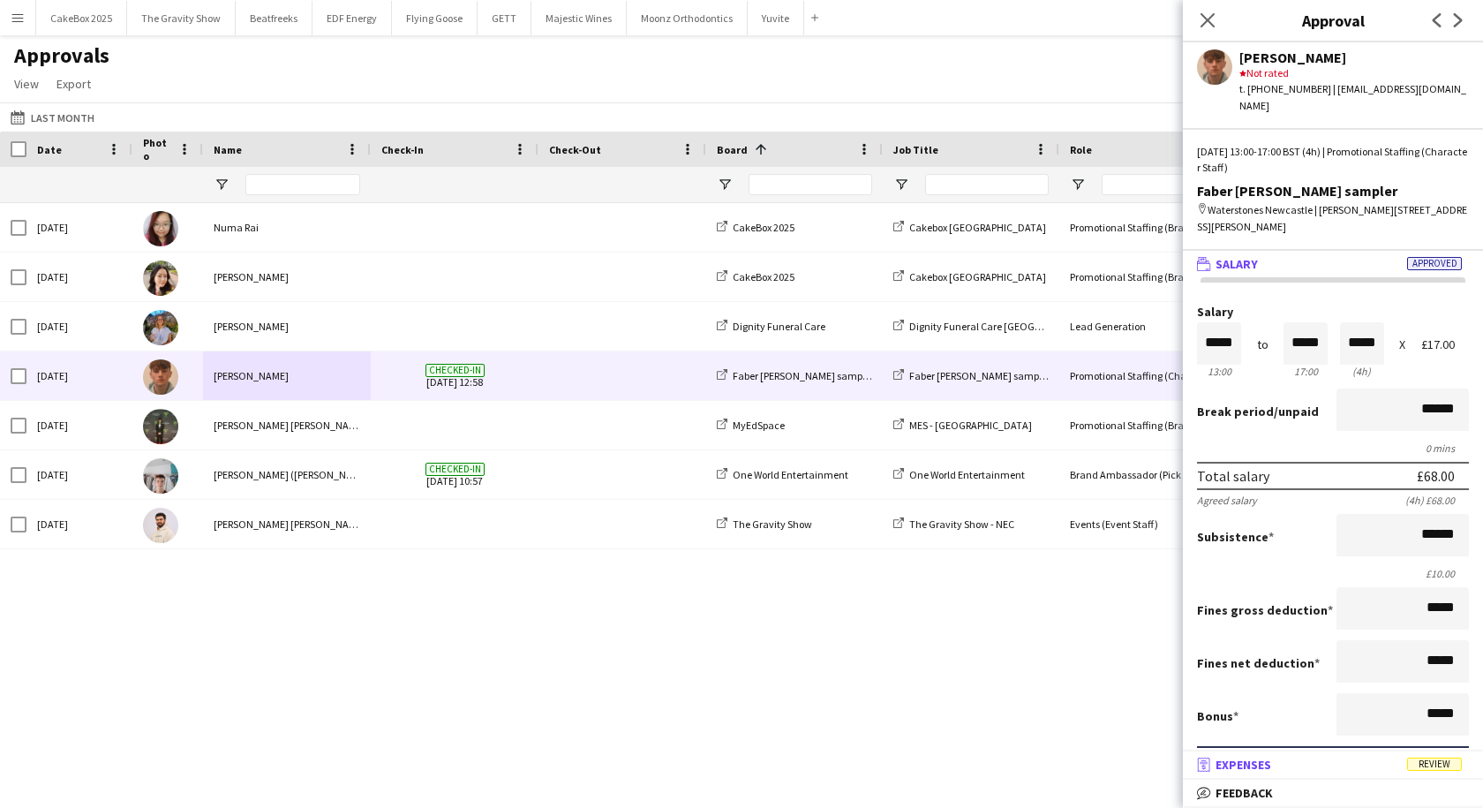
click at [1316, 763] on mat-panel-title "receipt Expenses Review" at bounding box center [1329, 765] width 293 height 16
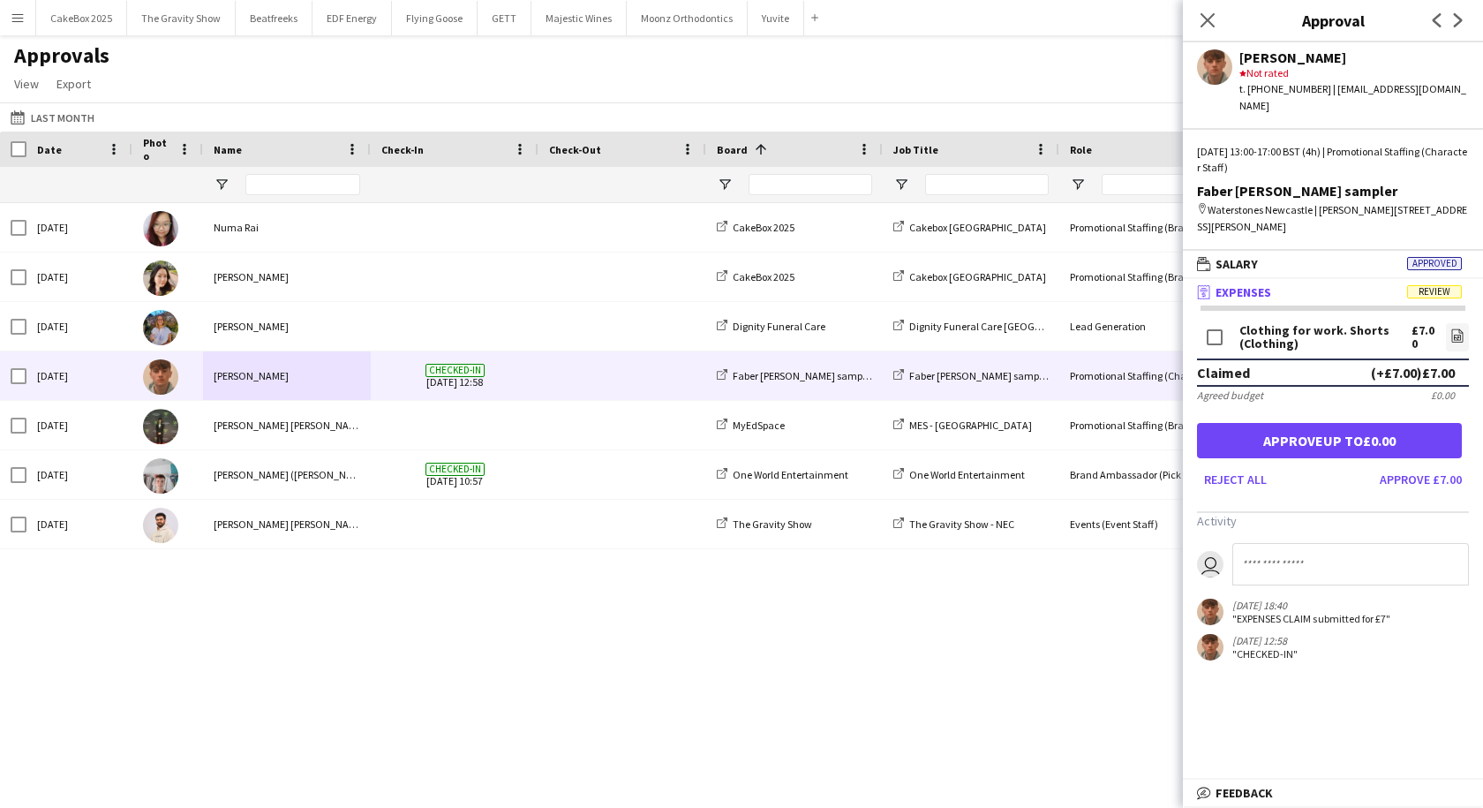
click at [1303, 543] on input at bounding box center [1351, 564] width 237 height 42
click at [1451, 328] on icon "file-image" at bounding box center [1458, 335] width 14 height 14
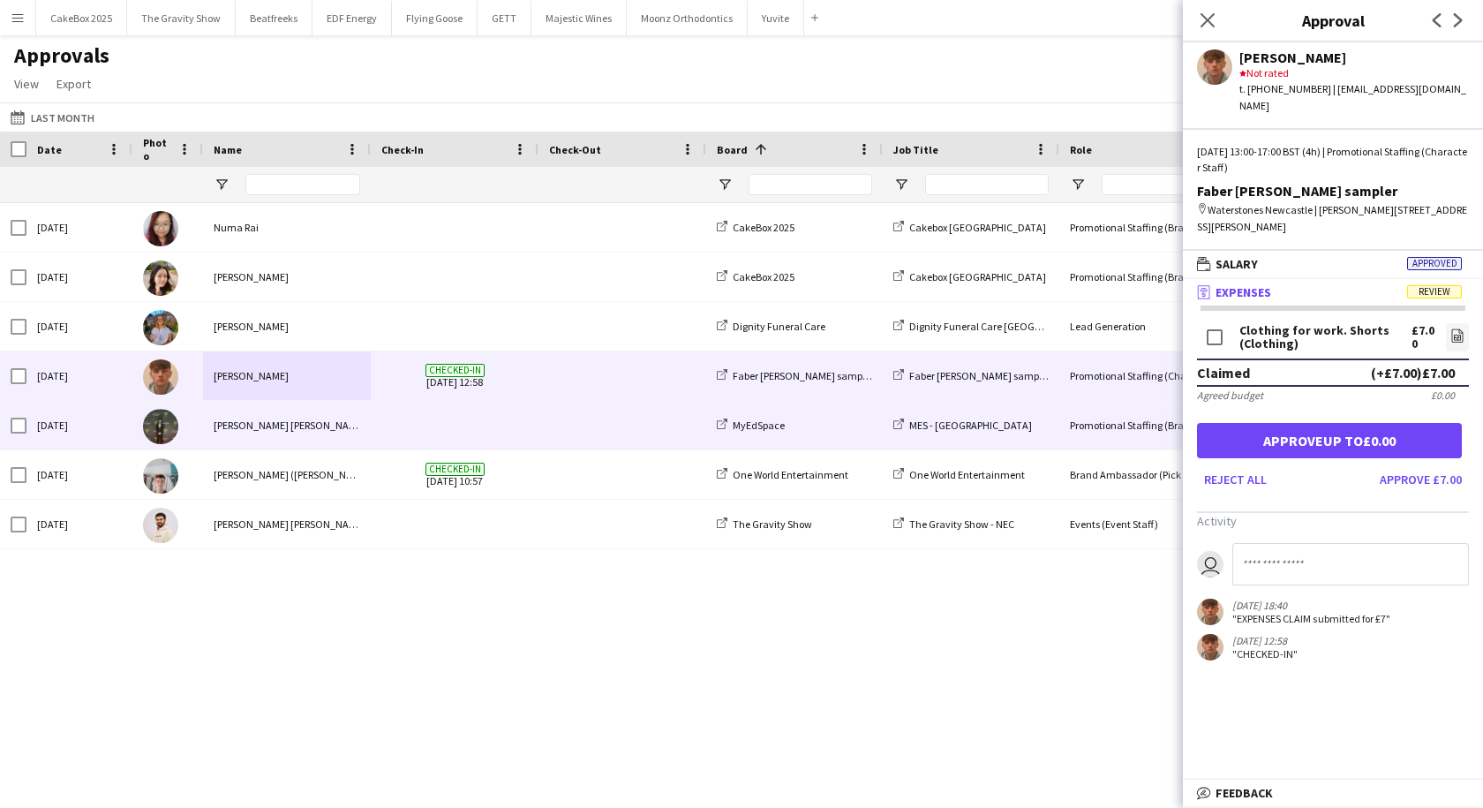
click at [354, 424] on div "[PERSON_NAME] [PERSON_NAME]" at bounding box center [287, 425] width 168 height 49
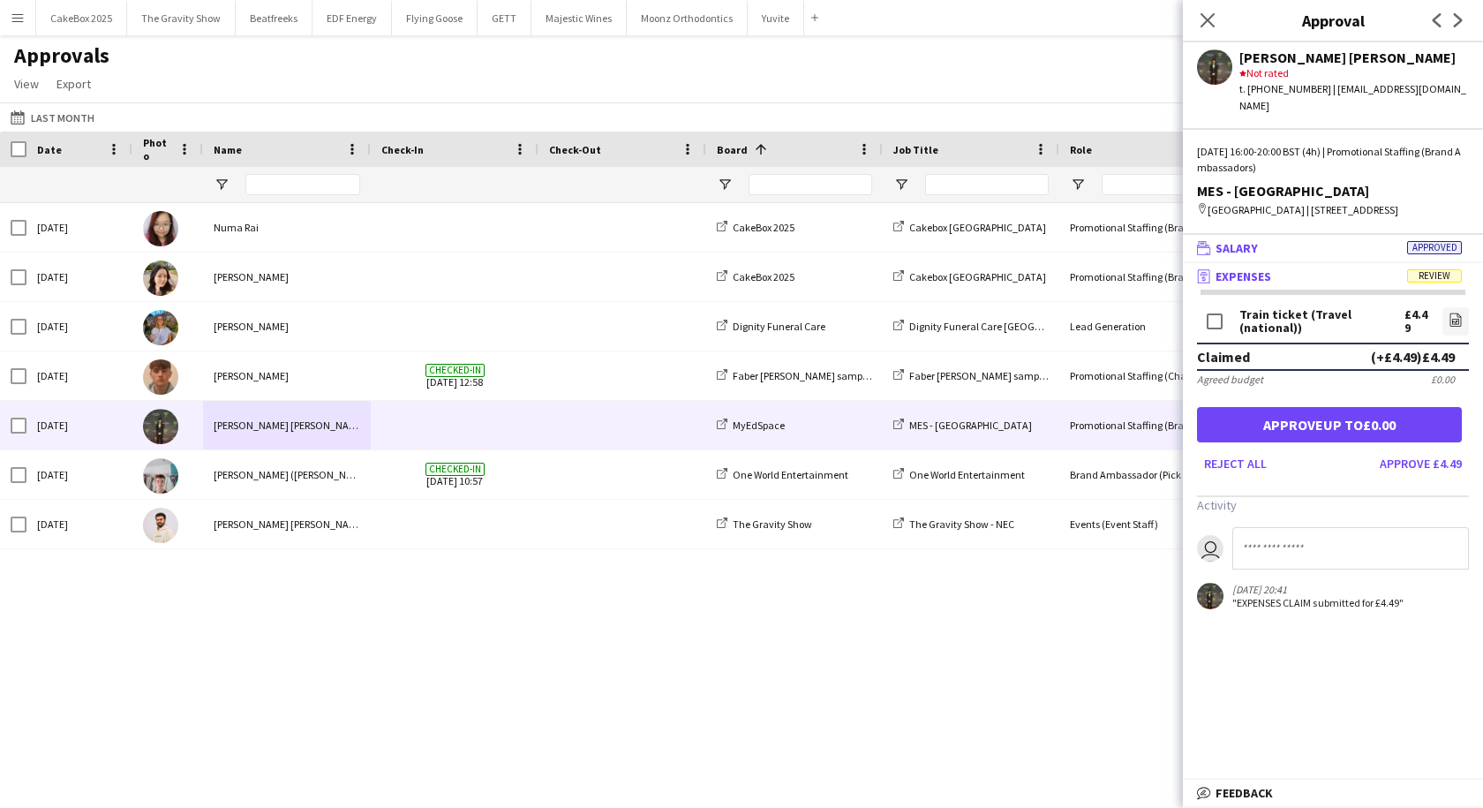
click at [1308, 256] on mat-panel-title "wallet Salary Approved" at bounding box center [1329, 248] width 293 height 16
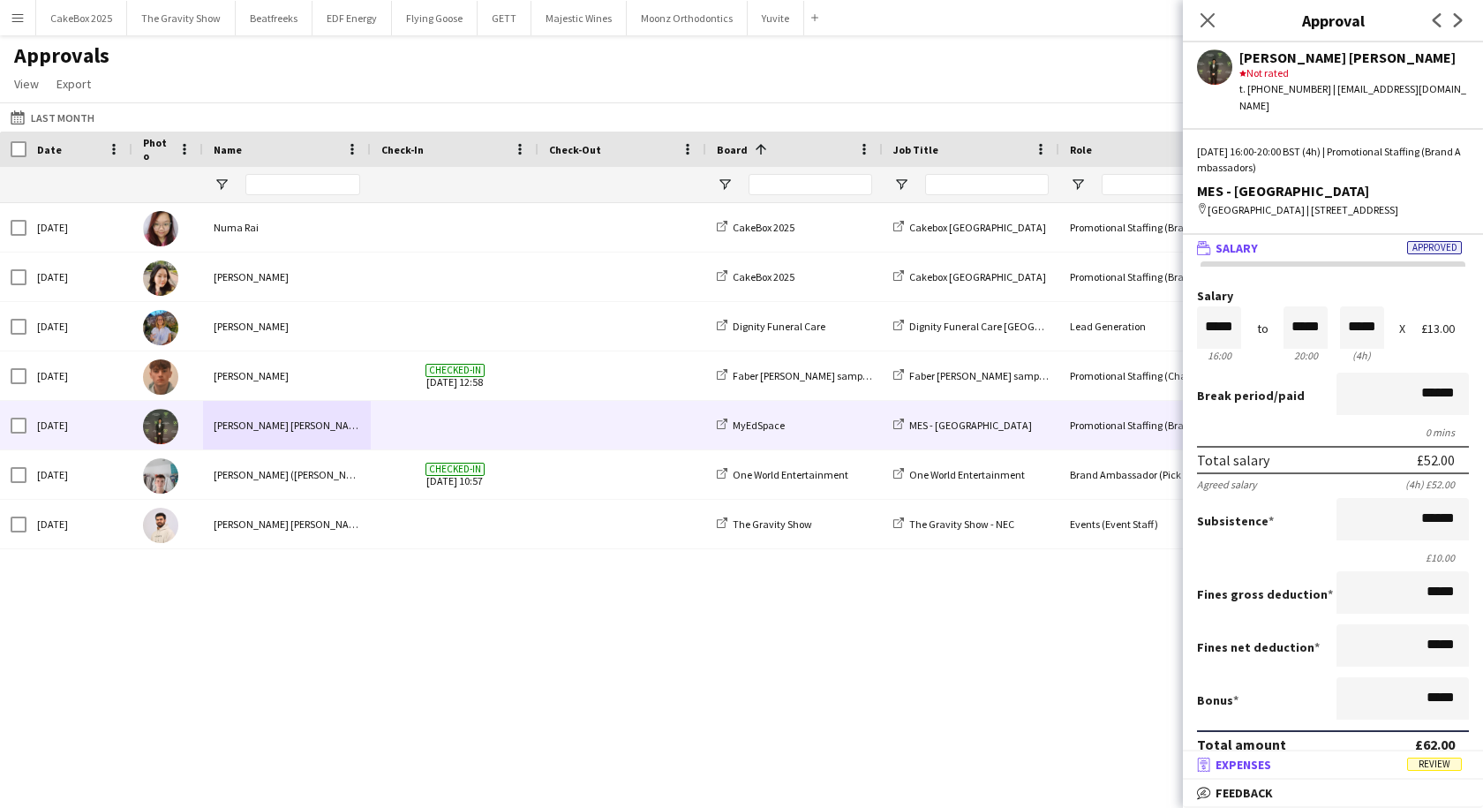
click at [1263, 770] on span "Expenses" at bounding box center [1244, 765] width 56 height 16
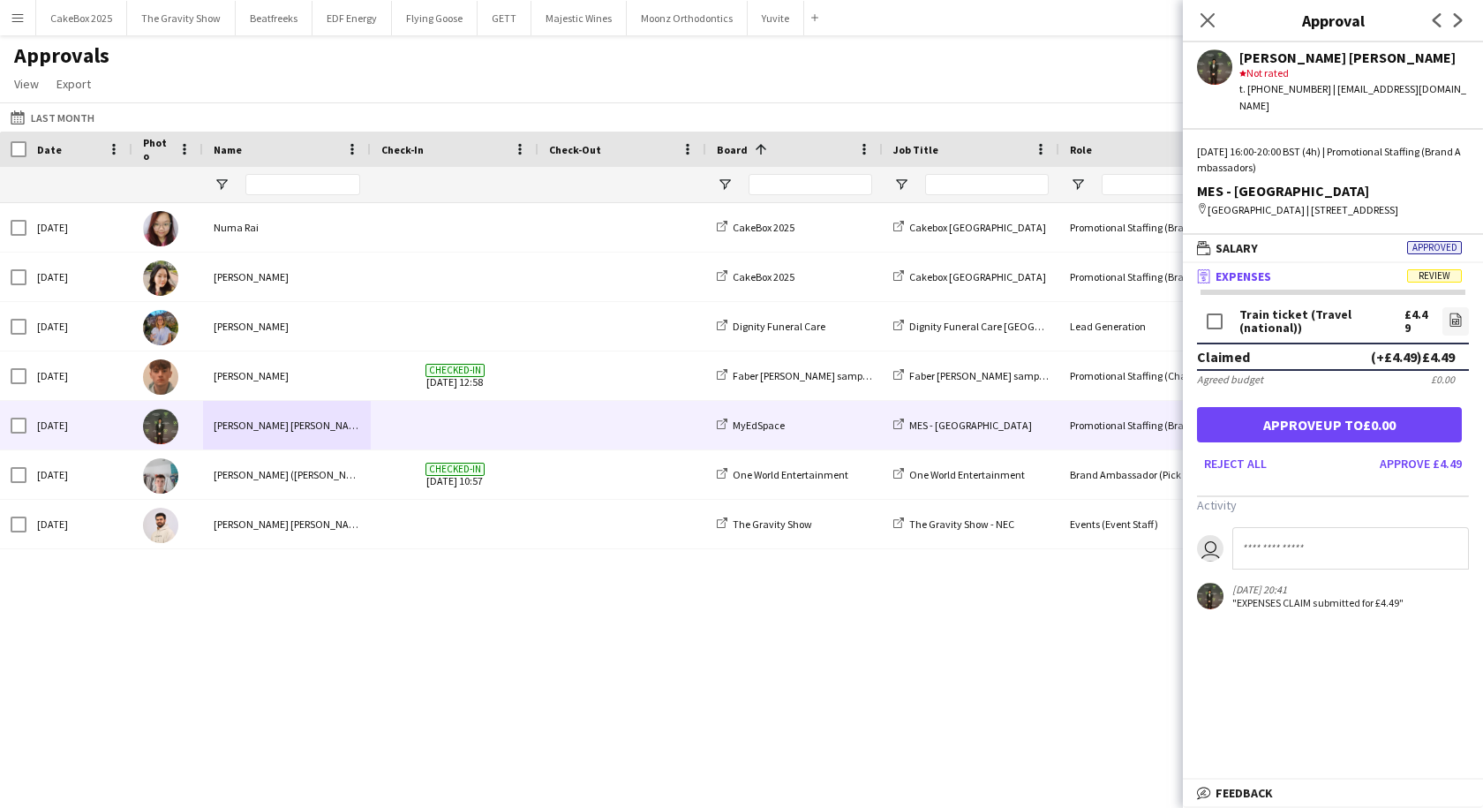
click at [1261, 562] on input at bounding box center [1351, 548] width 237 height 42
type input "**********"
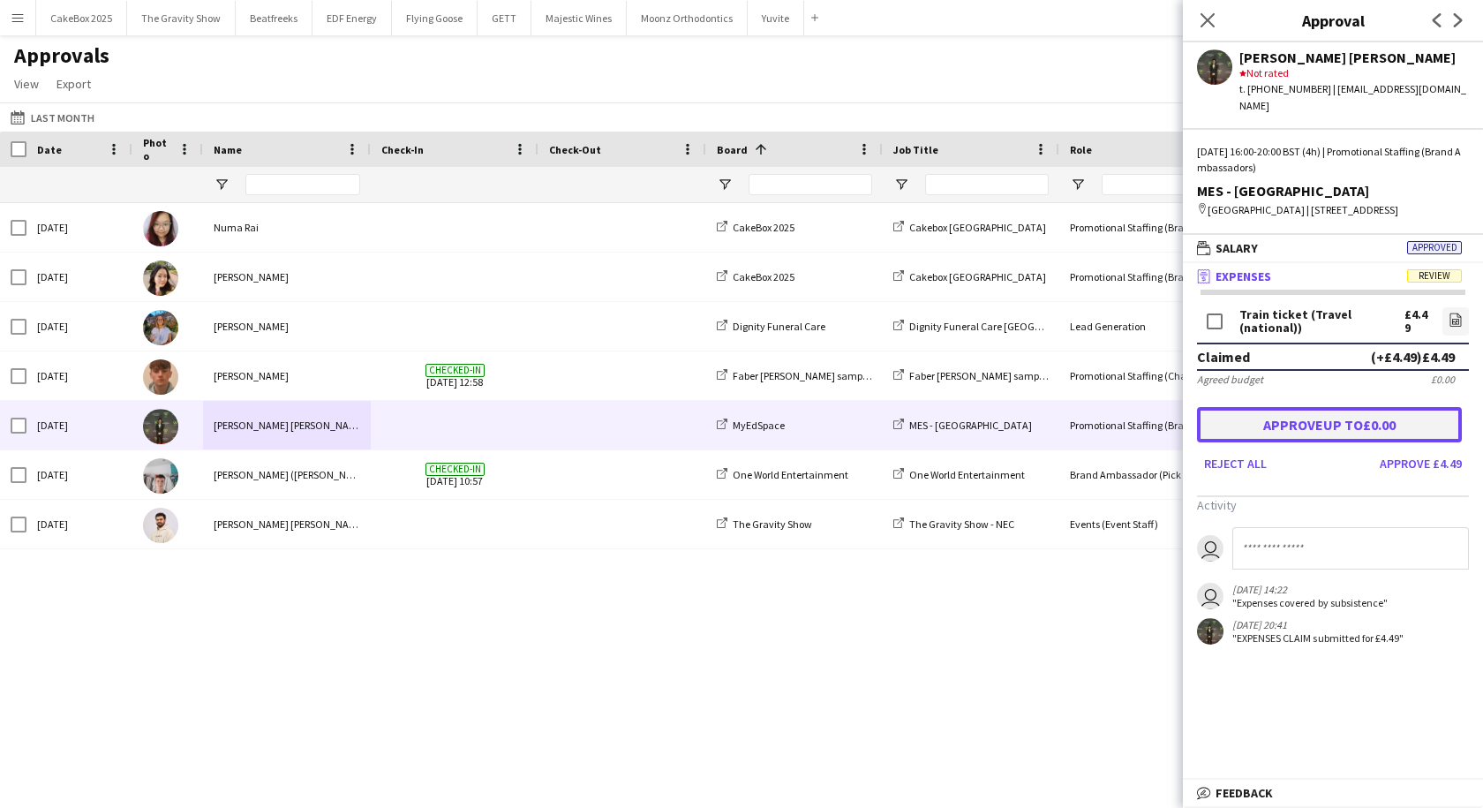
click at [1331, 442] on button "Approve up to £0.00" at bounding box center [1329, 424] width 265 height 35
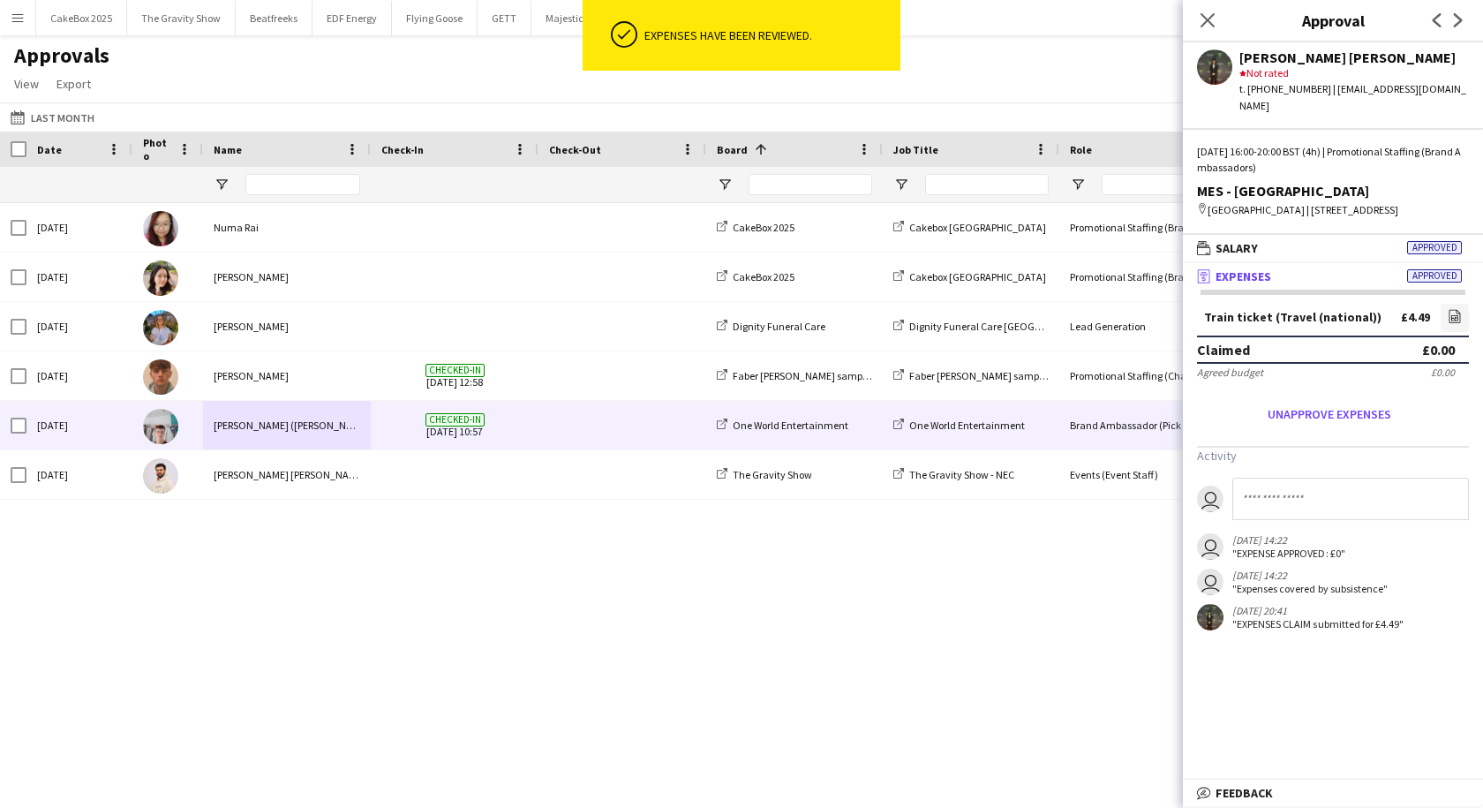
click at [264, 435] on div "[PERSON_NAME] ([PERSON_NAME]" at bounding box center [287, 425] width 168 height 49
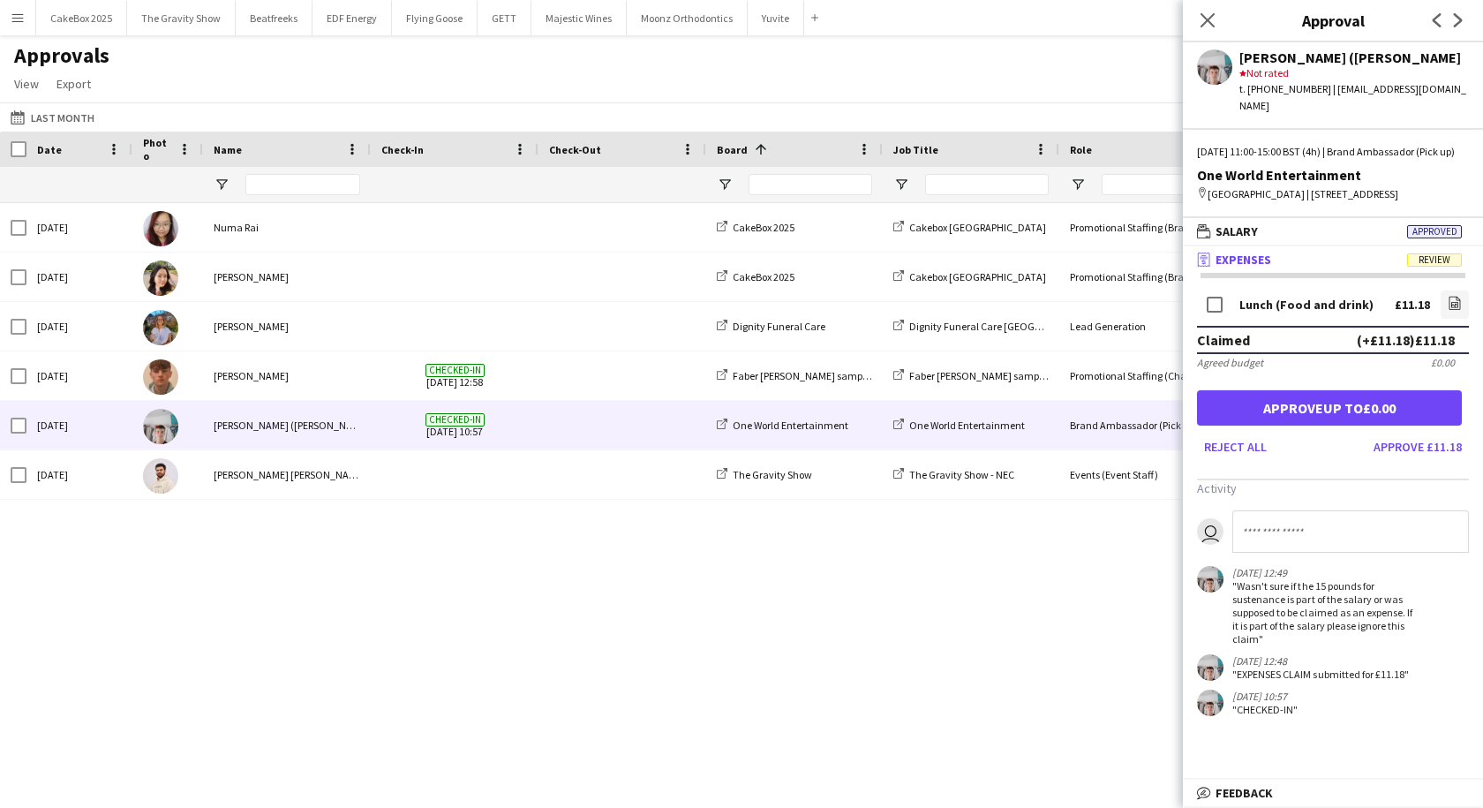
click at [1275, 528] on input at bounding box center [1351, 531] width 237 height 42
type input "**********"
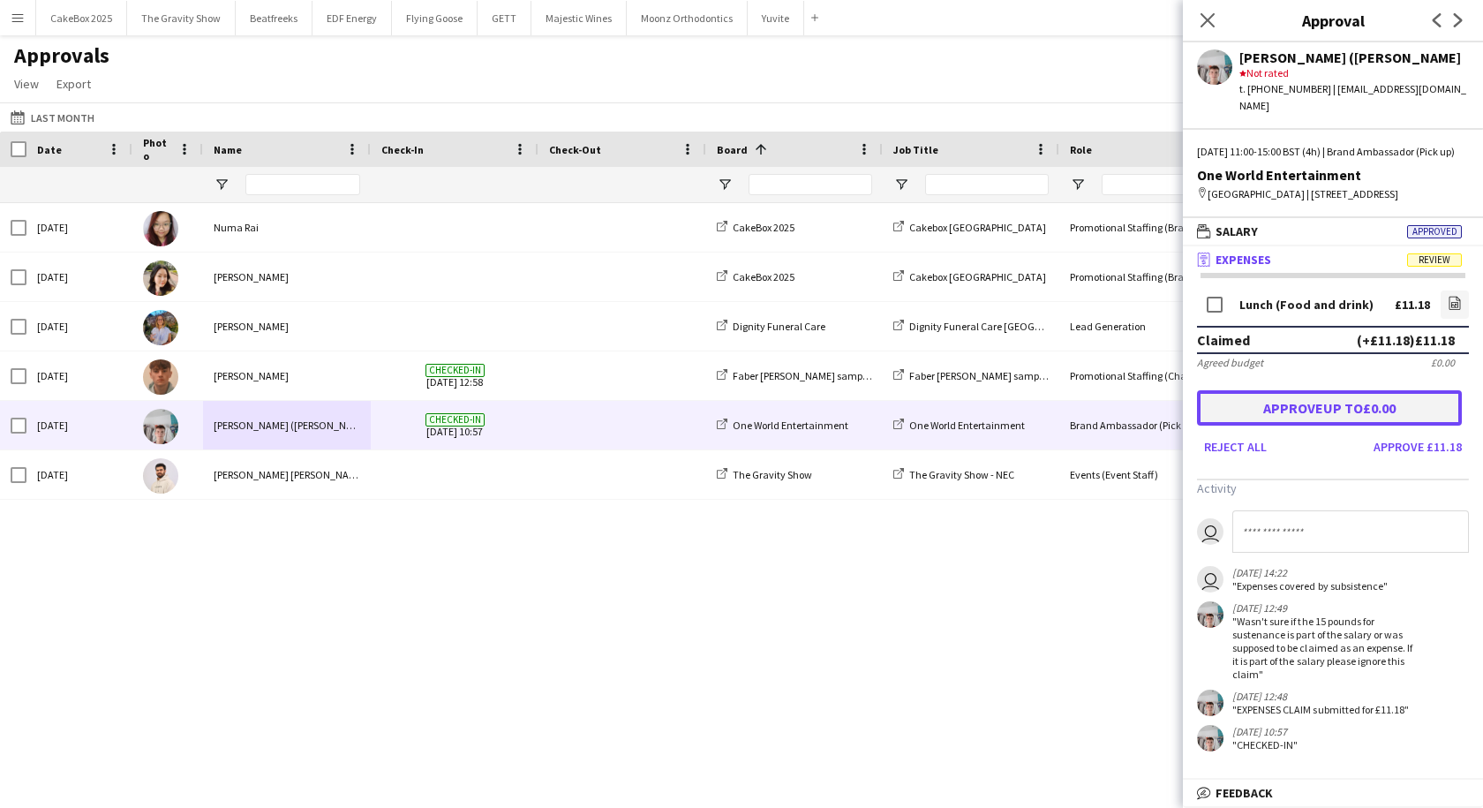
click at [1344, 412] on button "Approve up to £0.00" at bounding box center [1329, 407] width 265 height 35
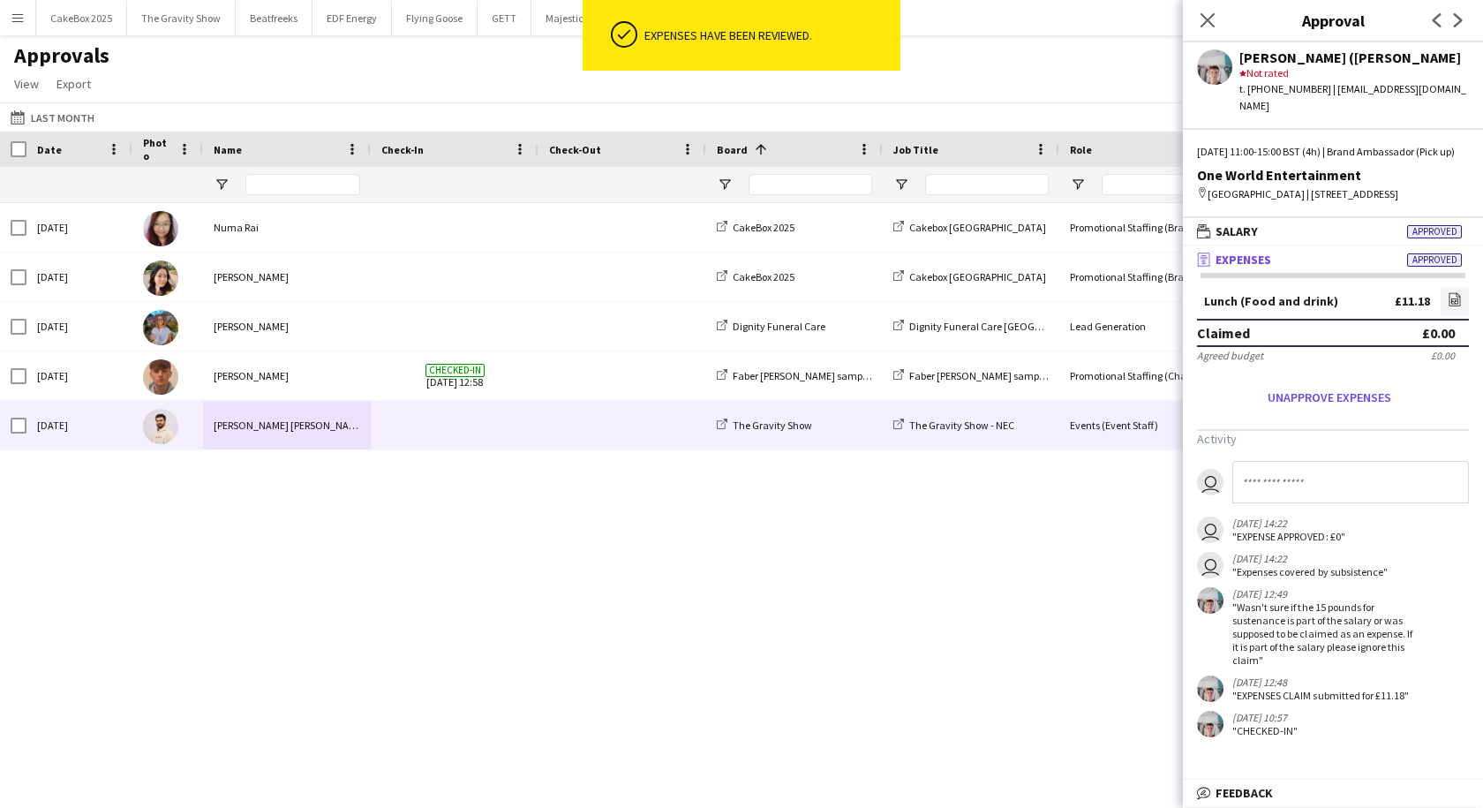
click at [303, 422] on div "[PERSON_NAME] [PERSON_NAME]" at bounding box center [287, 425] width 168 height 49
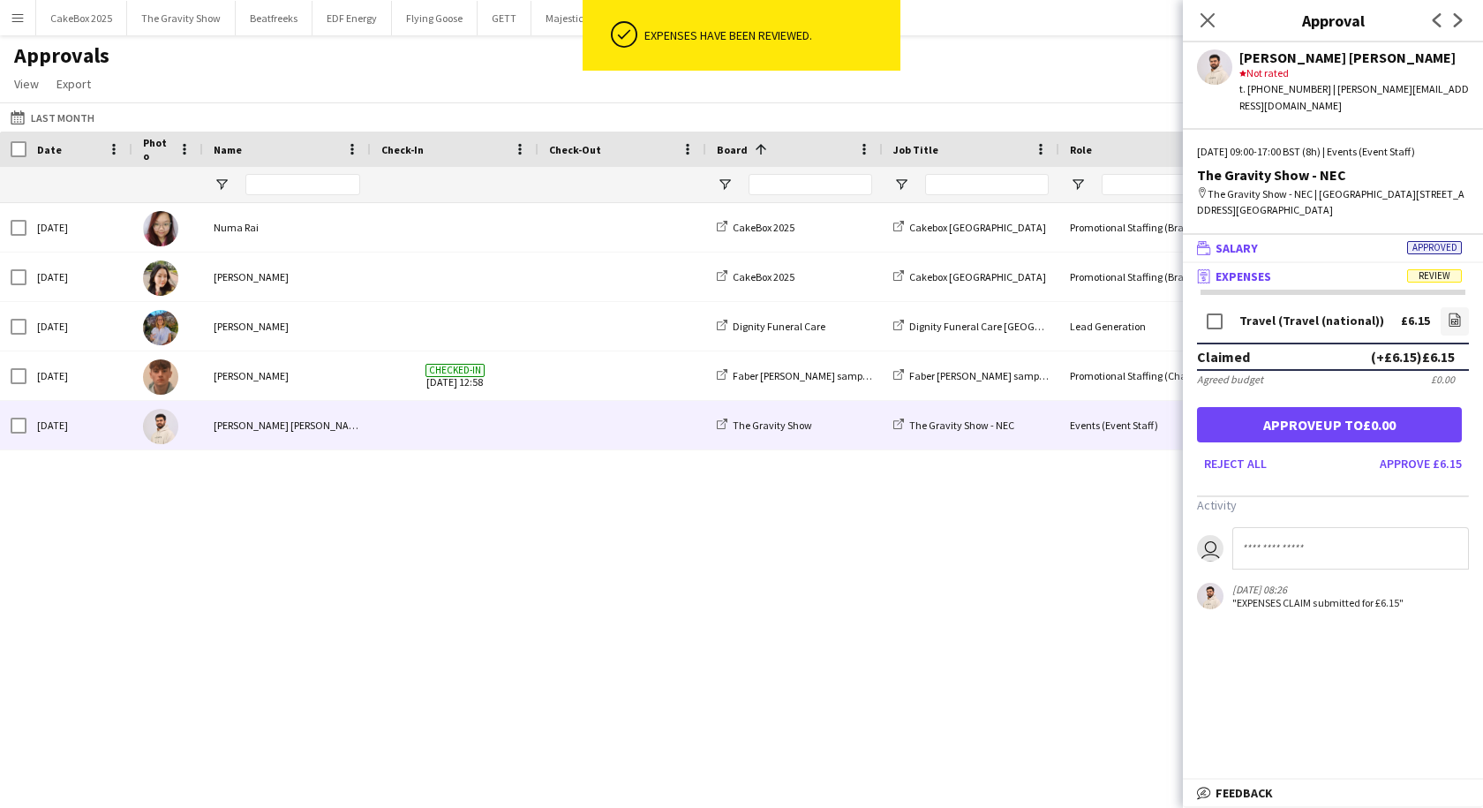
click at [1323, 240] on mat-panel-title "wallet Salary Approved" at bounding box center [1329, 248] width 293 height 16
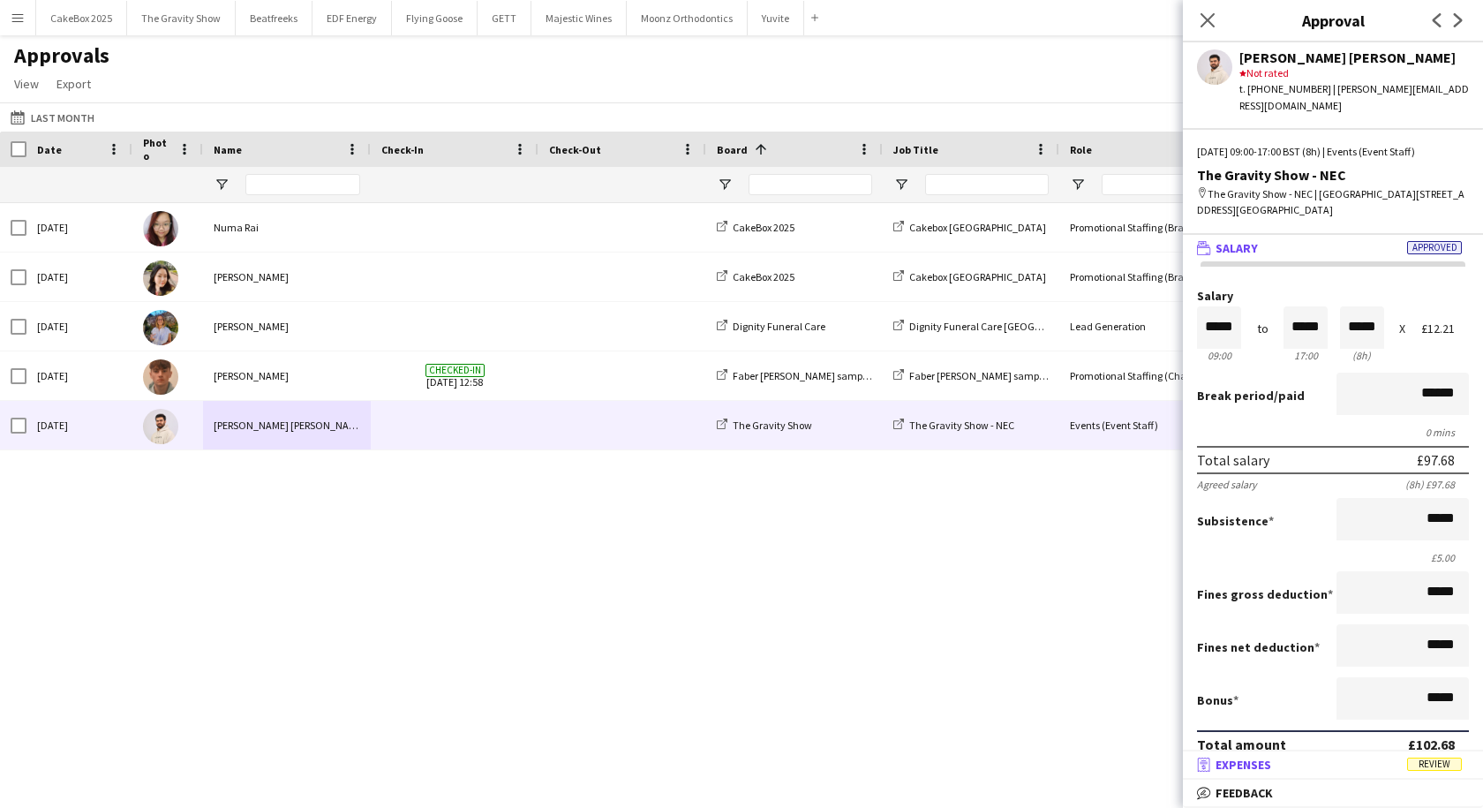
click at [1293, 765] on mat-panel-title "receipt Expenses Review" at bounding box center [1329, 765] width 293 height 16
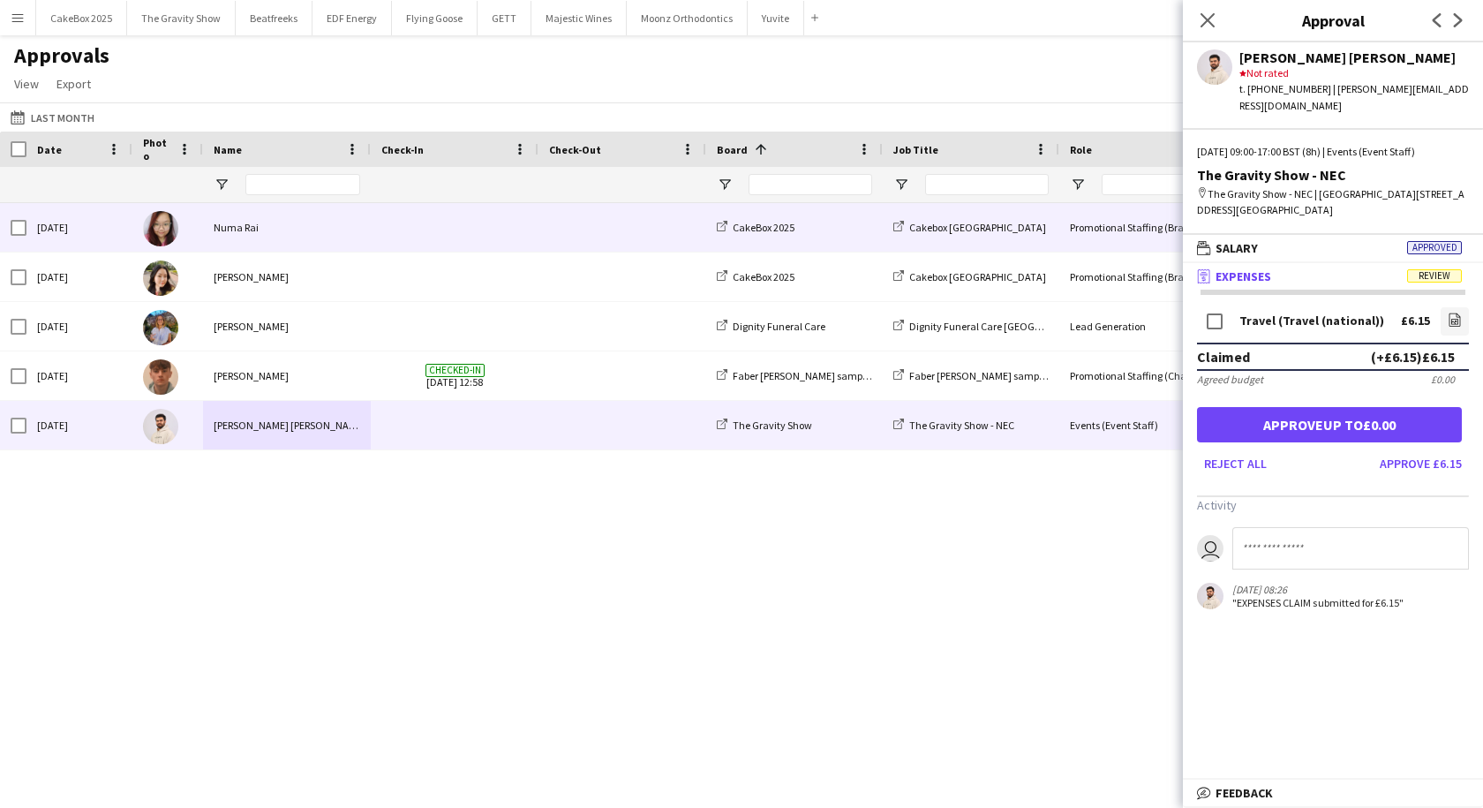
click at [539, 237] on div at bounding box center [623, 227] width 168 height 49
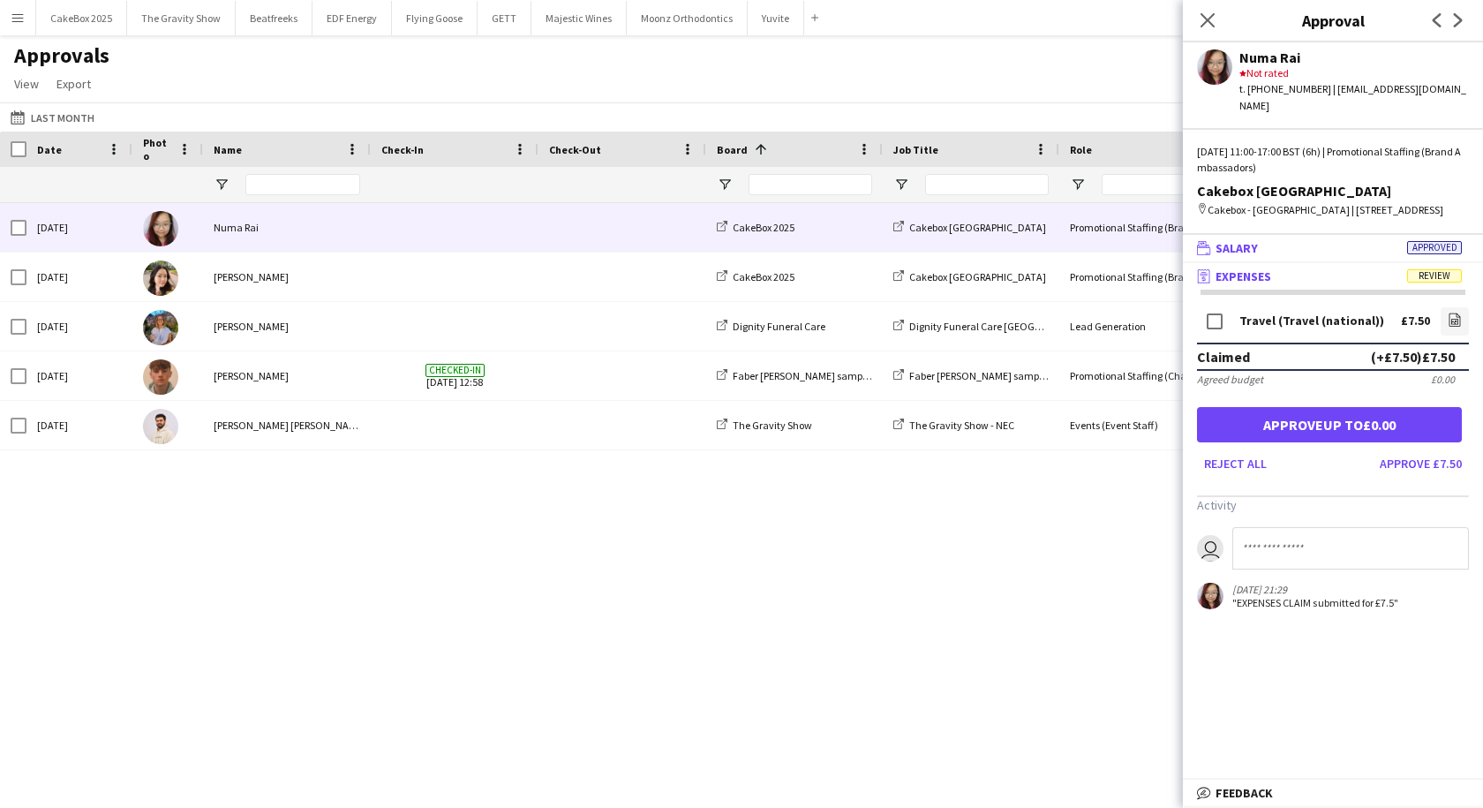
click at [1303, 246] on mat-panel-title "wallet Salary Approved" at bounding box center [1329, 248] width 293 height 16
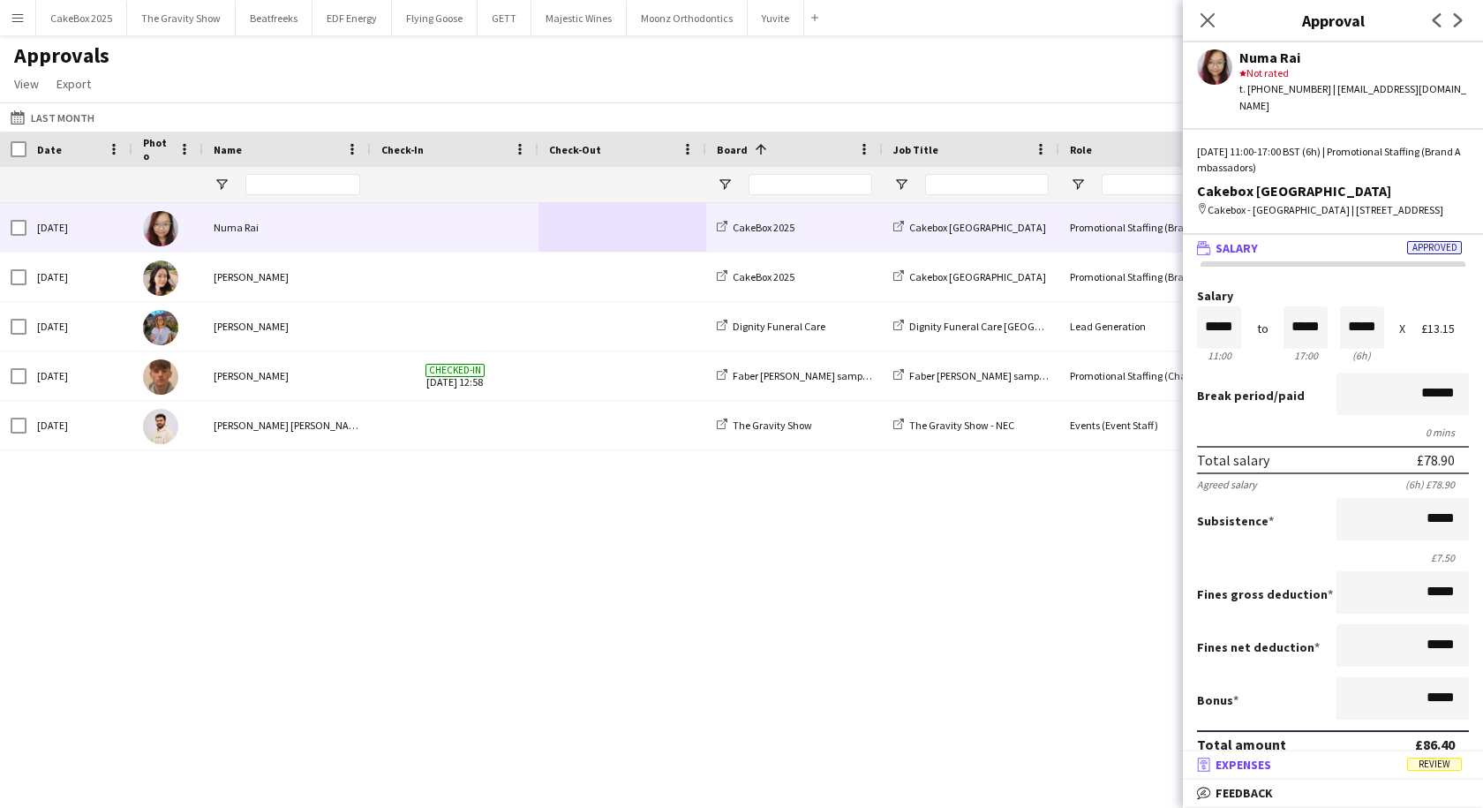
click at [1311, 760] on mat-panel-title "receipt Expenses Review" at bounding box center [1329, 765] width 293 height 16
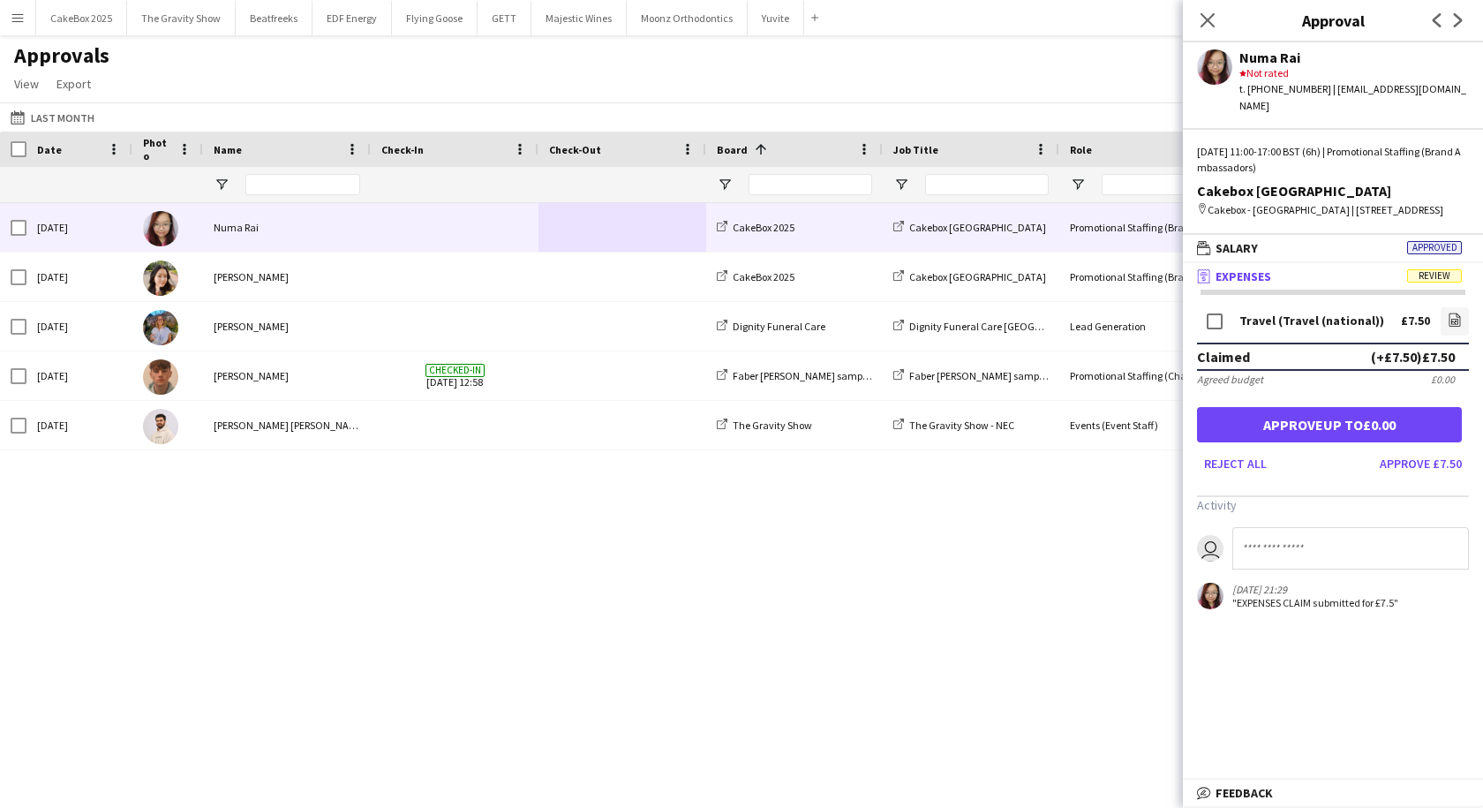
click at [1293, 530] on input at bounding box center [1351, 548] width 237 height 42
type input "**********"
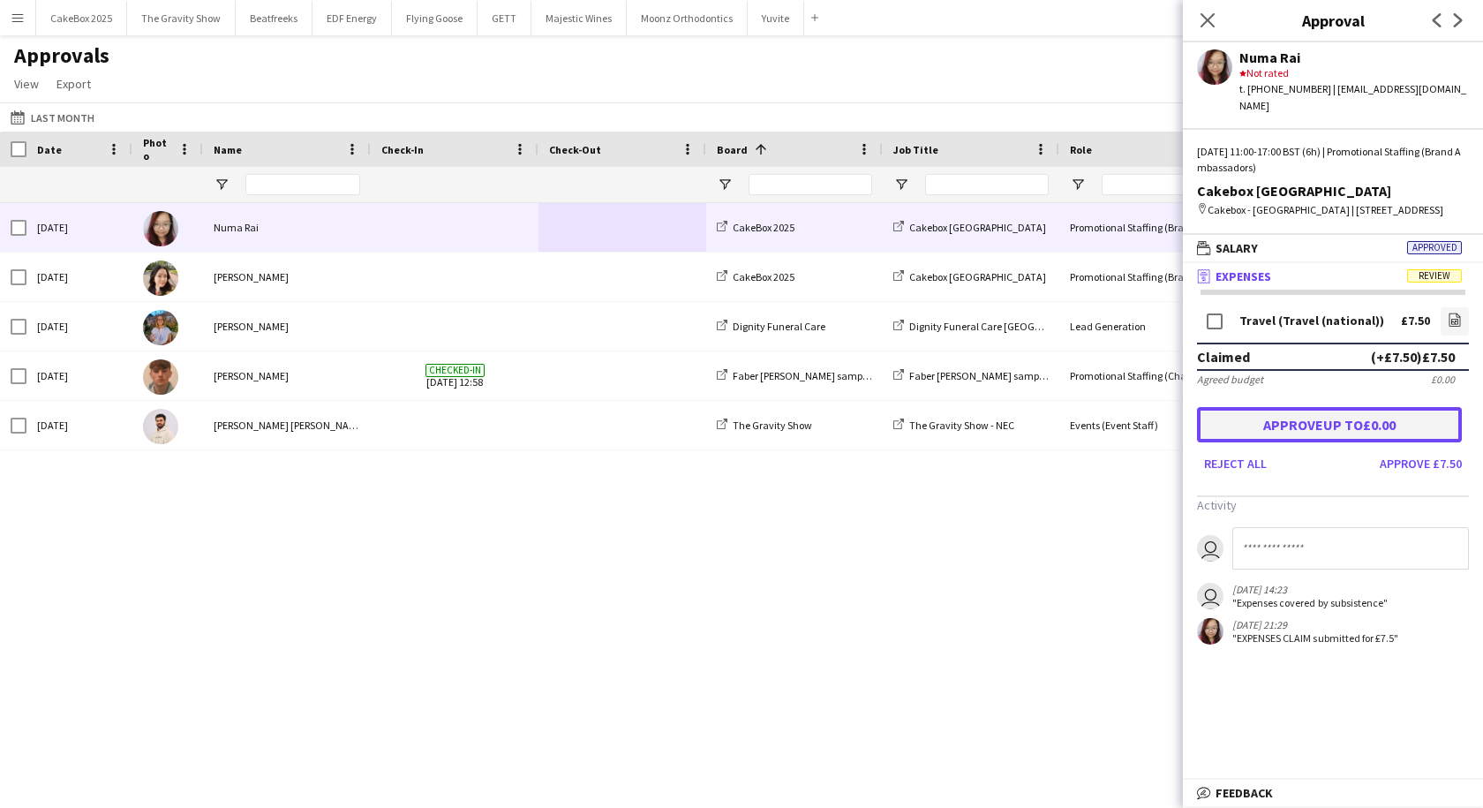
click at [1319, 419] on button "Approve up to £0.00" at bounding box center [1329, 424] width 265 height 35
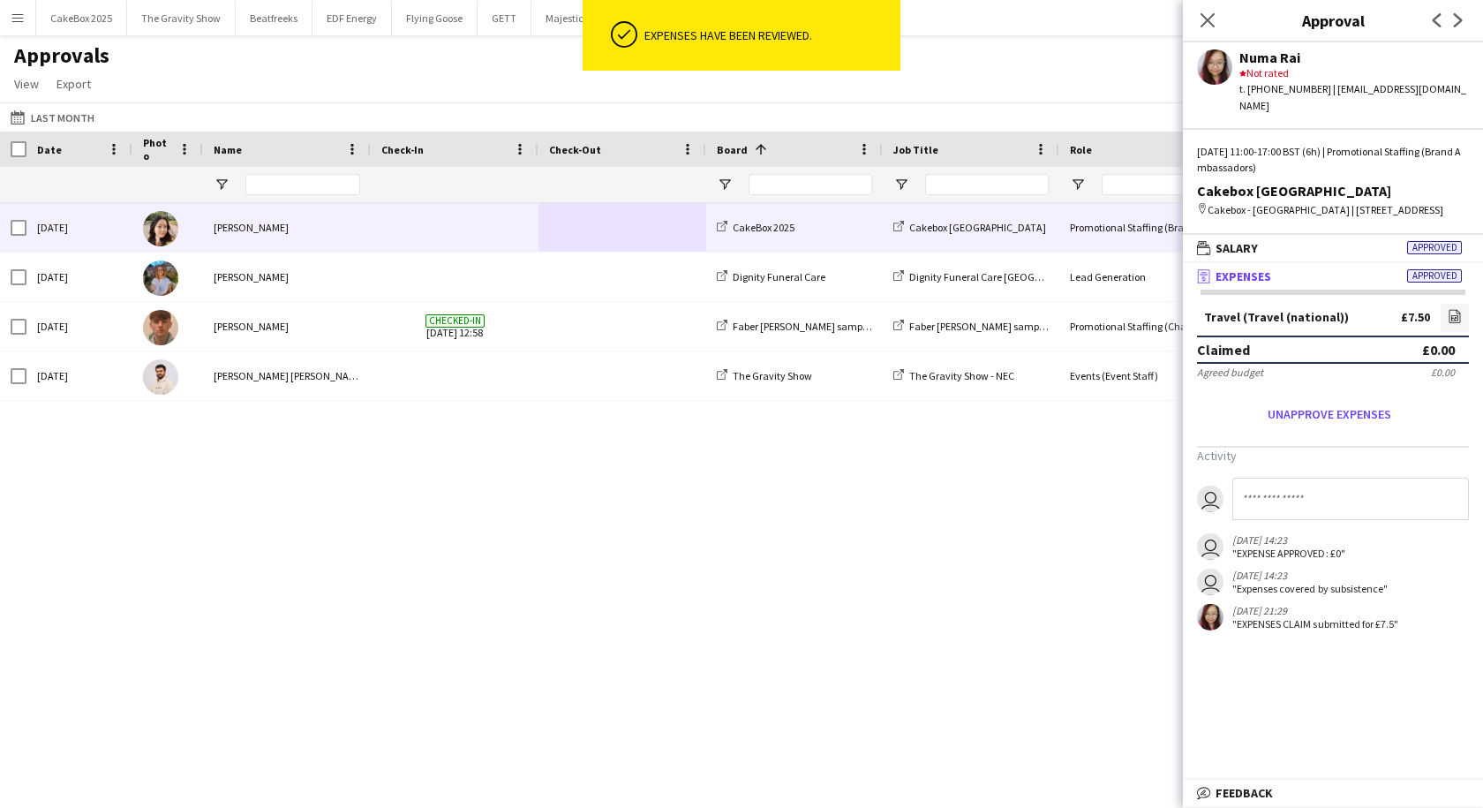
click at [311, 229] on div "[PERSON_NAME]" at bounding box center [287, 227] width 168 height 49
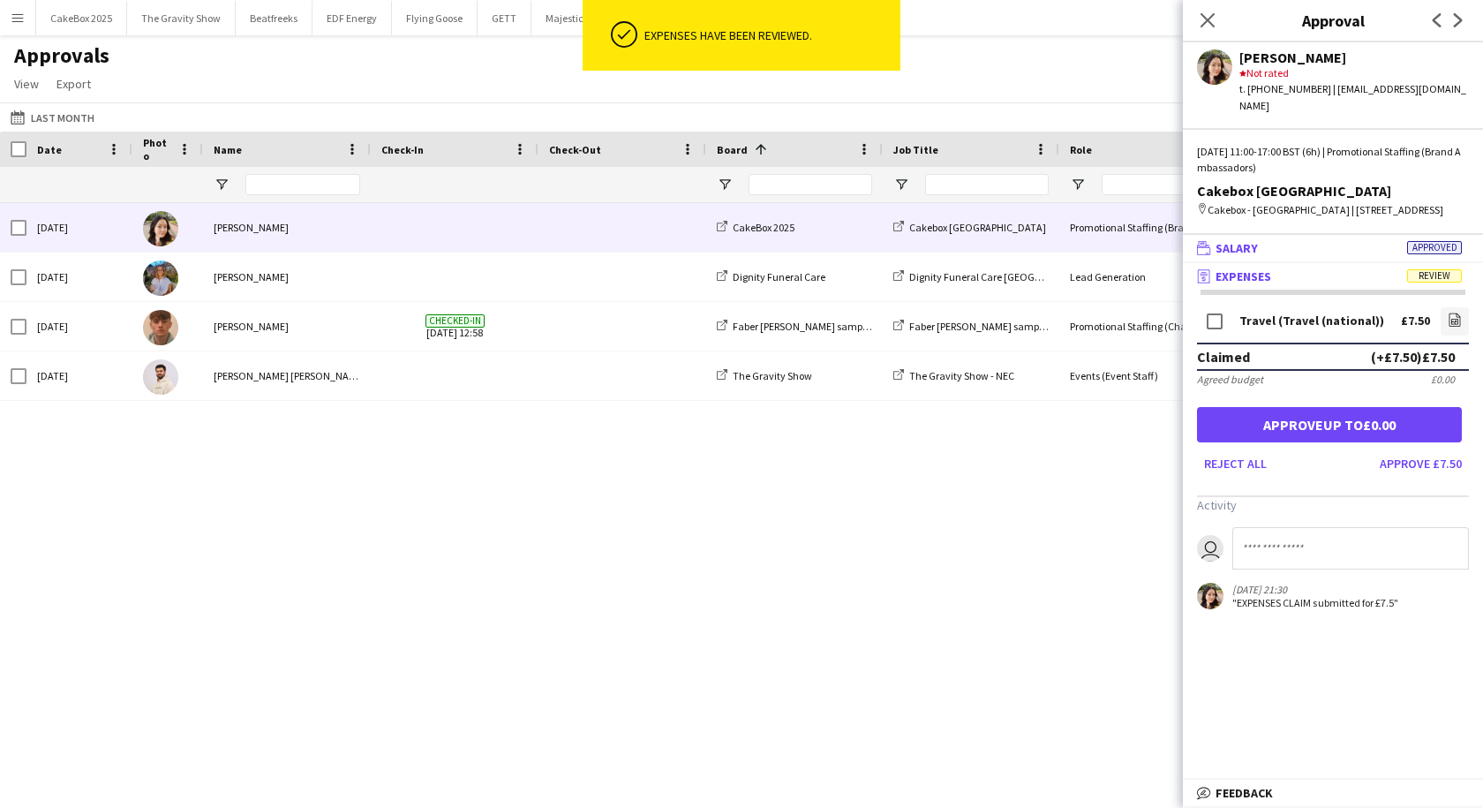
click at [1333, 253] on mat-panel-title "wallet Salary Approved" at bounding box center [1329, 248] width 293 height 16
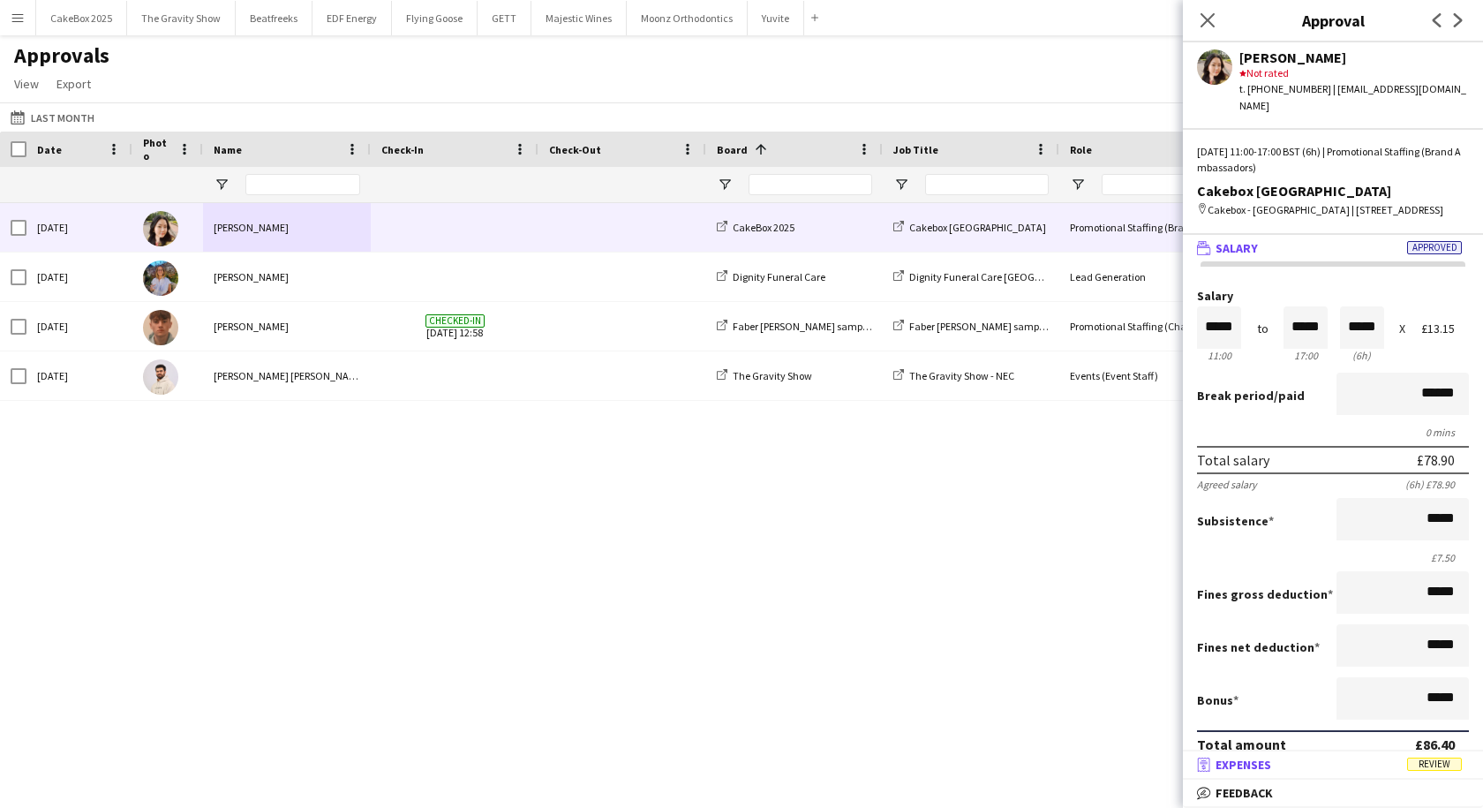
click at [1274, 767] on mat-panel-title "receipt Expenses Review" at bounding box center [1329, 765] width 293 height 16
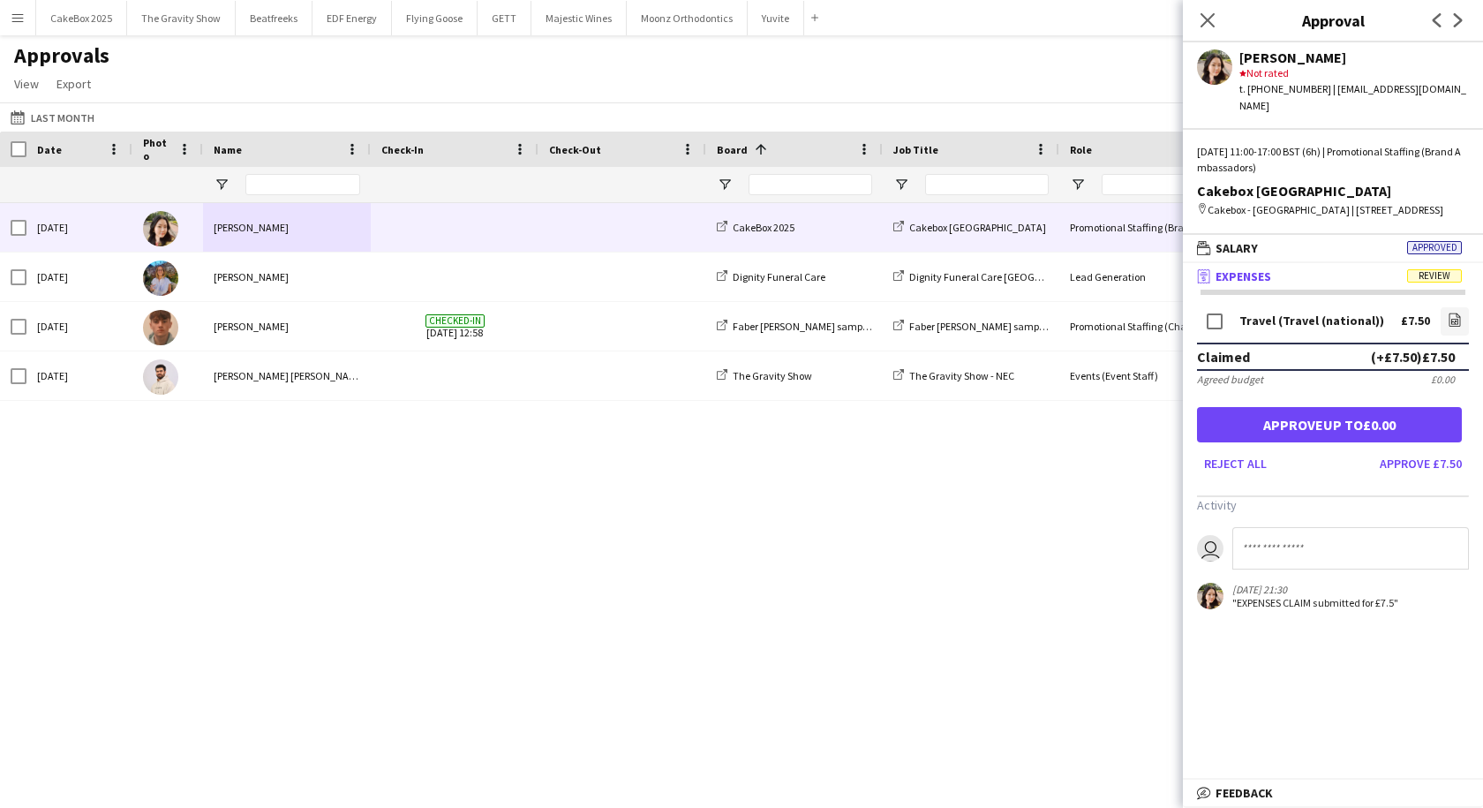
click at [1290, 546] on input at bounding box center [1351, 548] width 237 height 42
type input "**********"
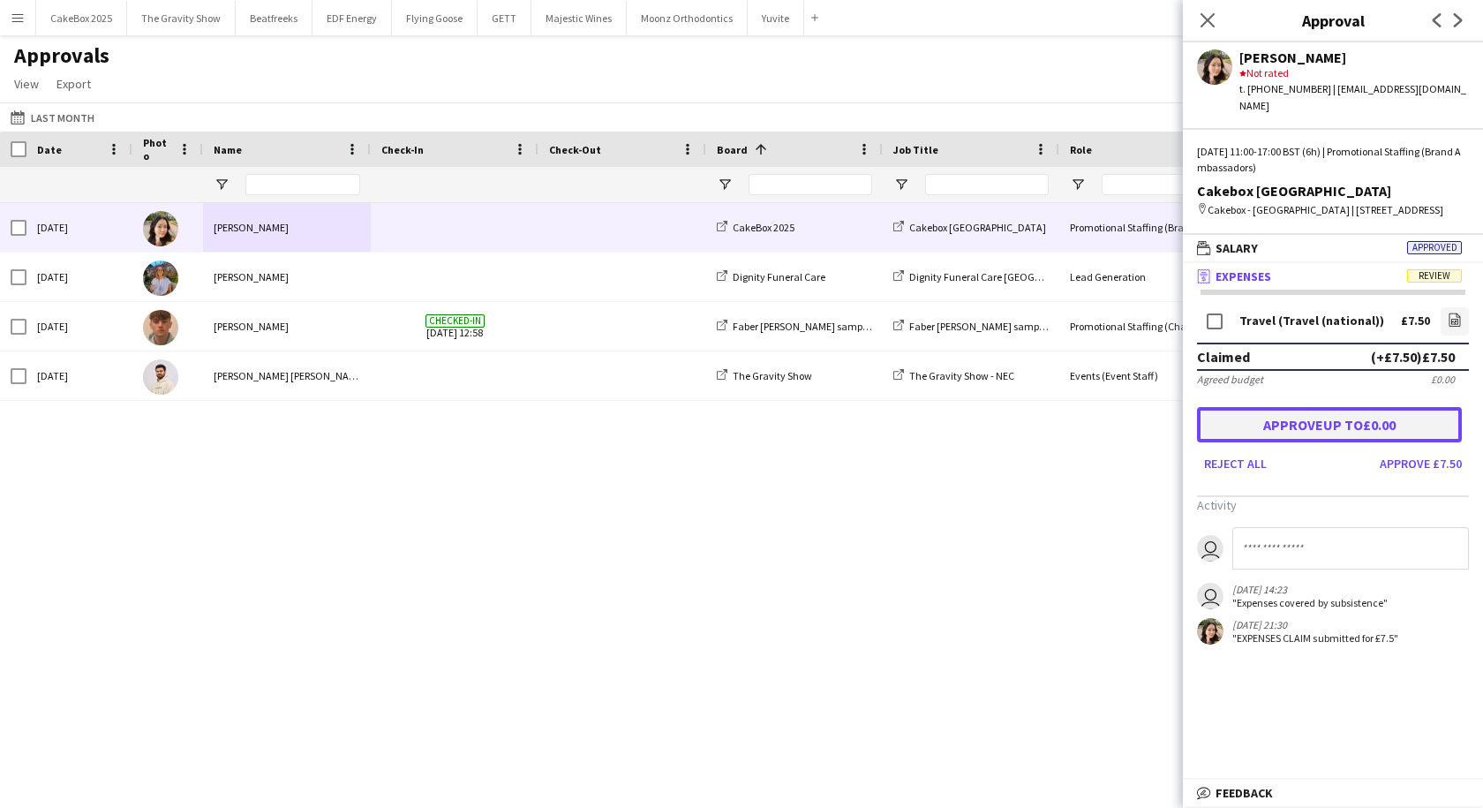
click at [1318, 426] on button "Approve up to £0.00" at bounding box center [1329, 424] width 265 height 35
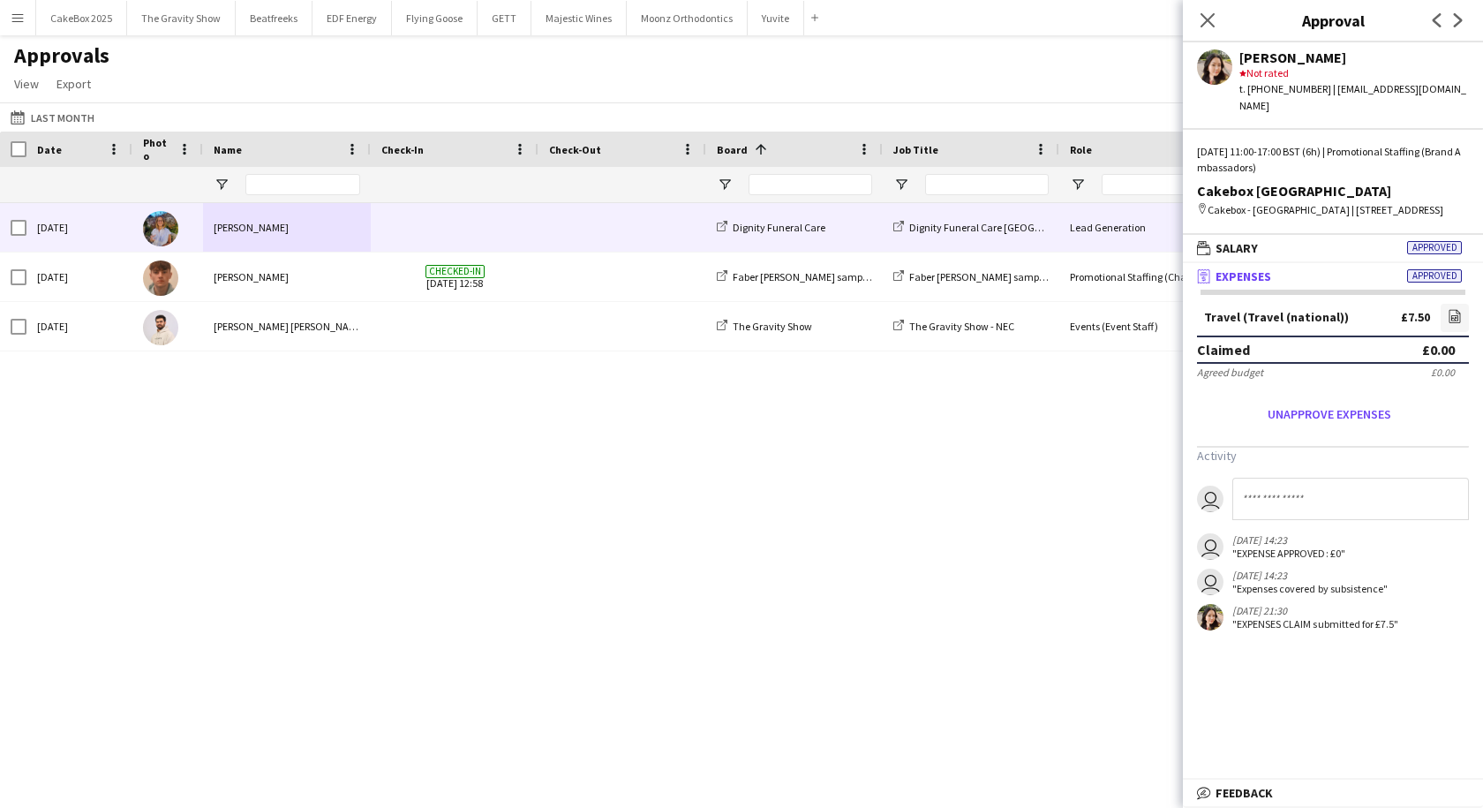
click at [355, 243] on div "[PERSON_NAME]" at bounding box center [287, 227] width 168 height 49
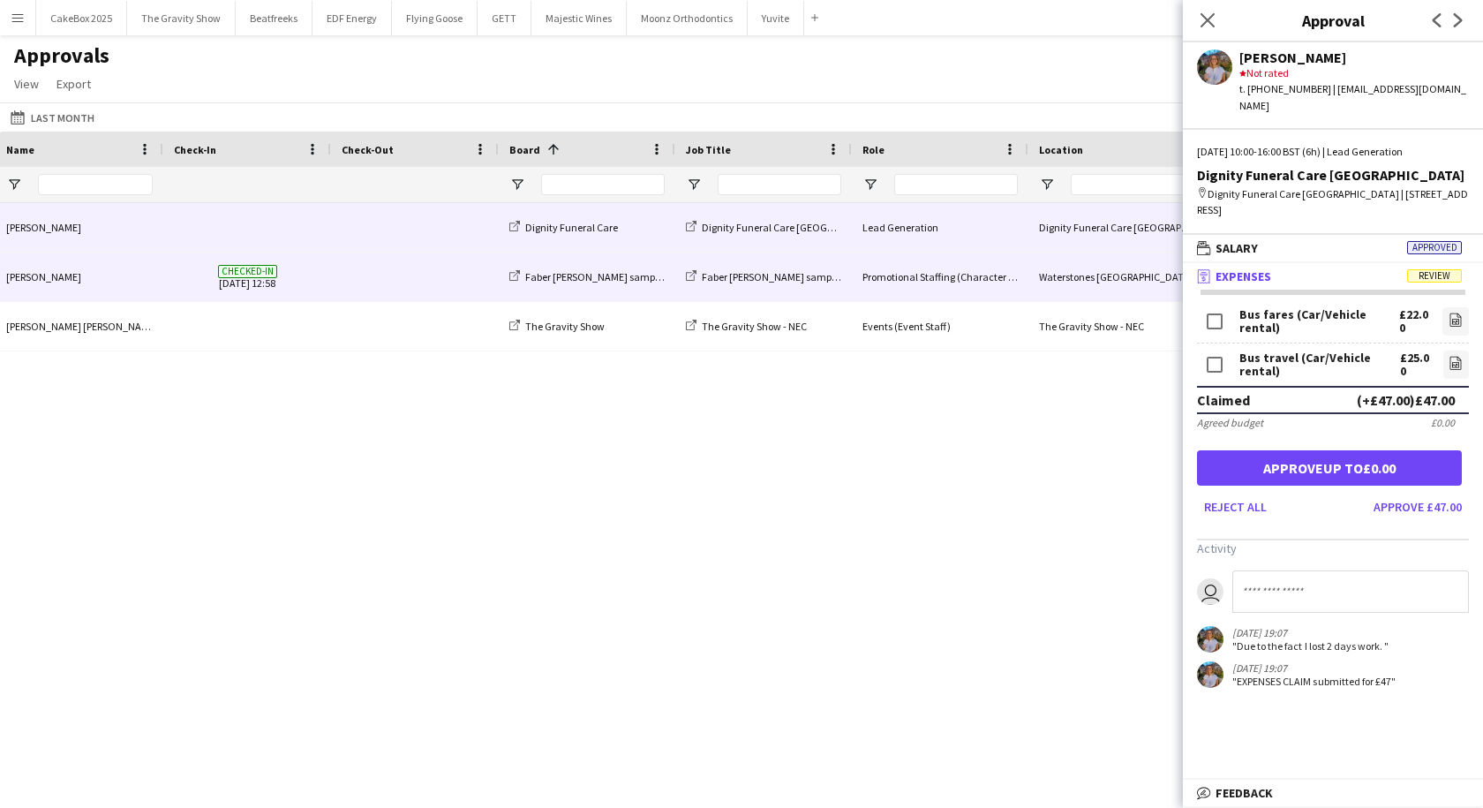
scroll to position [0, 216]
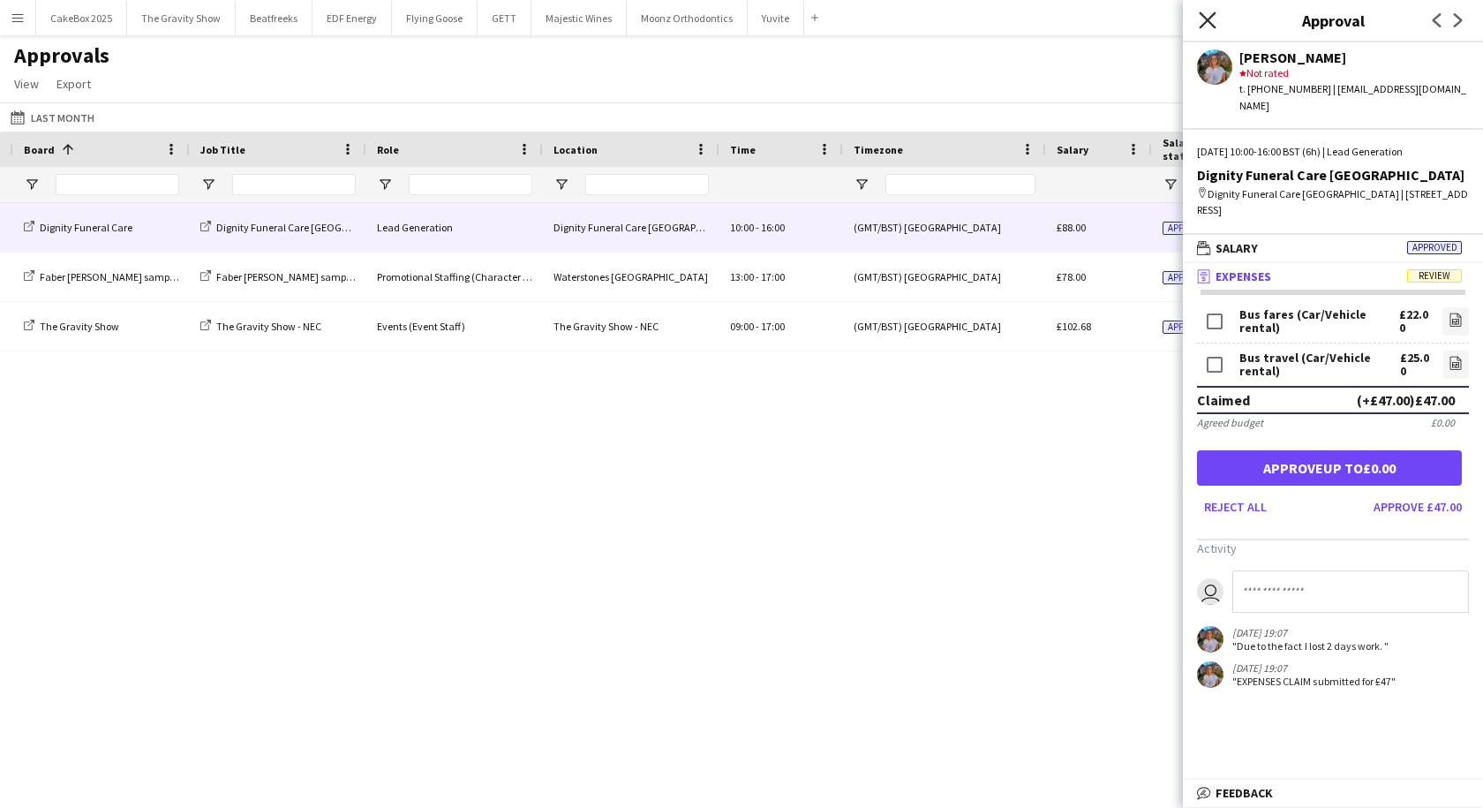
click at [1212, 26] on icon "Close pop-in" at bounding box center [1207, 19] width 17 height 17
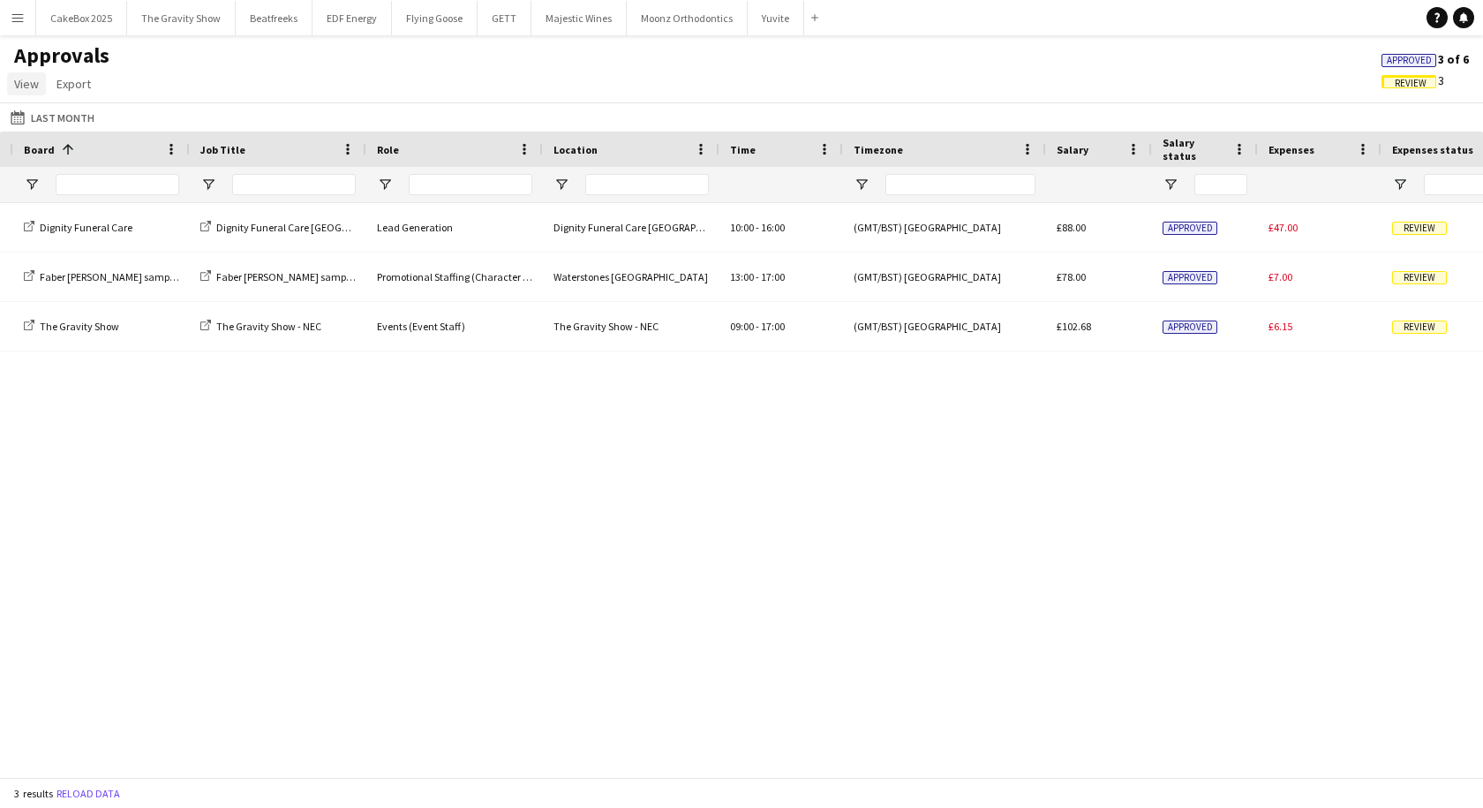
click at [33, 88] on span "View" at bounding box center [26, 84] width 25 height 16
click at [40, 120] on span "Customise view" at bounding box center [64, 122] width 84 height 16
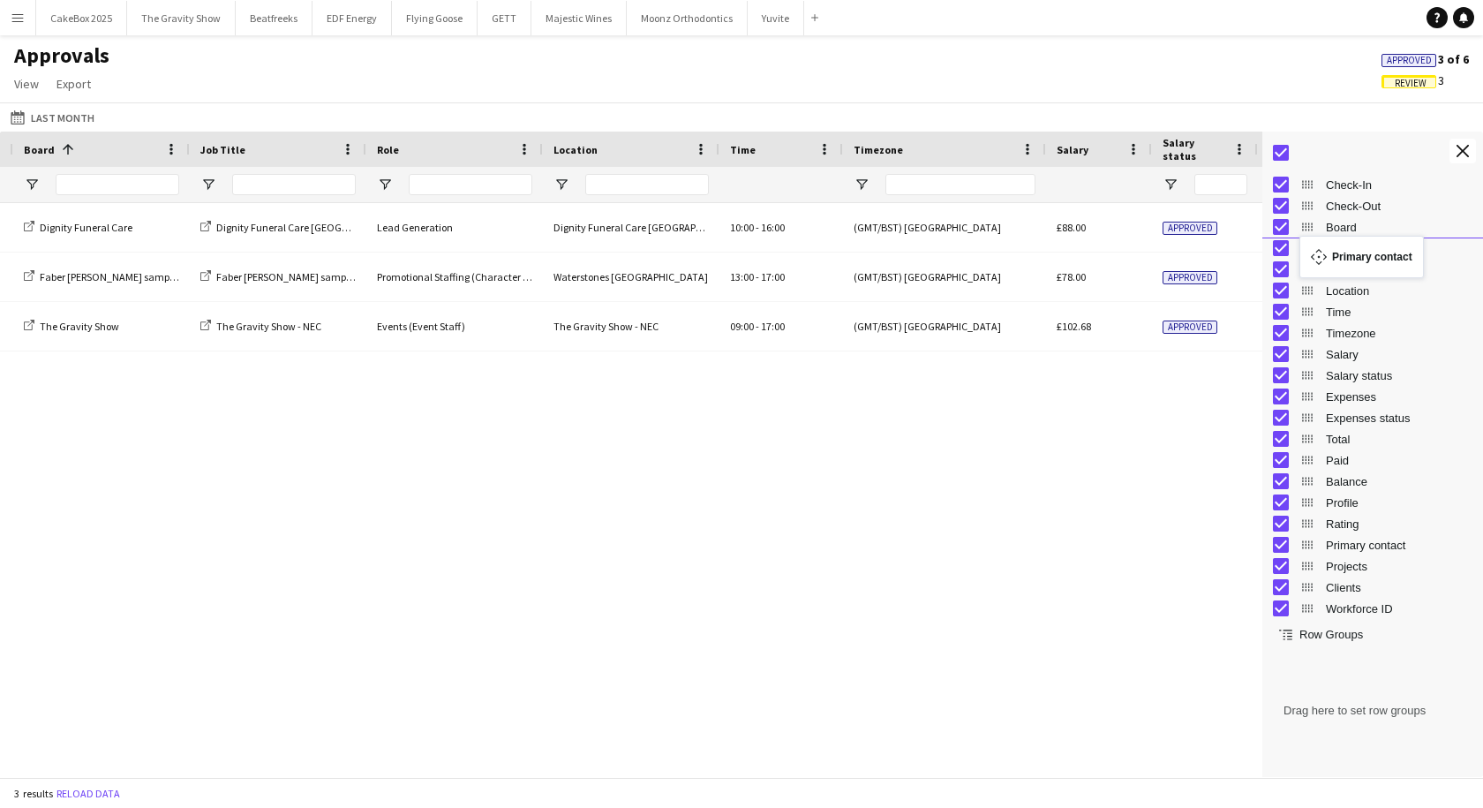
drag, startPoint x: 1309, startPoint y: 547, endPoint x: 1309, endPoint y: 246, distance: 301.1
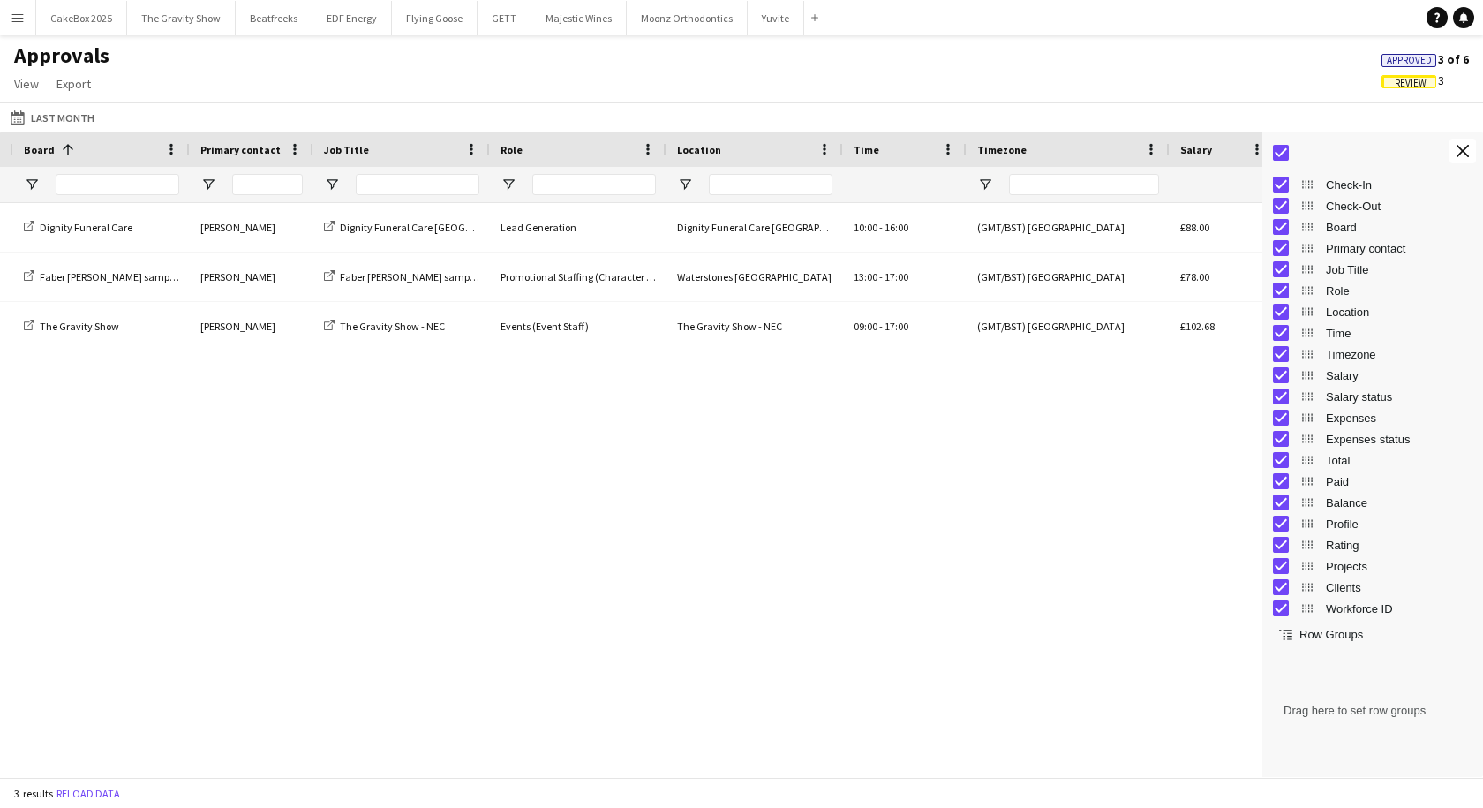
click at [759, 506] on div "(GMT/BST) London [PERSON_NAME] £88.00 Approved £47.00 10:00 - 16:00 Dignity Fun…" at bounding box center [631, 483] width 1263 height 561
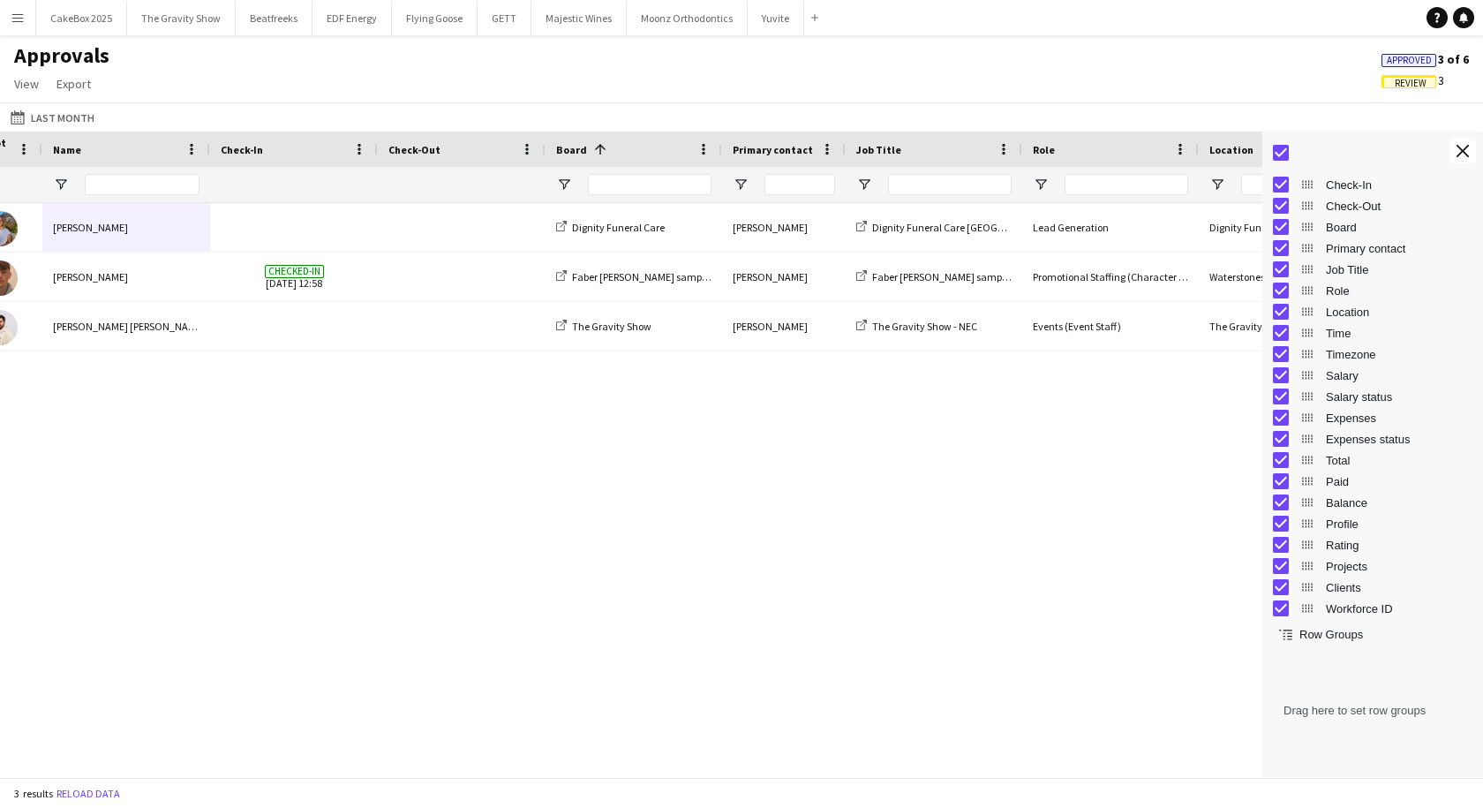
click at [759, 506] on div "[PERSON_NAME] 10:00 - 16:00 Dignity Funeral Care Aberdeen Lead Generation Digni…" at bounding box center [631, 483] width 1263 height 561
click at [1465, 158] on button "Close tool panel" at bounding box center [1463, 151] width 26 height 25
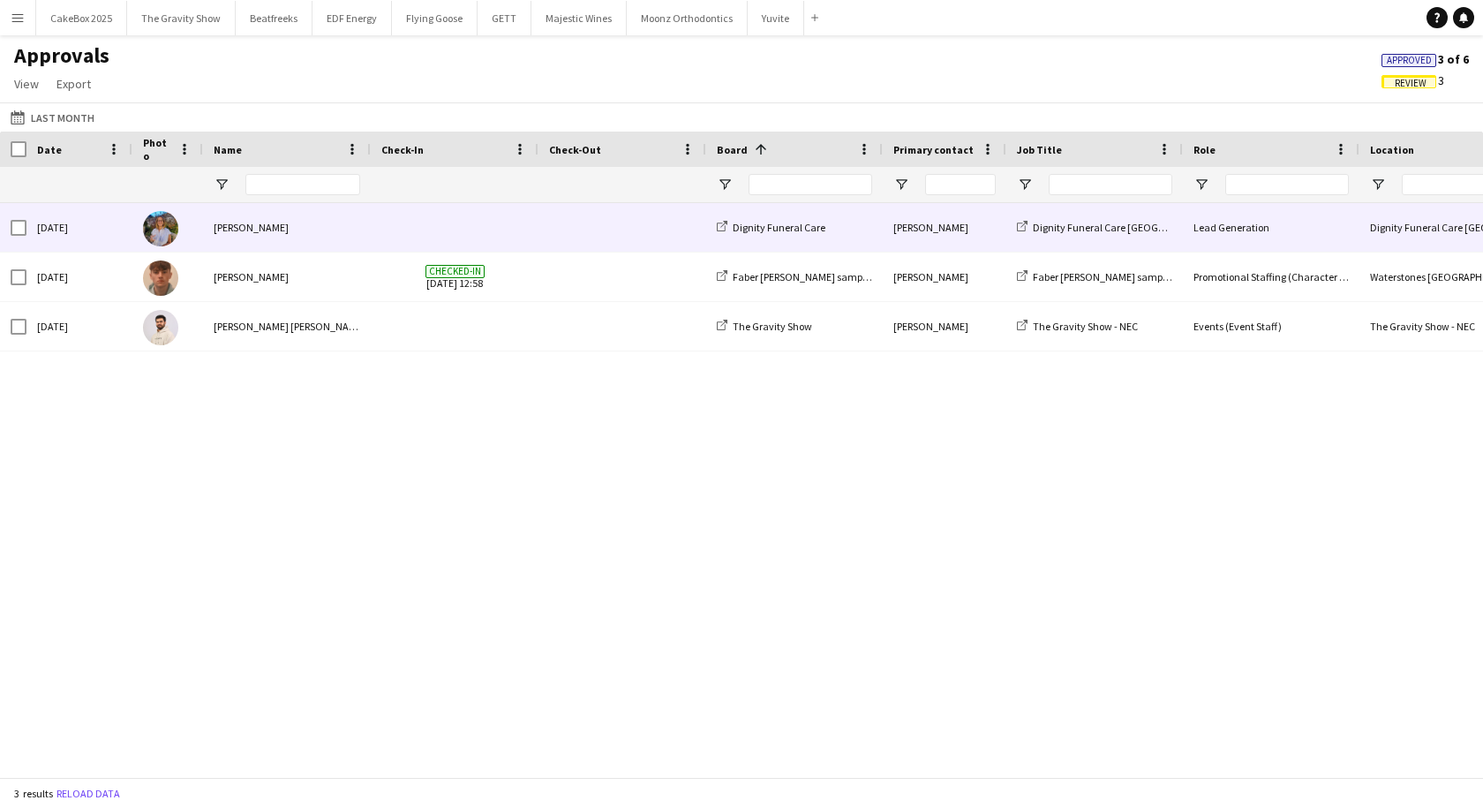
click at [558, 236] on span at bounding box center [622, 227] width 147 height 49
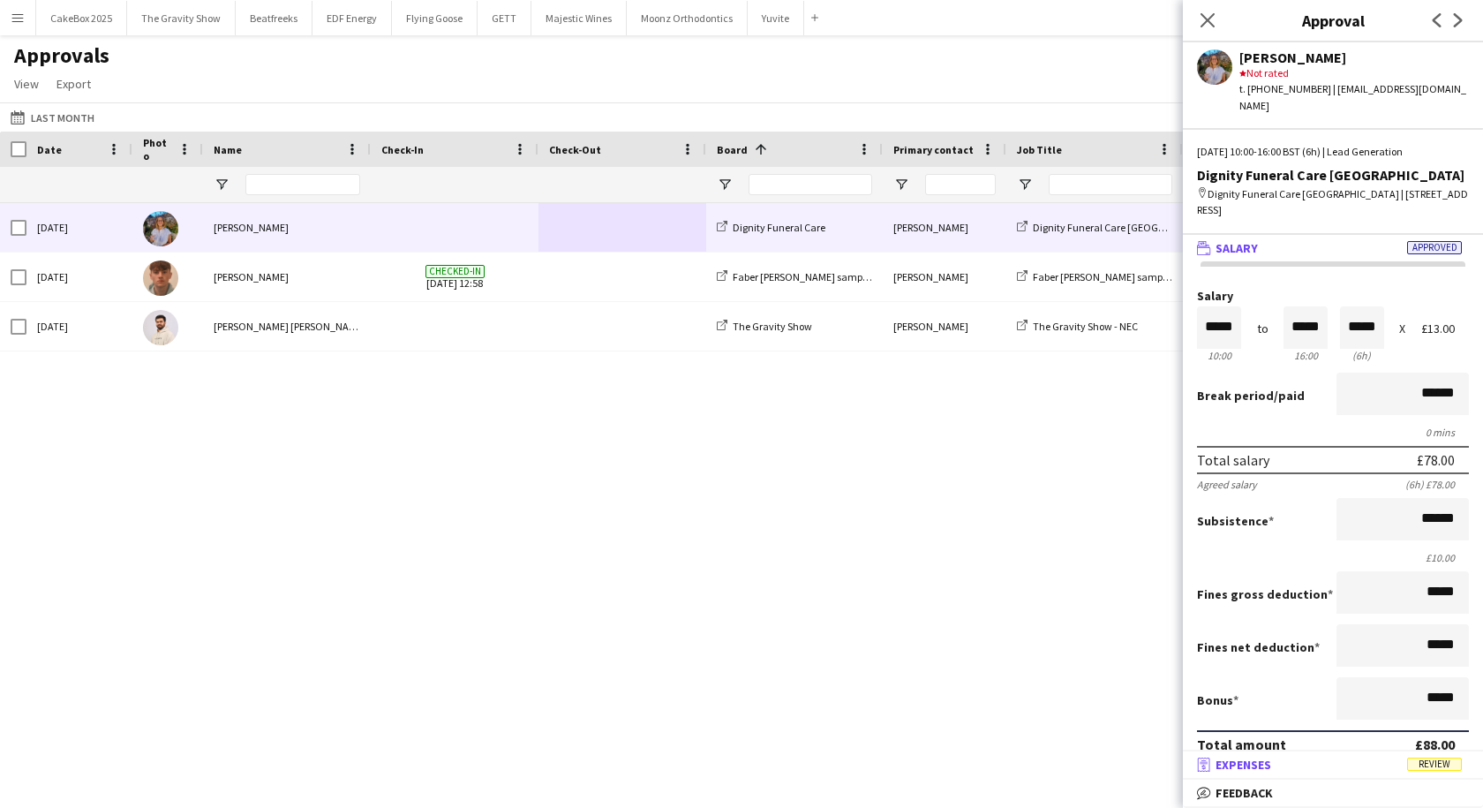
click at [1318, 760] on mat-panel-title "receipt Expenses Review" at bounding box center [1329, 765] width 293 height 16
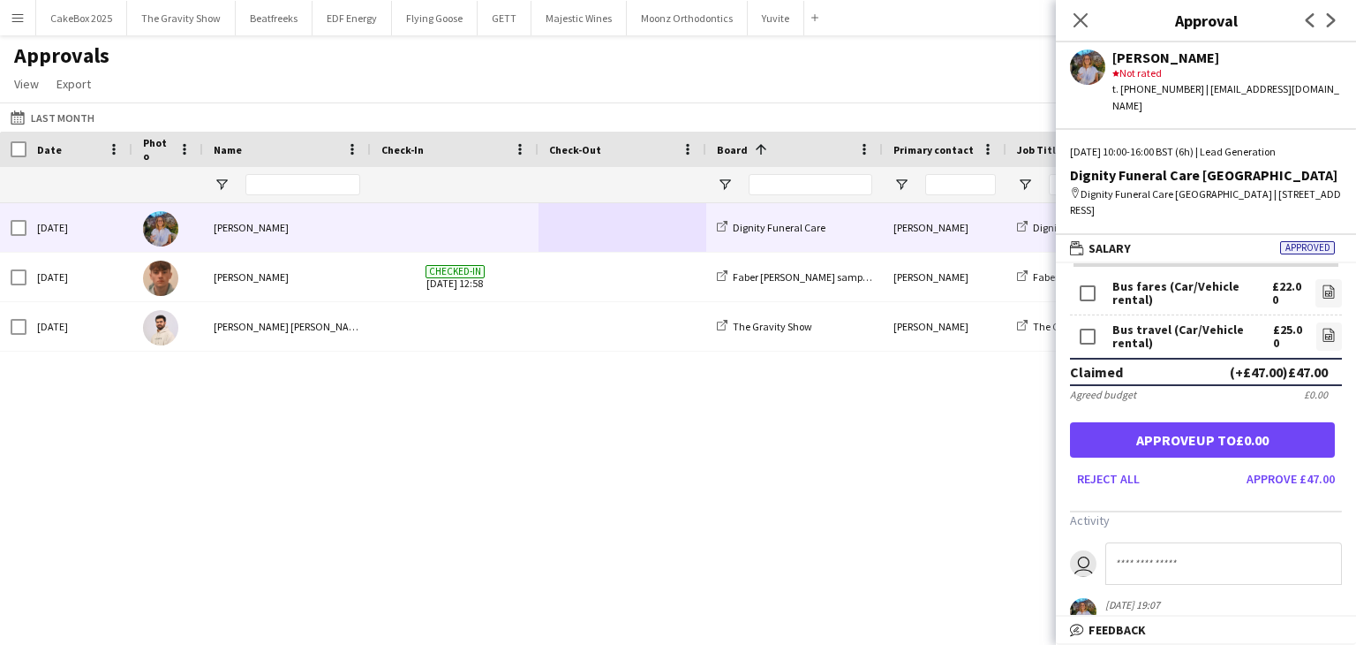
scroll to position [0, 0]
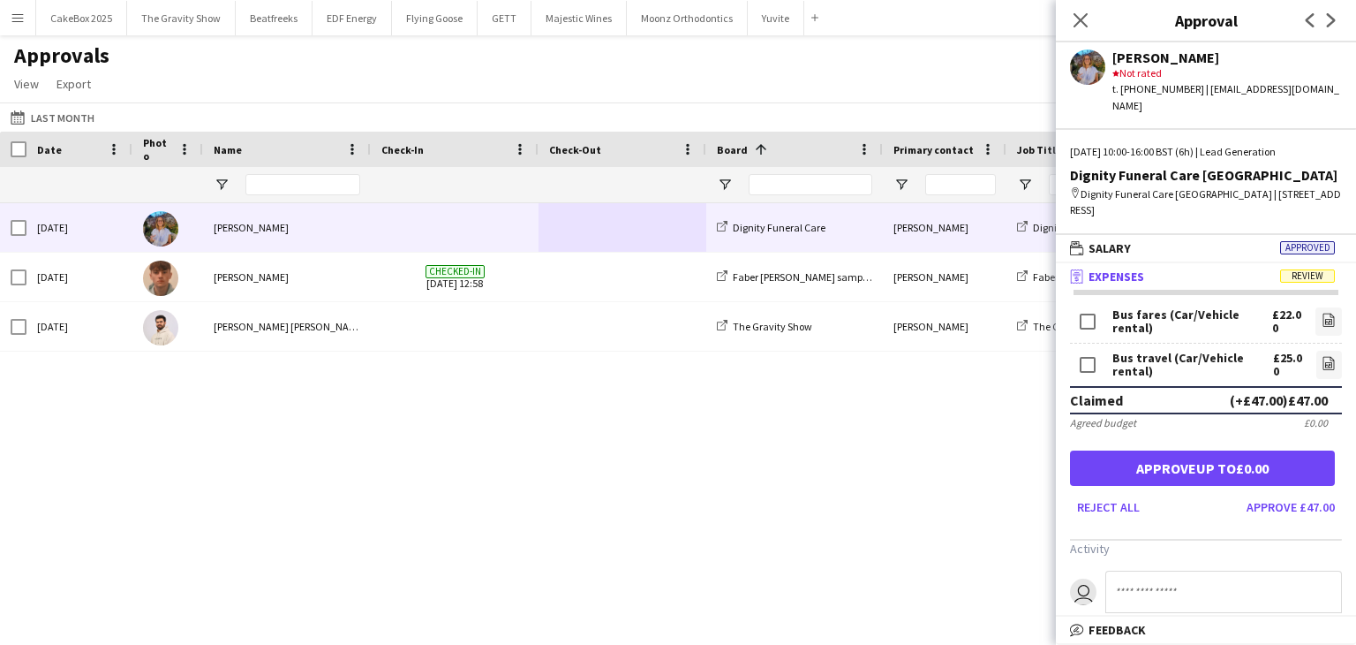
click at [1168, 570] on input at bounding box center [1223, 591] width 237 height 42
type input "**********"
click at [1196, 457] on button "Approve up to £0.00" at bounding box center [1202, 467] width 265 height 35
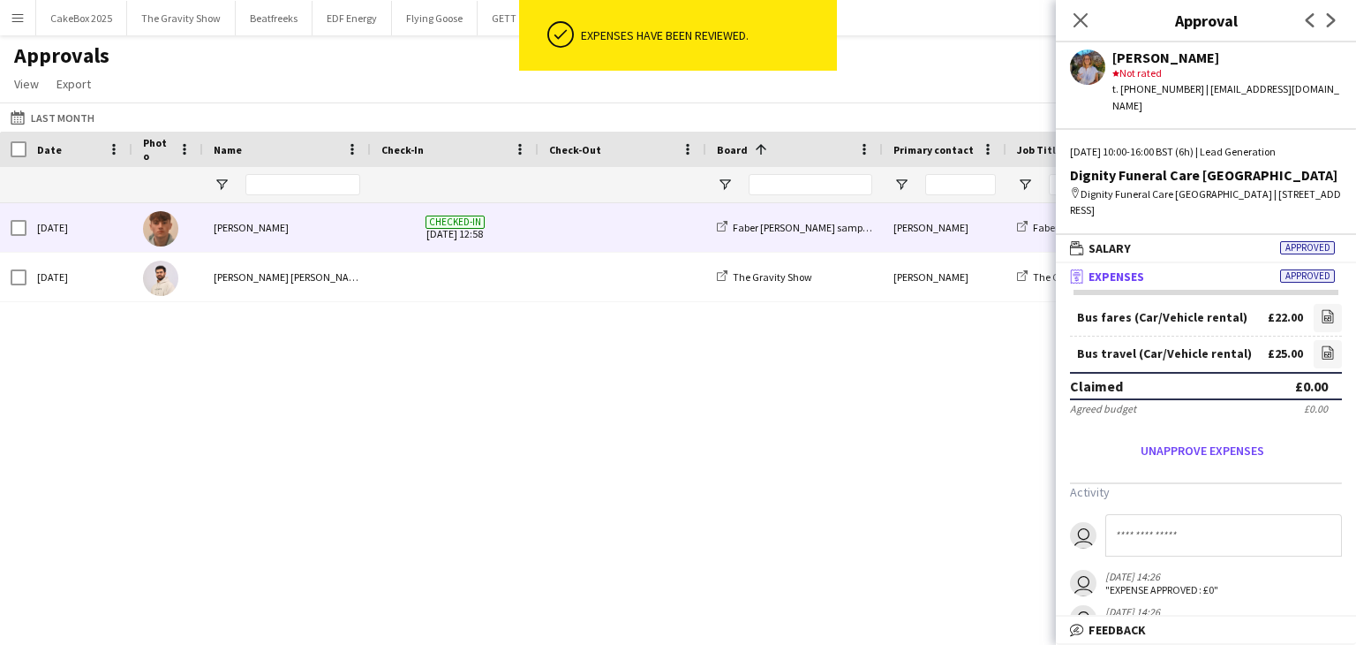
click at [509, 245] on span "Checked-in [DATE] 12:58" at bounding box center [454, 227] width 147 height 49
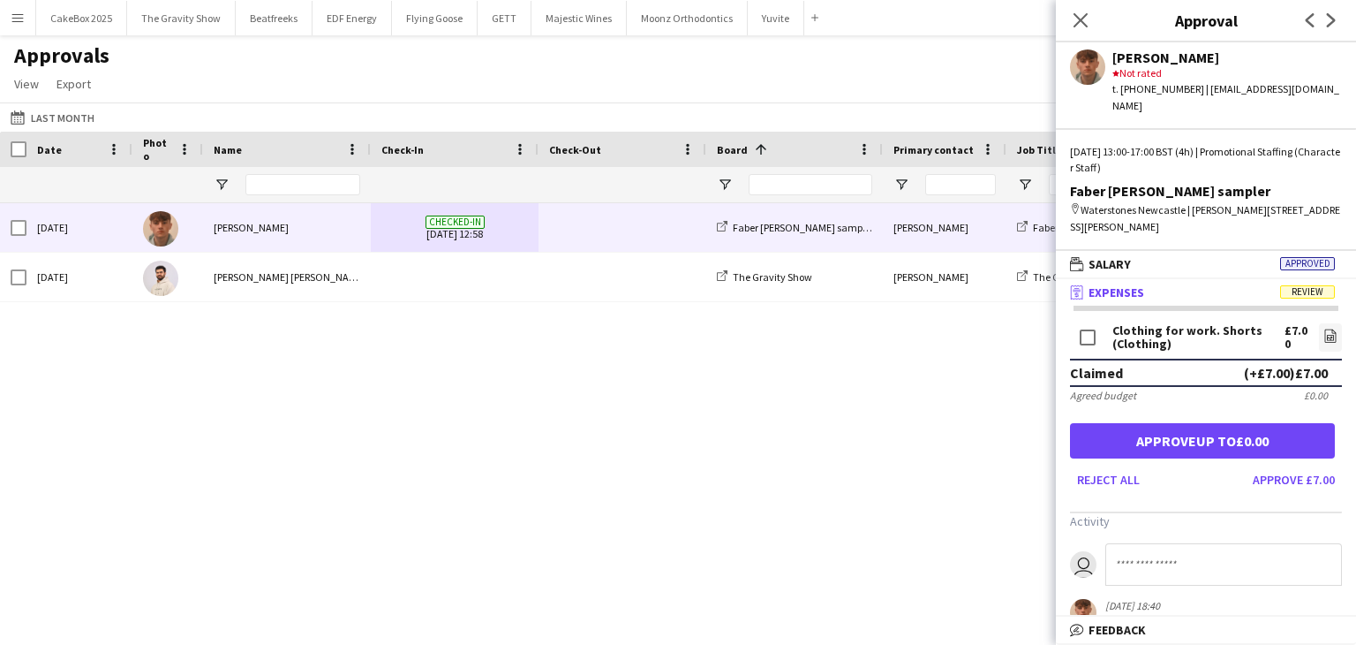
click at [1137, 562] on input at bounding box center [1223, 564] width 237 height 42
type input "**********"
click at [1192, 428] on button "Approve up to £0.00" at bounding box center [1202, 440] width 265 height 35
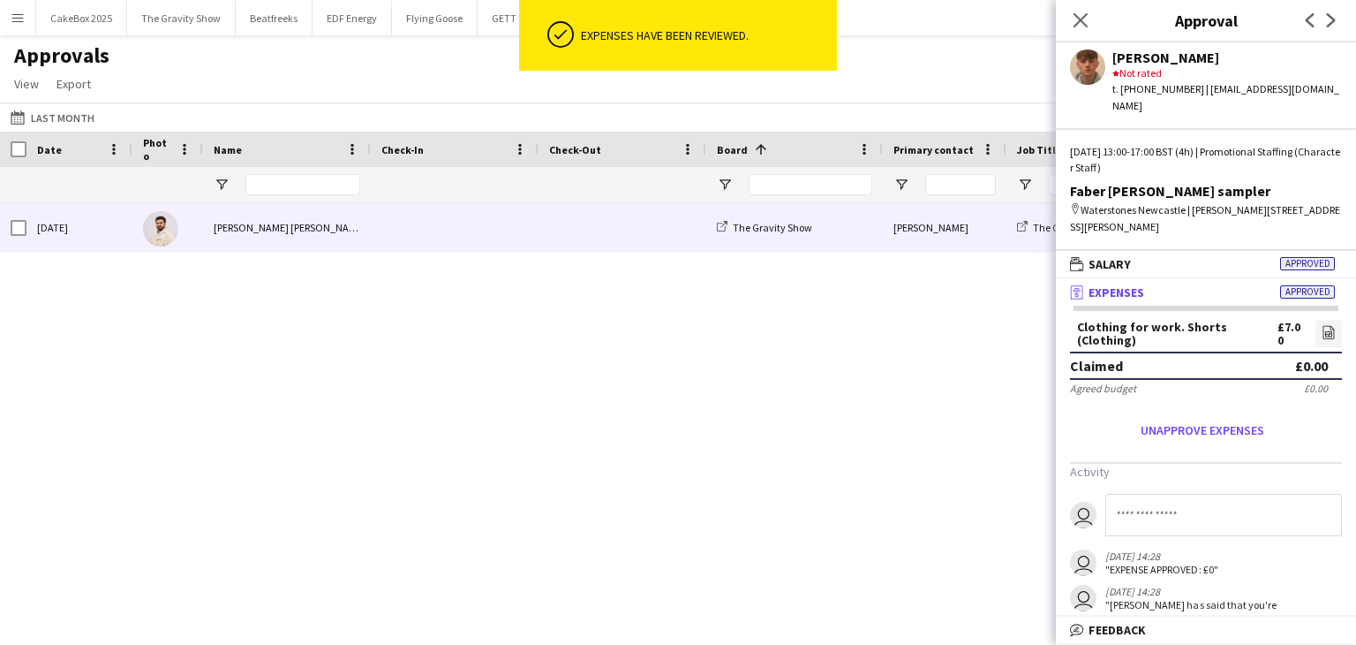
click at [290, 241] on div "[PERSON_NAME] [PERSON_NAME]" at bounding box center [287, 227] width 168 height 49
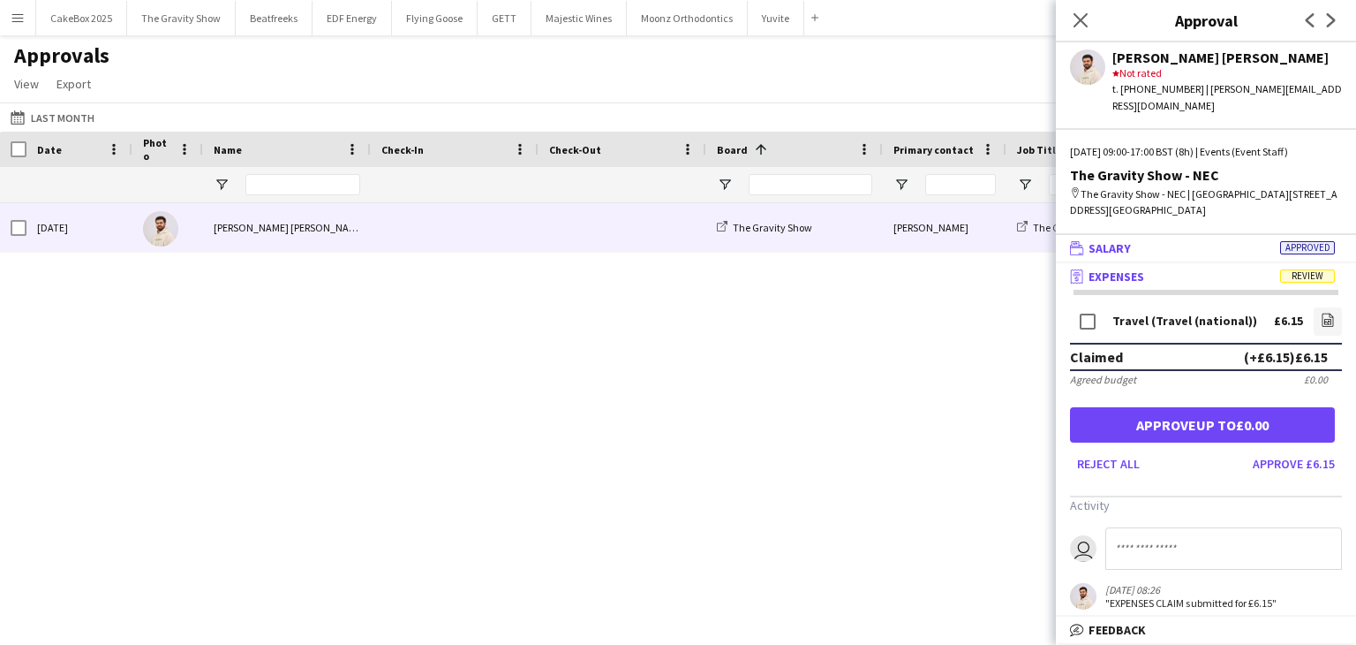
click at [1183, 240] on mat-panel-title "wallet Salary Approved" at bounding box center [1202, 248] width 293 height 16
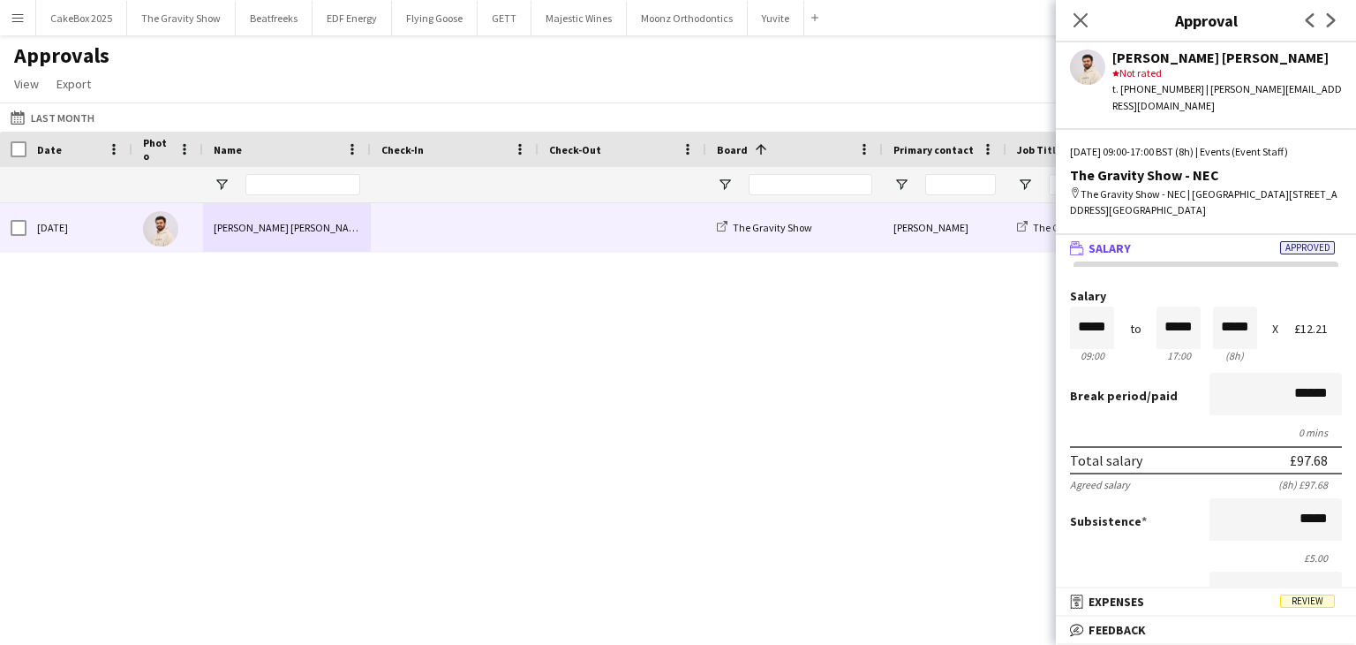
drag, startPoint x: 1201, startPoint y: 601, endPoint x: 1233, endPoint y: 602, distance: 32.7
click at [1233, 602] on mat-panel-title "receipt Expenses Review" at bounding box center [1202, 601] width 293 height 16
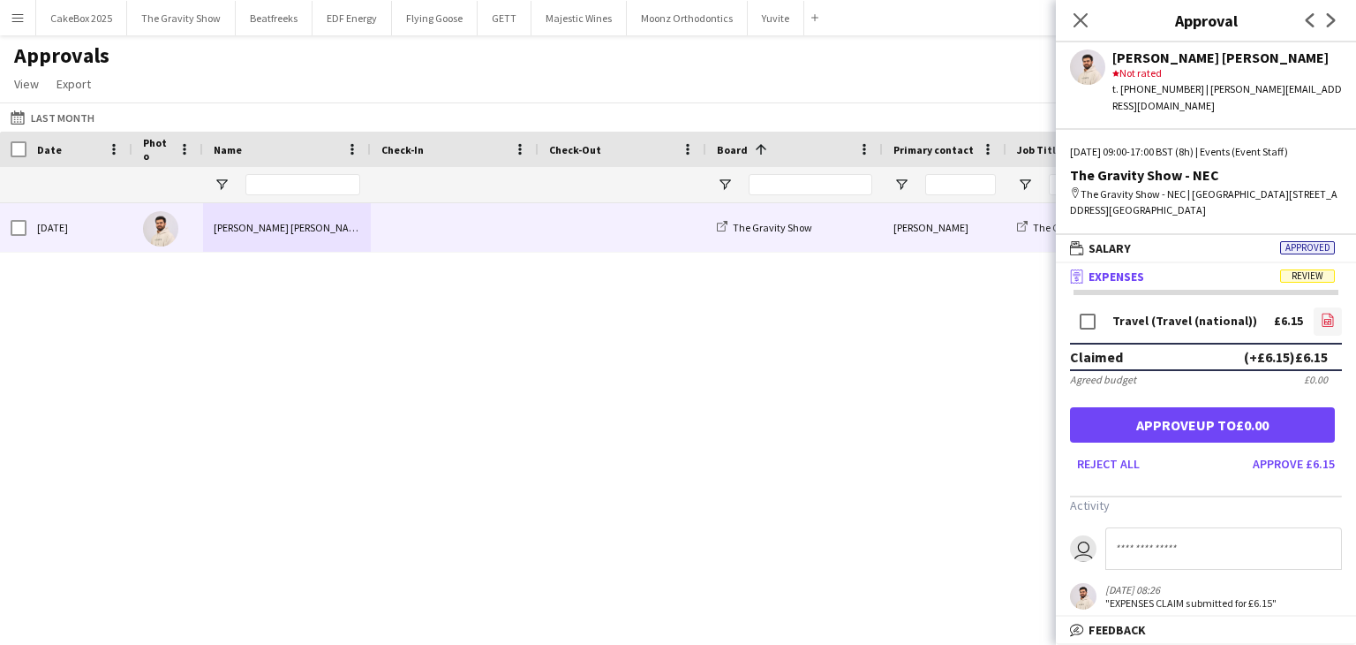
click at [1321, 313] on icon "file-image" at bounding box center [1328, 320] width 14 height 14
click at [1177, 534] on input at bounding box center [1223, 548] width 237 height 42
type input "**********"
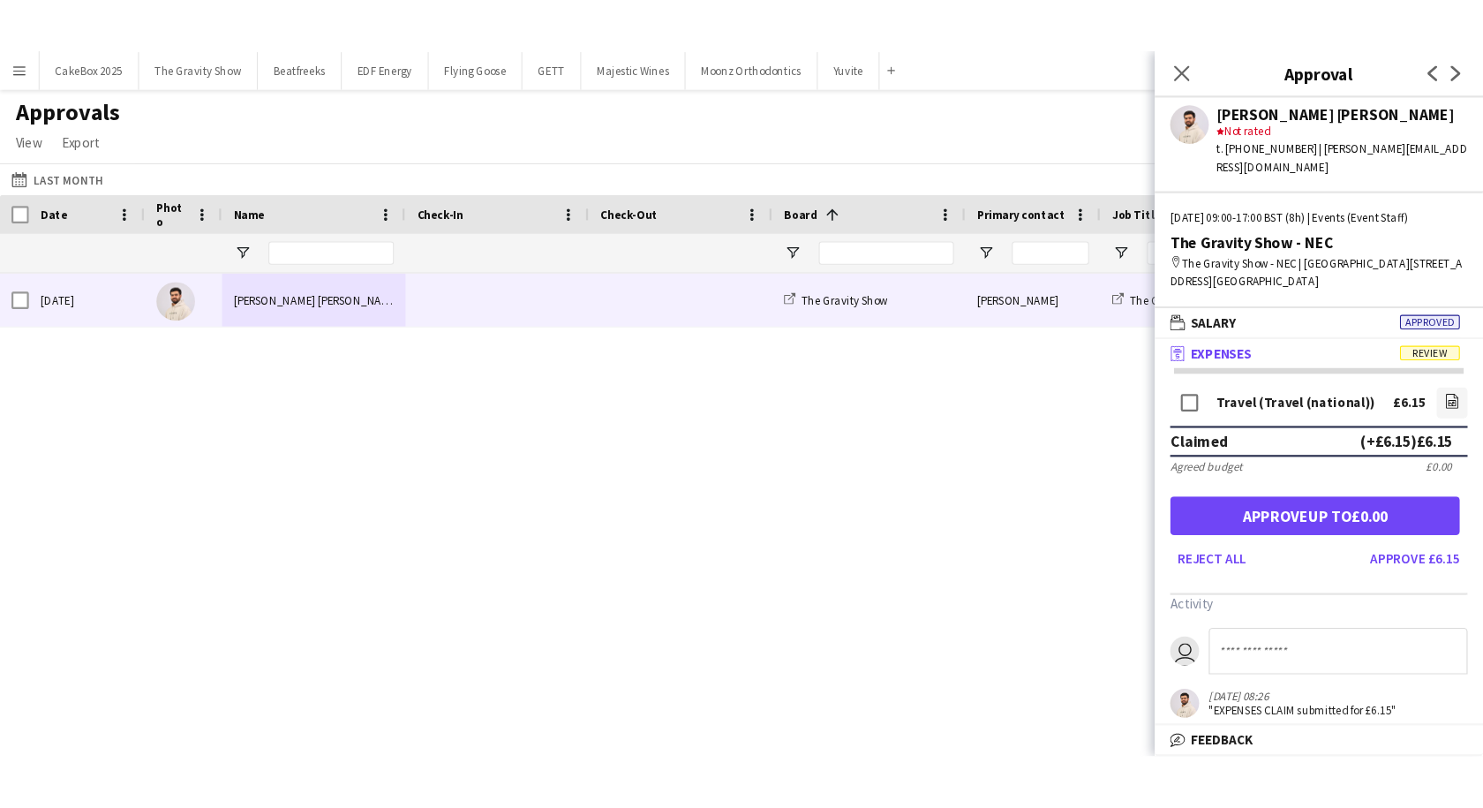
scroll to position [0, 0]
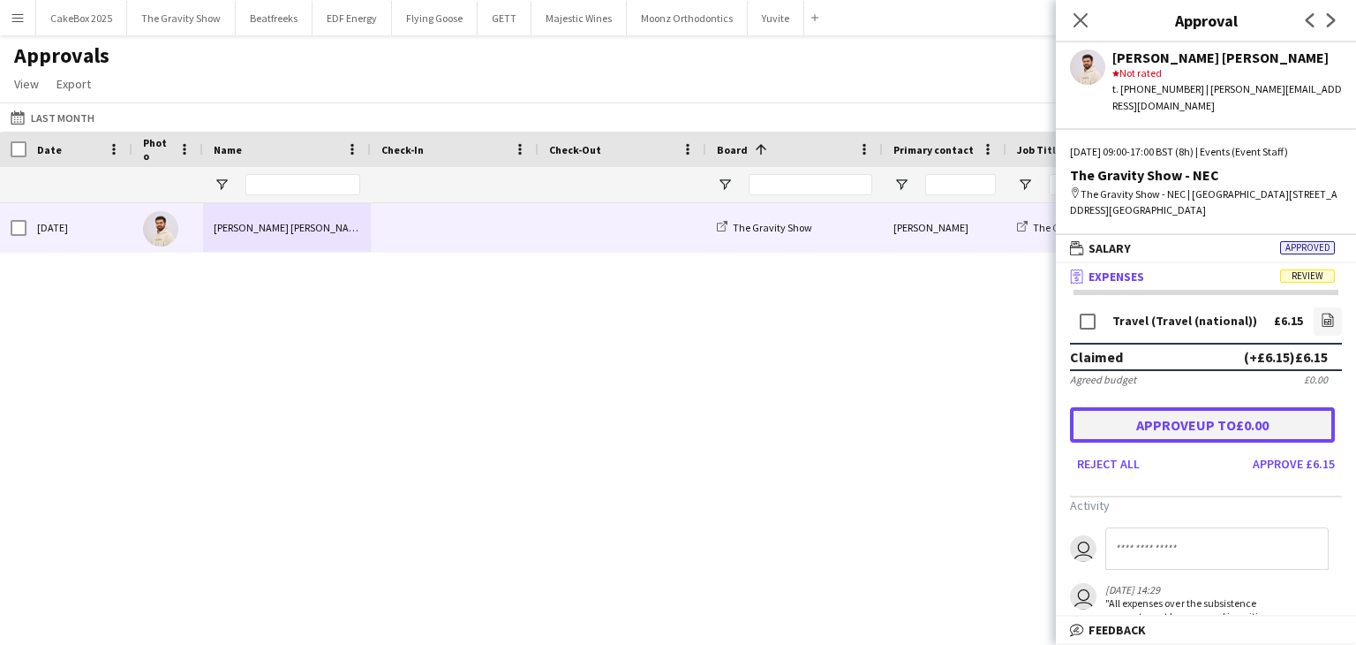
click at [1195, 417] on button "Approve up to £0.00" at bounding box center [1202, 424] width 265 height 35
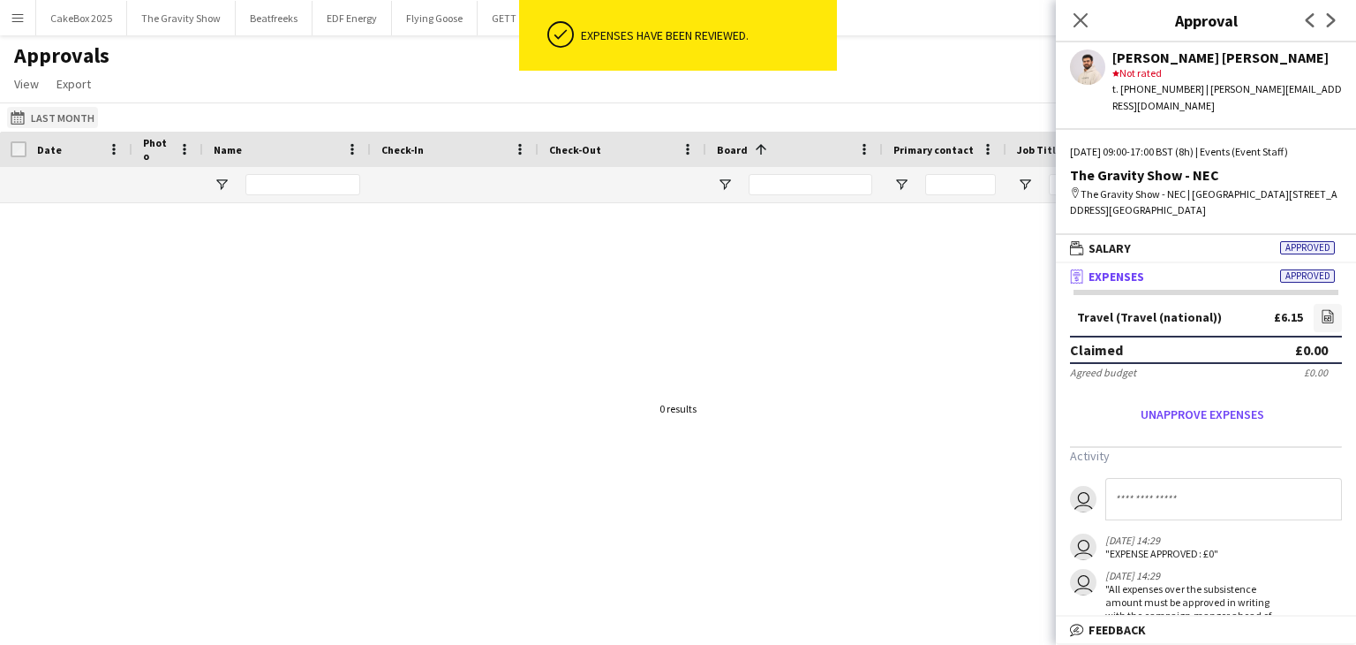
click at [74, 114] on button "[DATE] to [DATE] Last Month" at bounding box center [52, 117] width 91 height 21
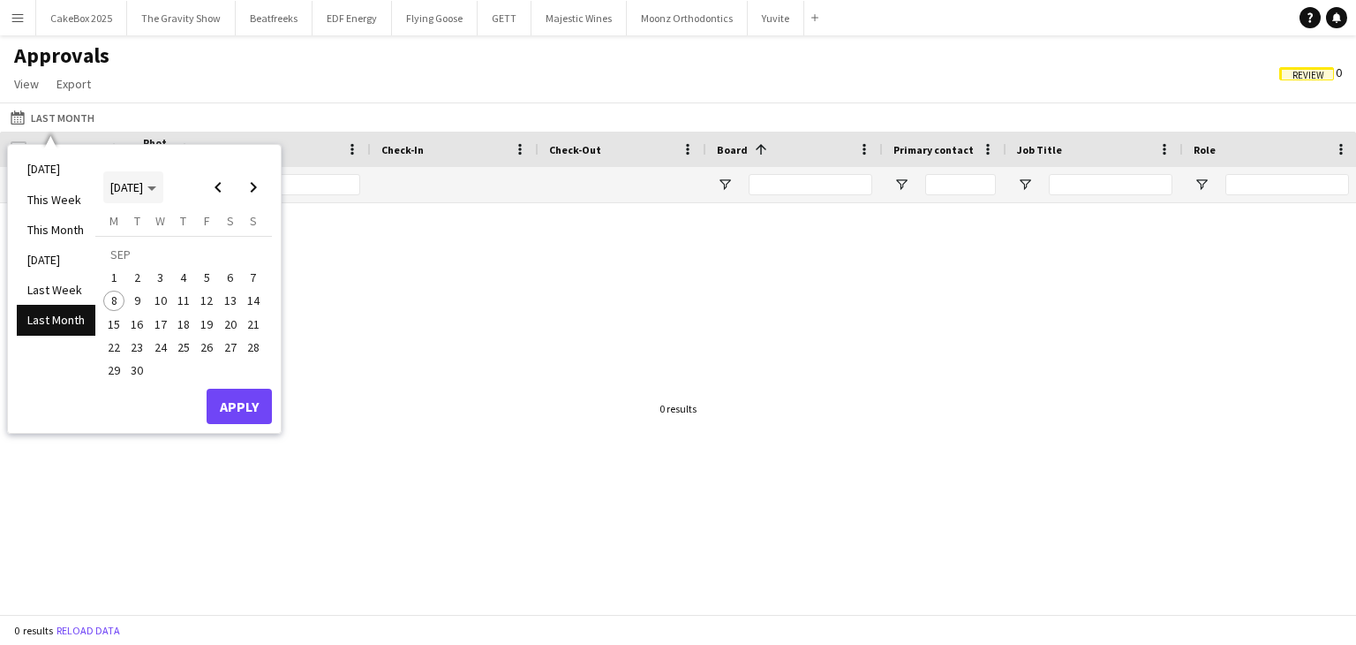
click at [156, 186] on span "[DATE]" at bounding box center [133, 187] width 46 height 16
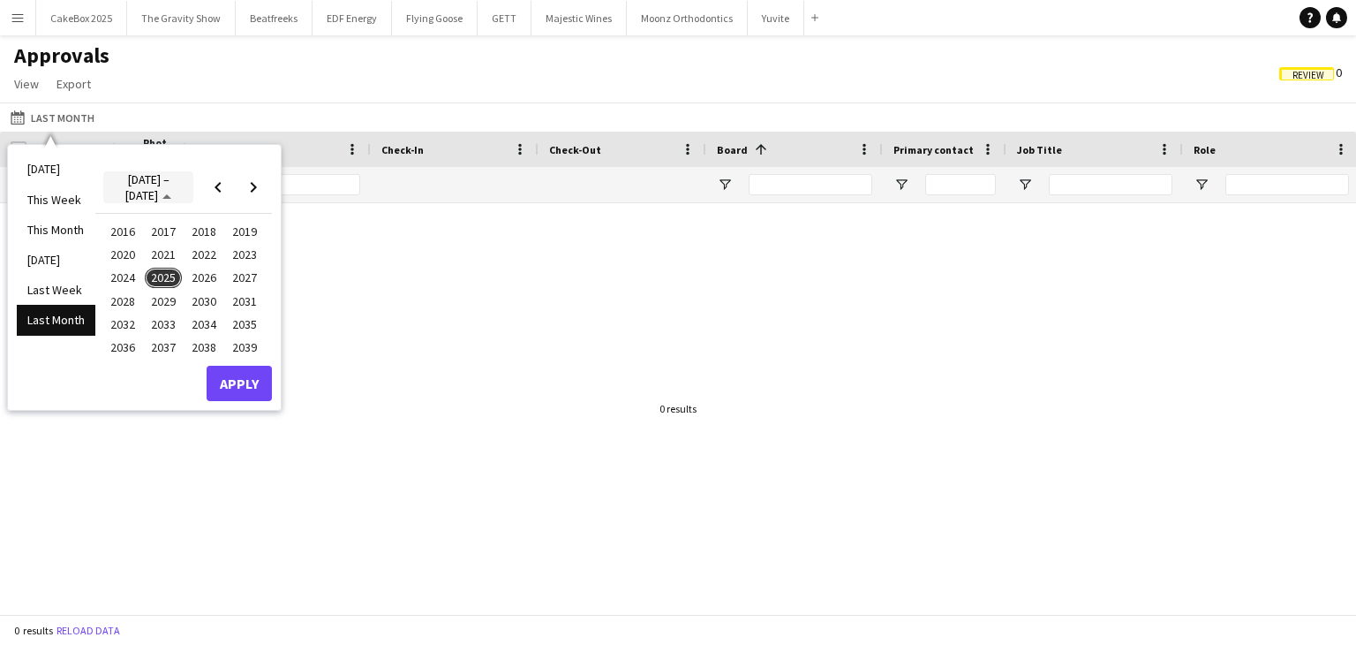
click at [155, 190] on span "[DATE] – [DATE]" at bounding box center [147, 187] width 44 height 32
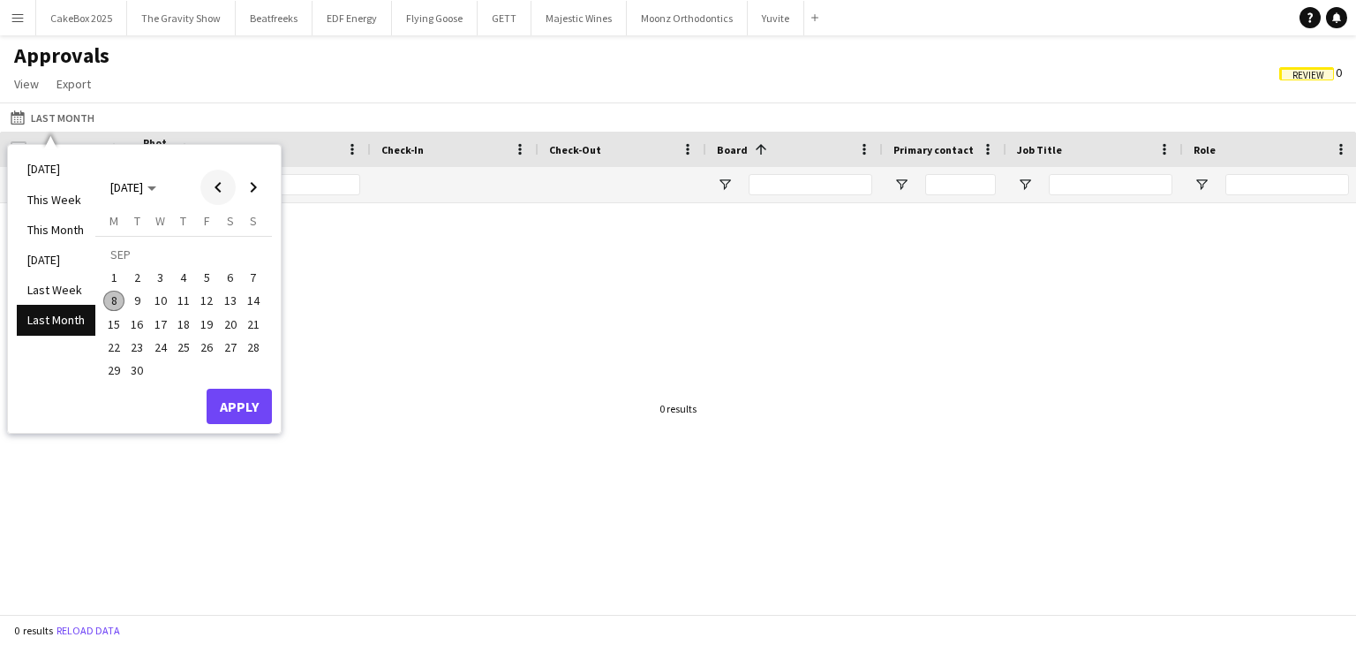
click at [214, 188] on span "Previous month" at bounding box center [217, 187] width 35 height 35
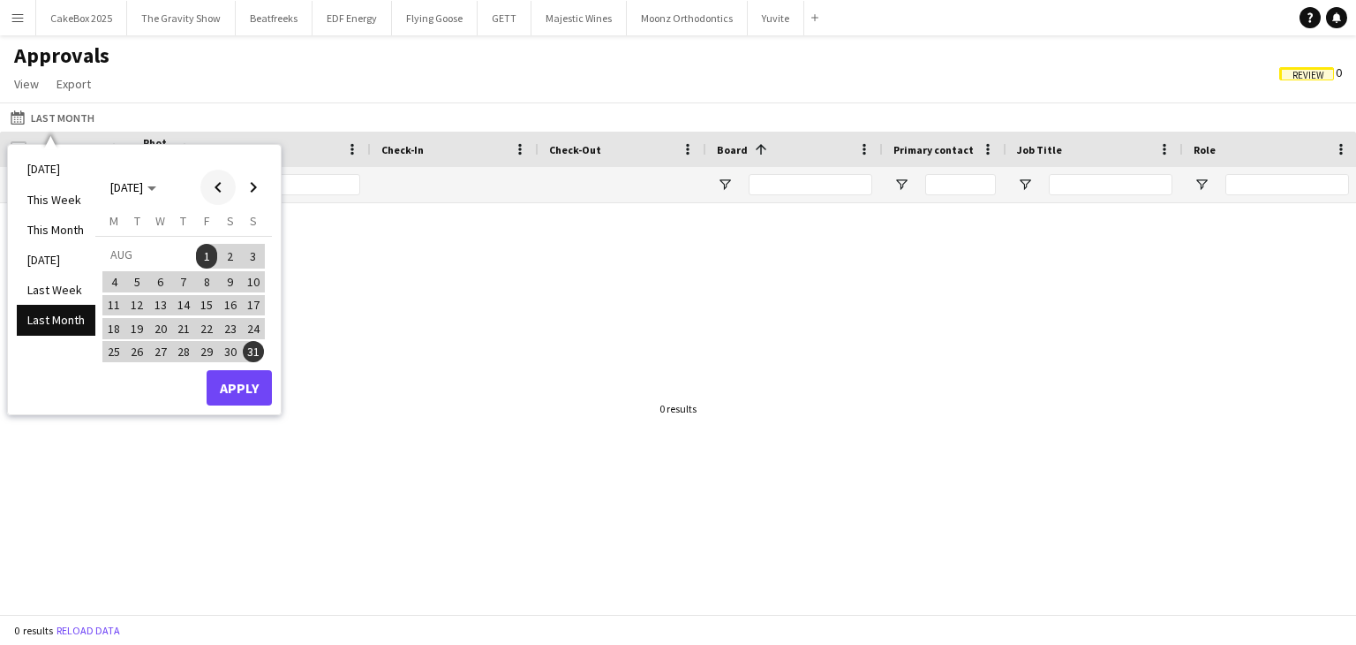
click at [213, 189] on span "Previous month" at bounding box center [217, 187] width 35 height 35
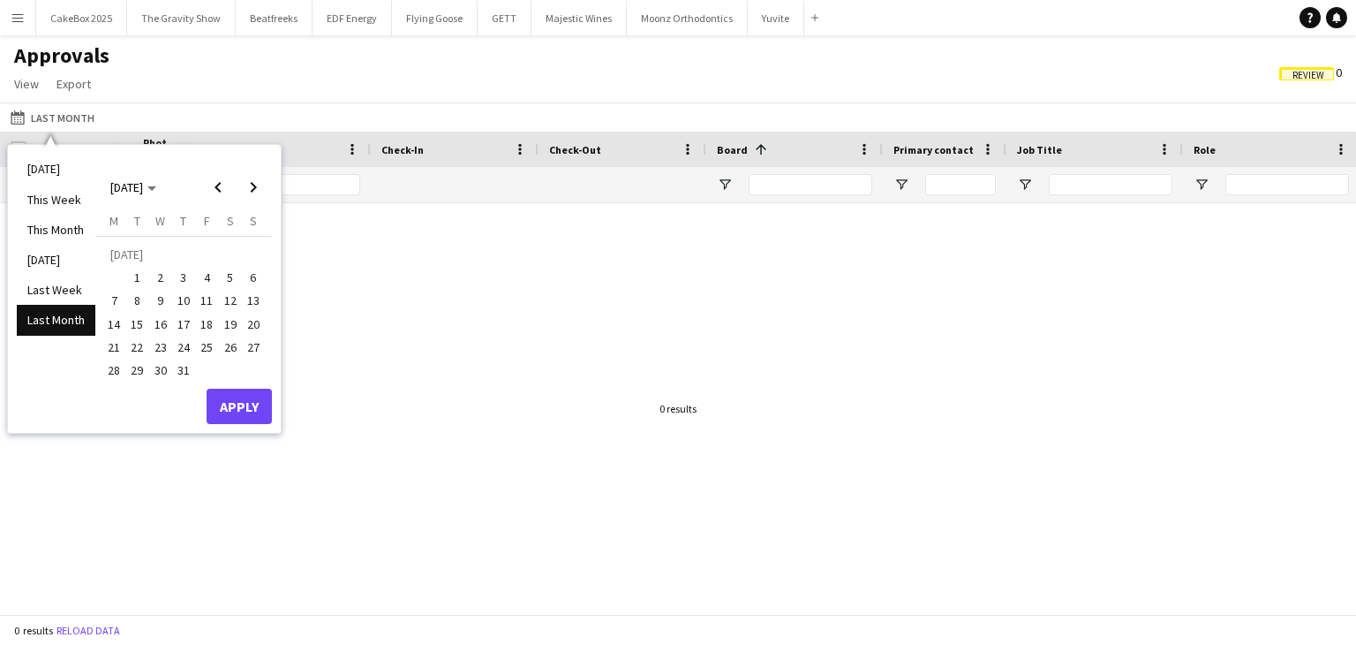
click at [133, 275] on span "1" at bounding box center [137, 277] width 21 height 21
click at [177, 370] on span "31" at bounding box center [183, 369] width 21 height 21
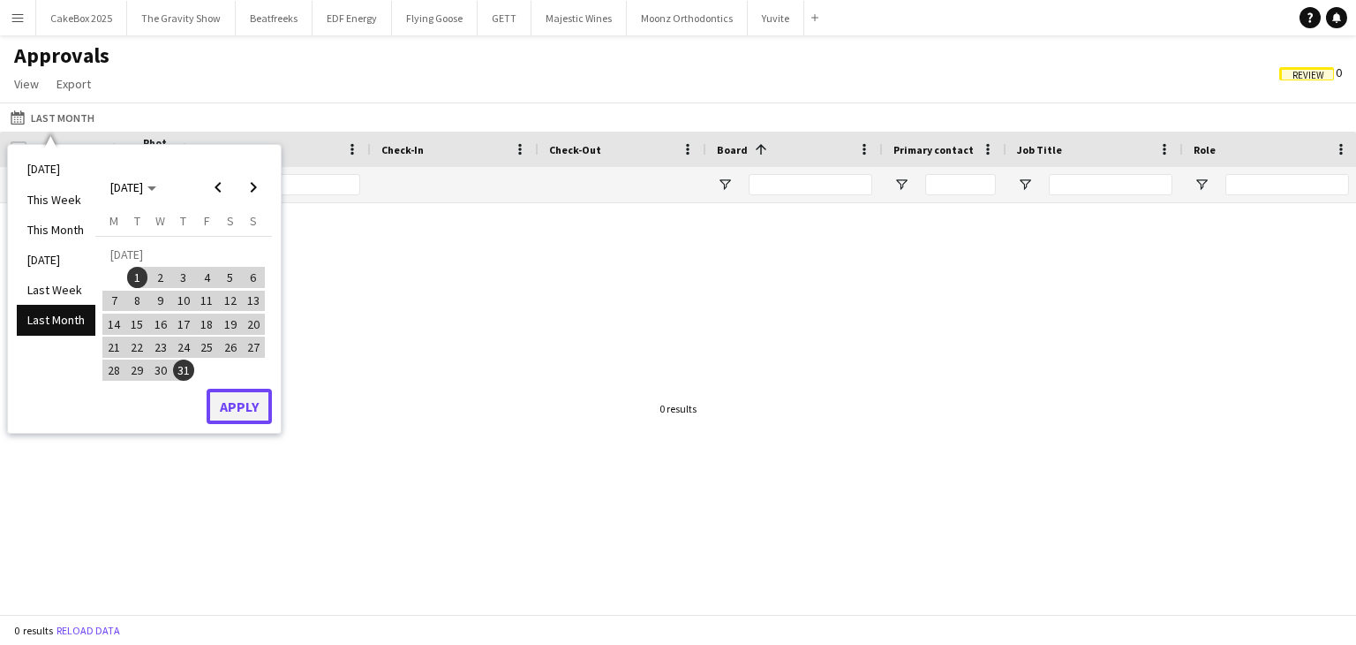
click at [249, 400] on button "Apply" at bounding box center [239, 405] width 65 height 35
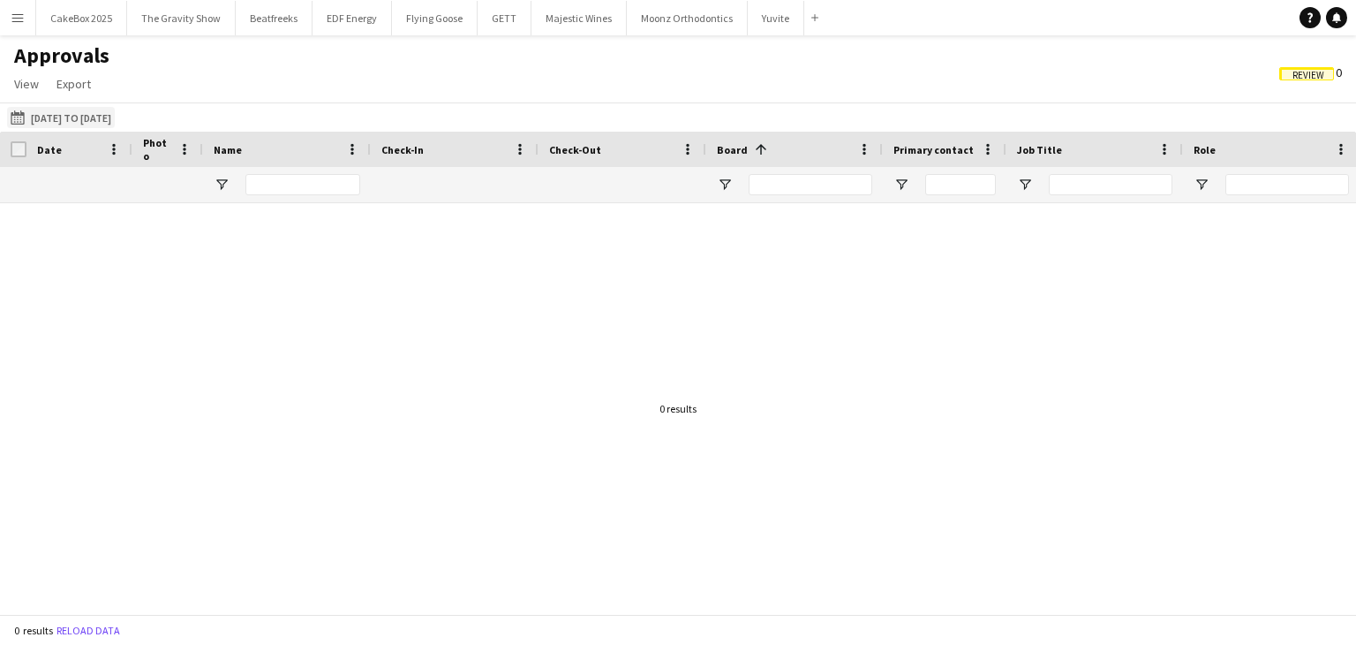
click at [77, 115] on button "[DATE] to [DATE] [DATE] to [DATE]" at bounding box center [61, 117] width 108 height 21
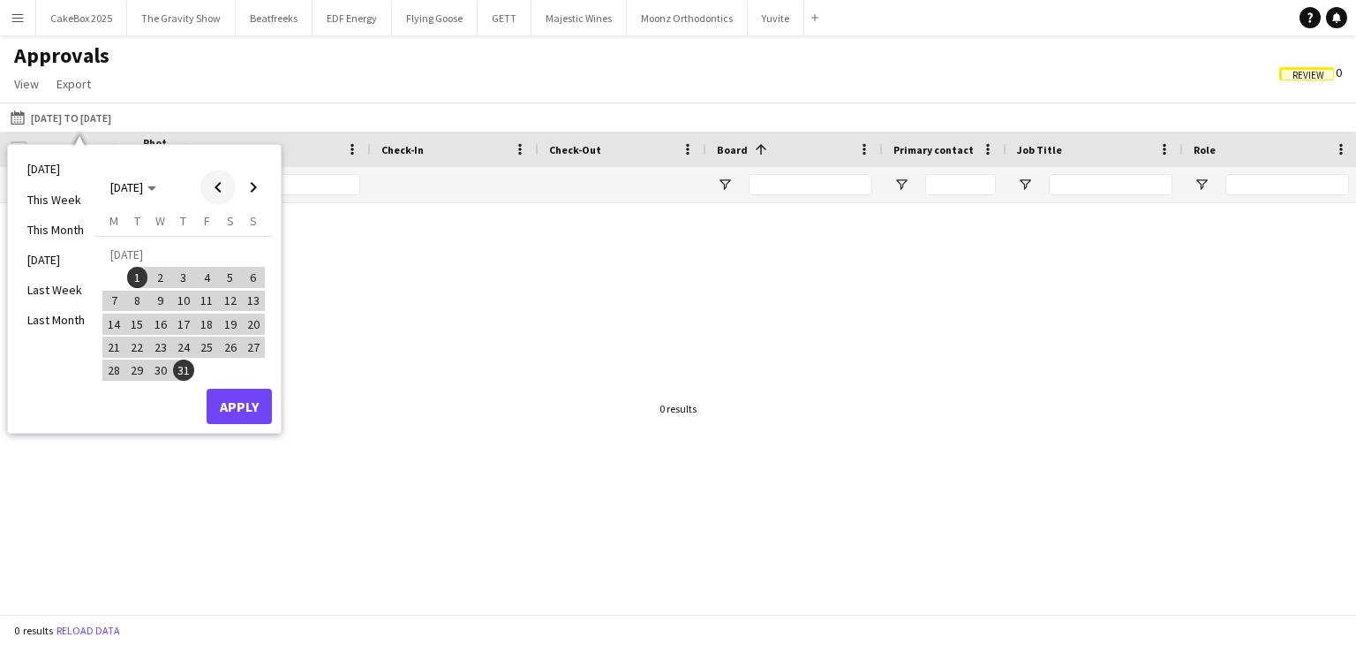
click at [213, 185] on span "Previous month" at bounding box center [217, 187] width 35 height 35
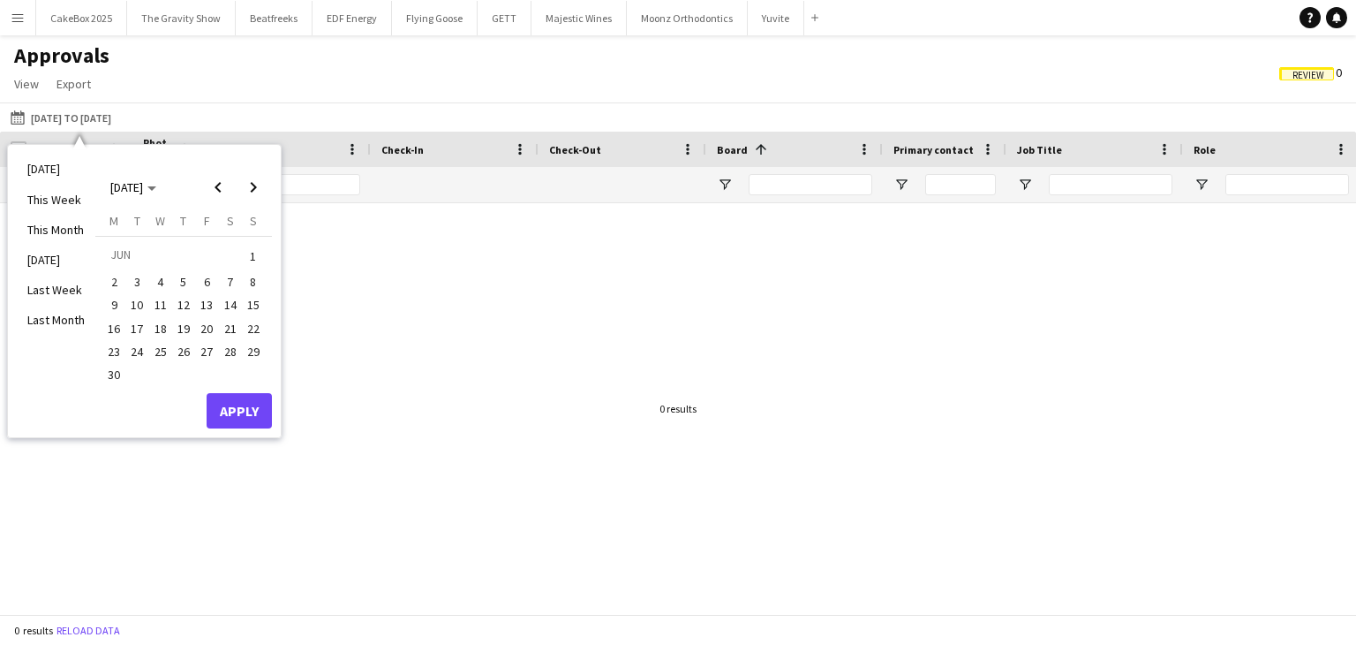
click at [259, 260] on span "1" at bounding box center [253, 256] width 21 height 25
click at [112, 375] on span "30" at bounding box center [113, 374] width 21 height 21
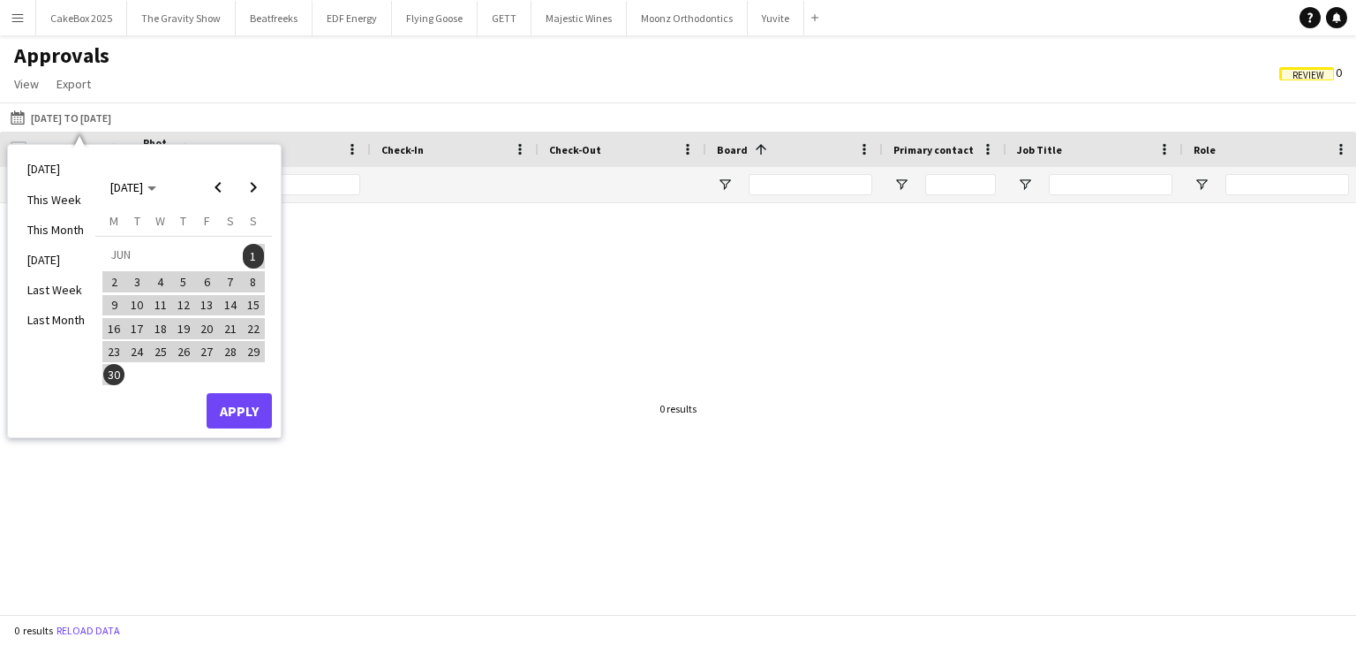
click at [275, 421] on div "[DATE] This Week This Month [DATE] Last Week Last Month [DATE] [DATE] [DATE] M …" at bounding box center [144, 291] width 273 height 292
click at [237, 413] on button "Apply" at bounding box center [239, 410] width 65 height 35
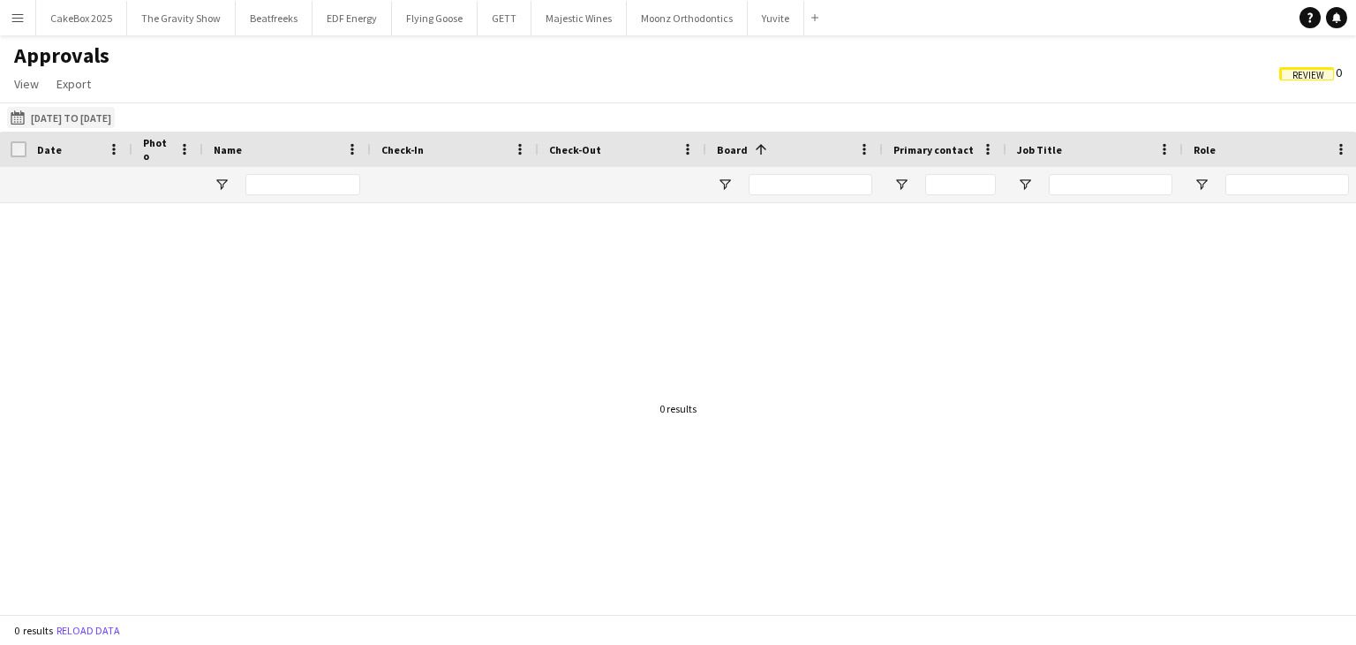
click at [79, 115] on button "[DATE] to [DATE] [DATE] to [DATE]" at bounding box center [61, 117] width 108 height 21
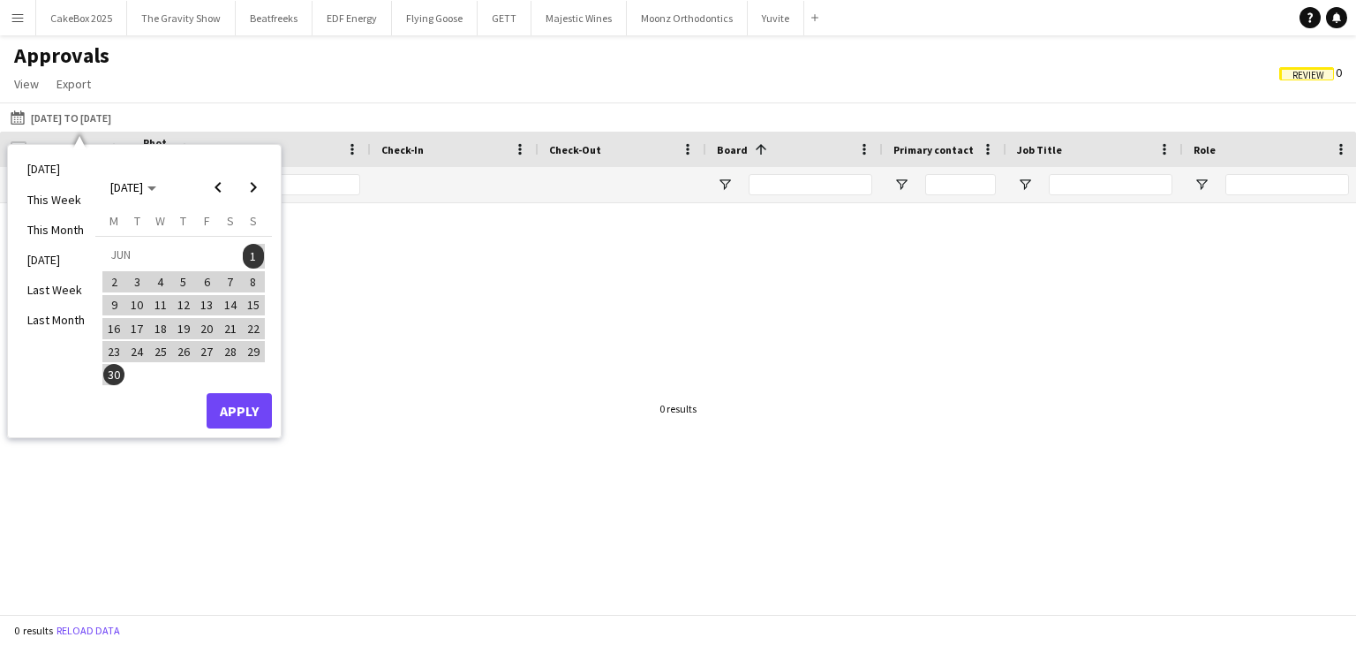
click at [14, 18] on app-icon "Menu" at bounding box center [18, 18] width 14 height 14
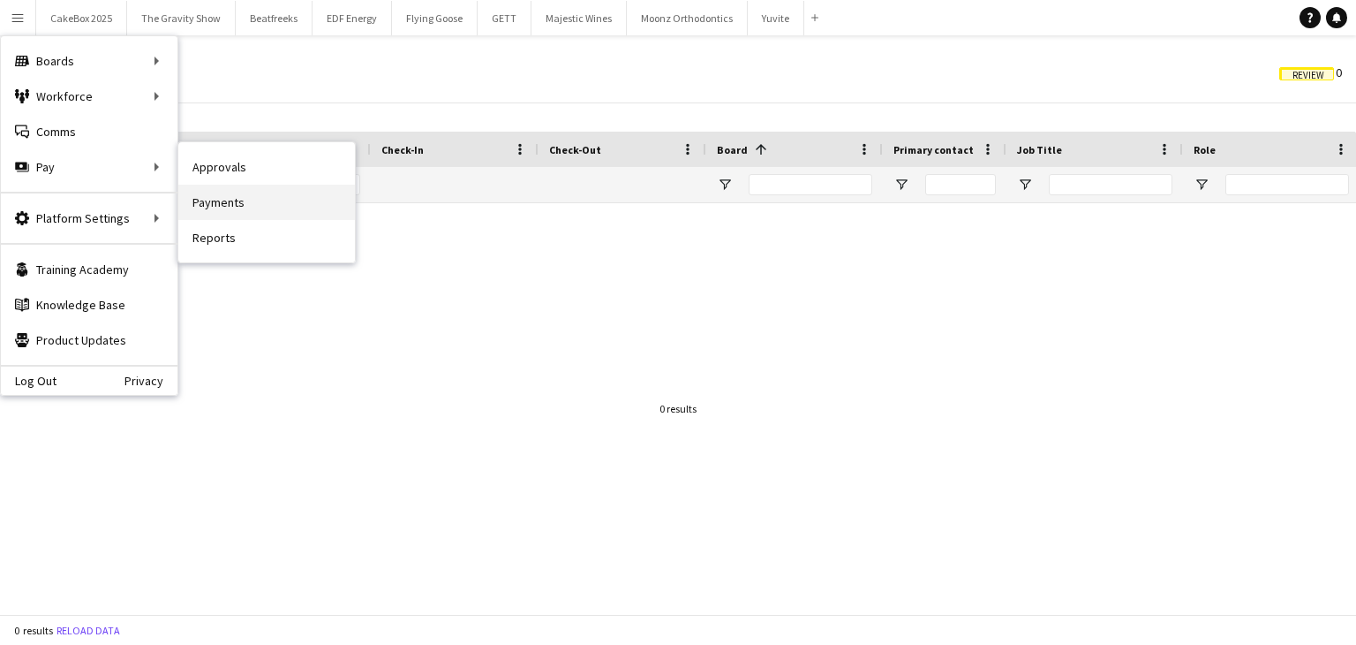
click at [212, 207] on link "Payments" at bounding box center [266, 202] width 177 height 35
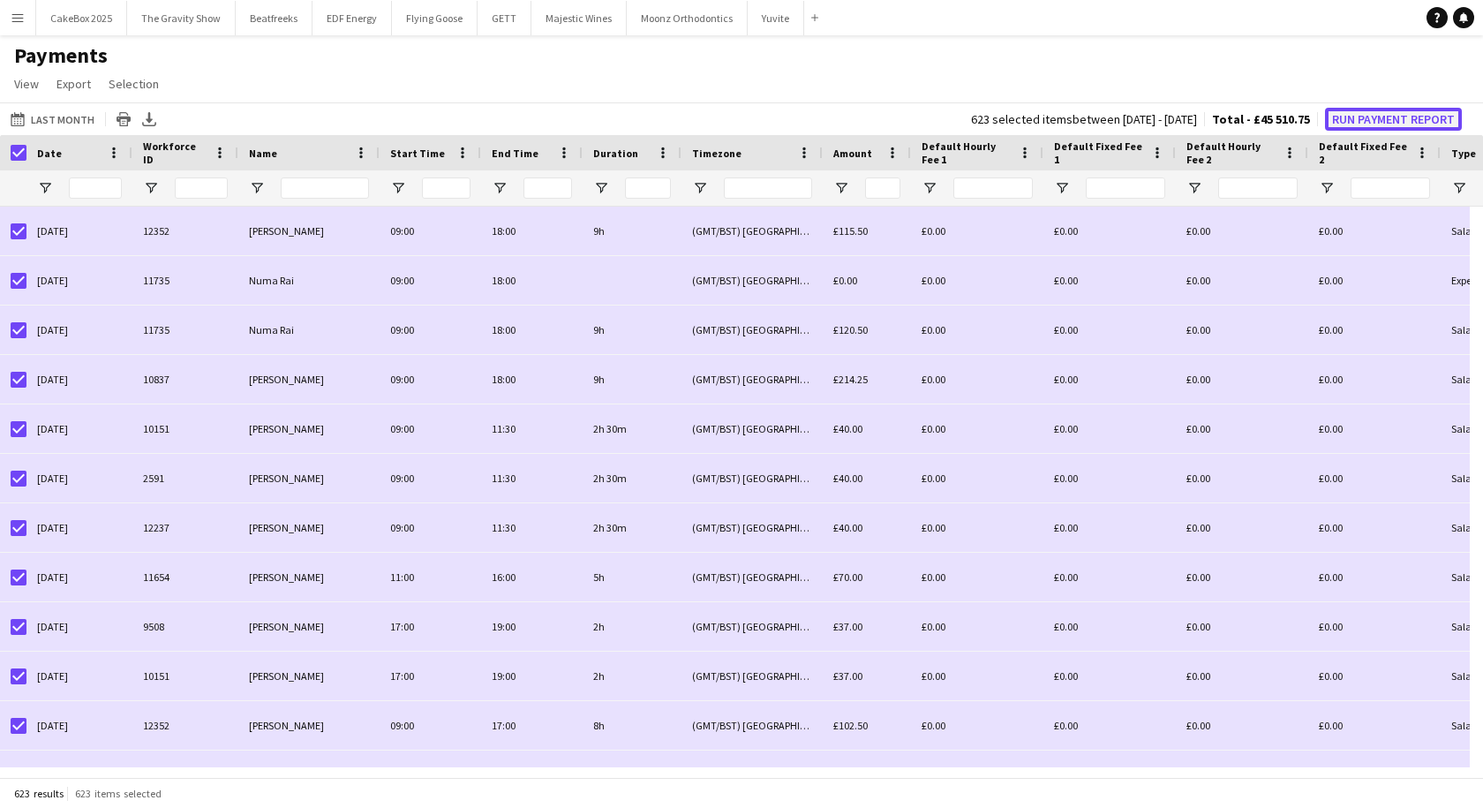
click at [1370, 123] on button "Run Payment Report" at bounding box center [1393, 119] width 137 height 23
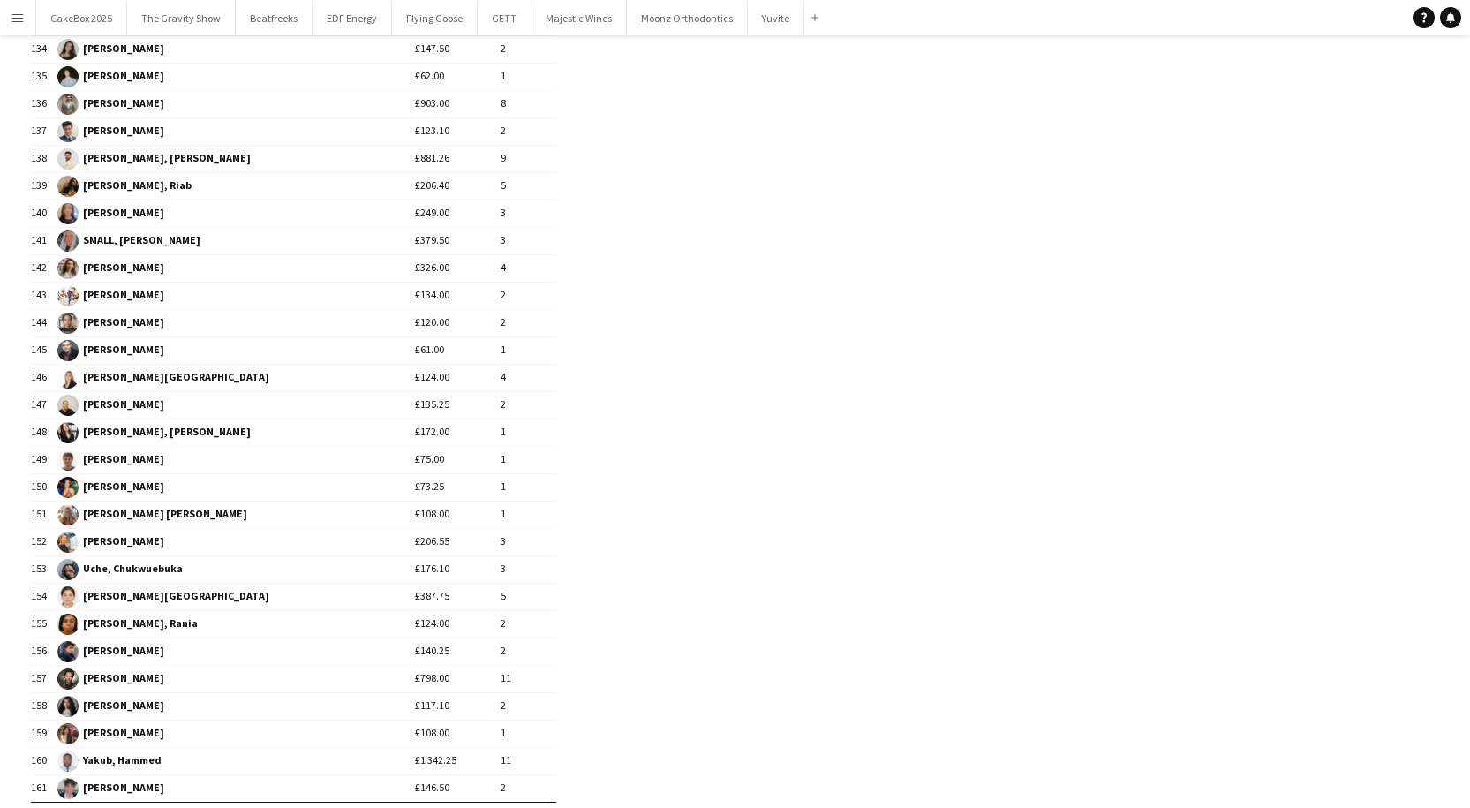
scroll to position [3967, 0]
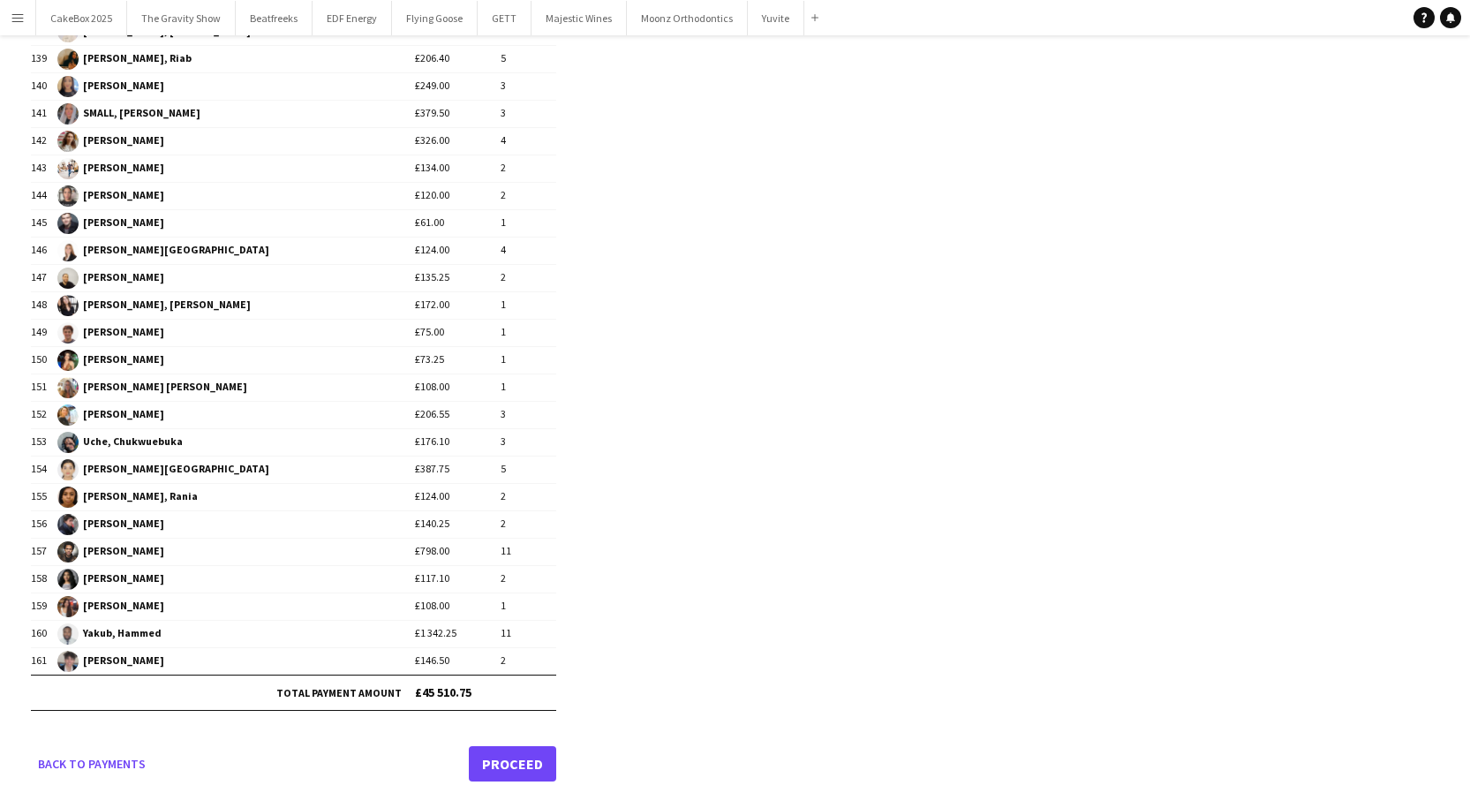
click at [509, 767] on link "Proceed" at bounding box center [512, 763] width 87 height 35
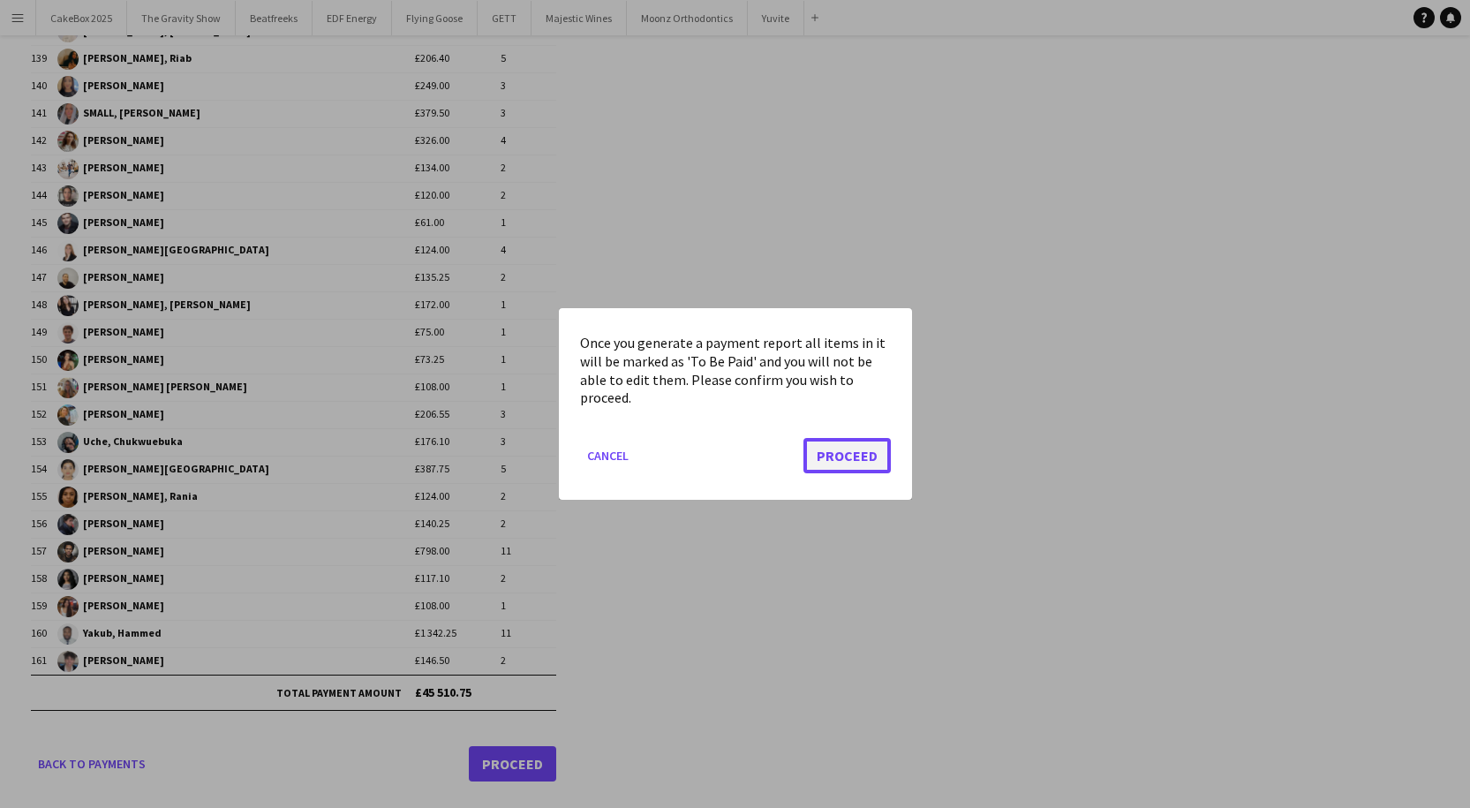
click at [847, 456] on button "Proceed" at bounding box center [846, 455] width 87 height 35
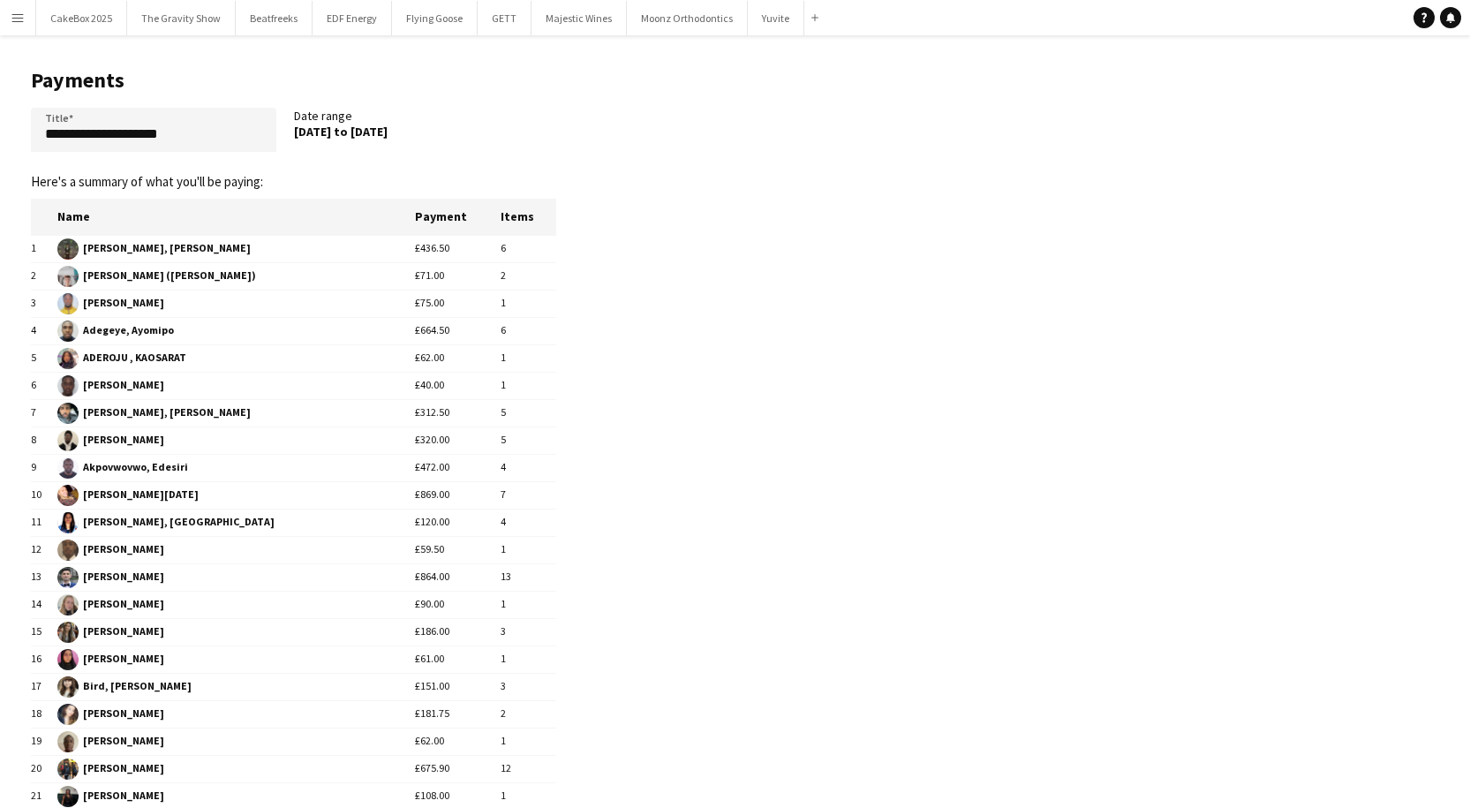
scroll to position [3967, 0]
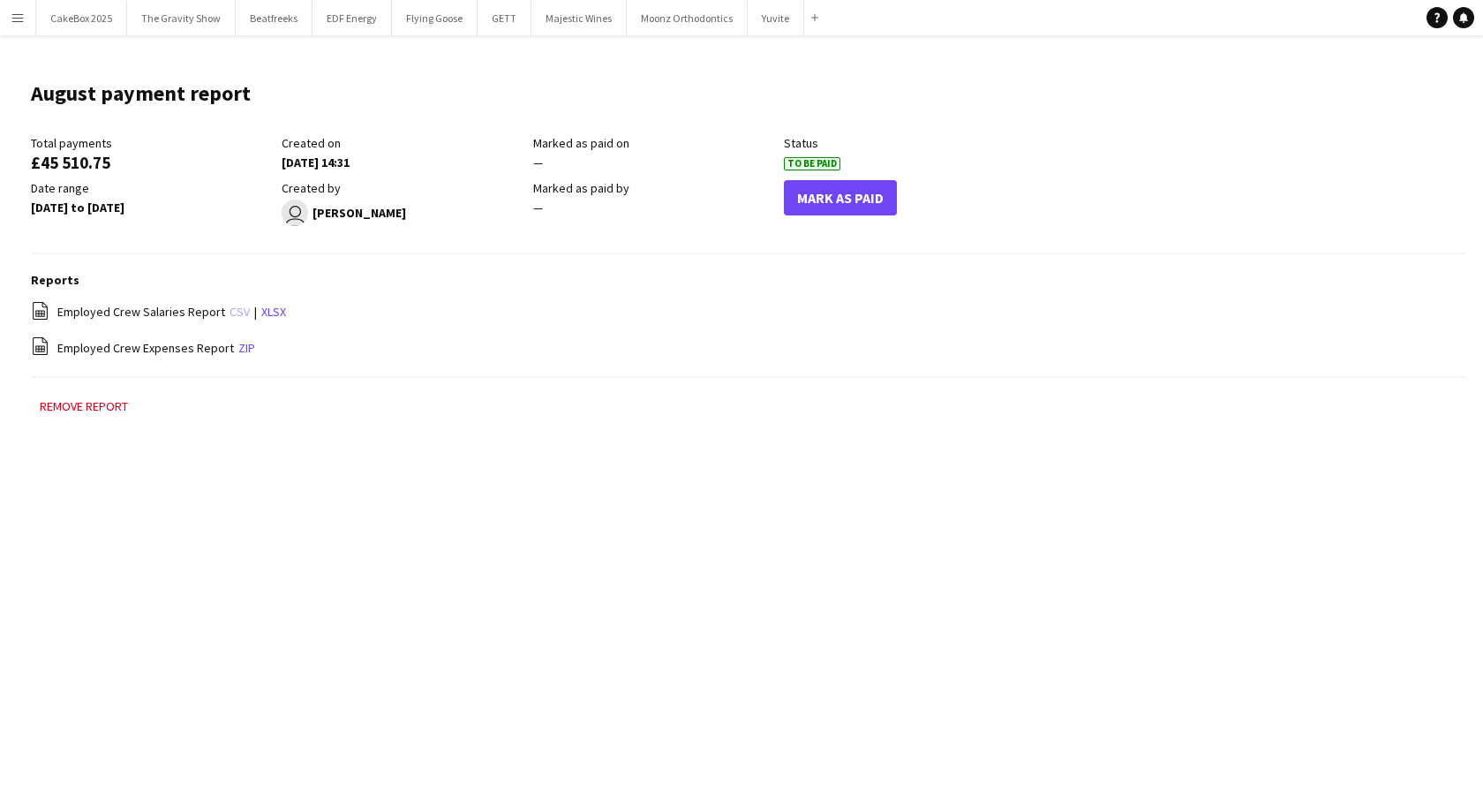
click at [234, 313] on link "csv" at bounding box center [240, 312] width 20 height 16
